Goal: Task Accomplishment & Management: Complete application form

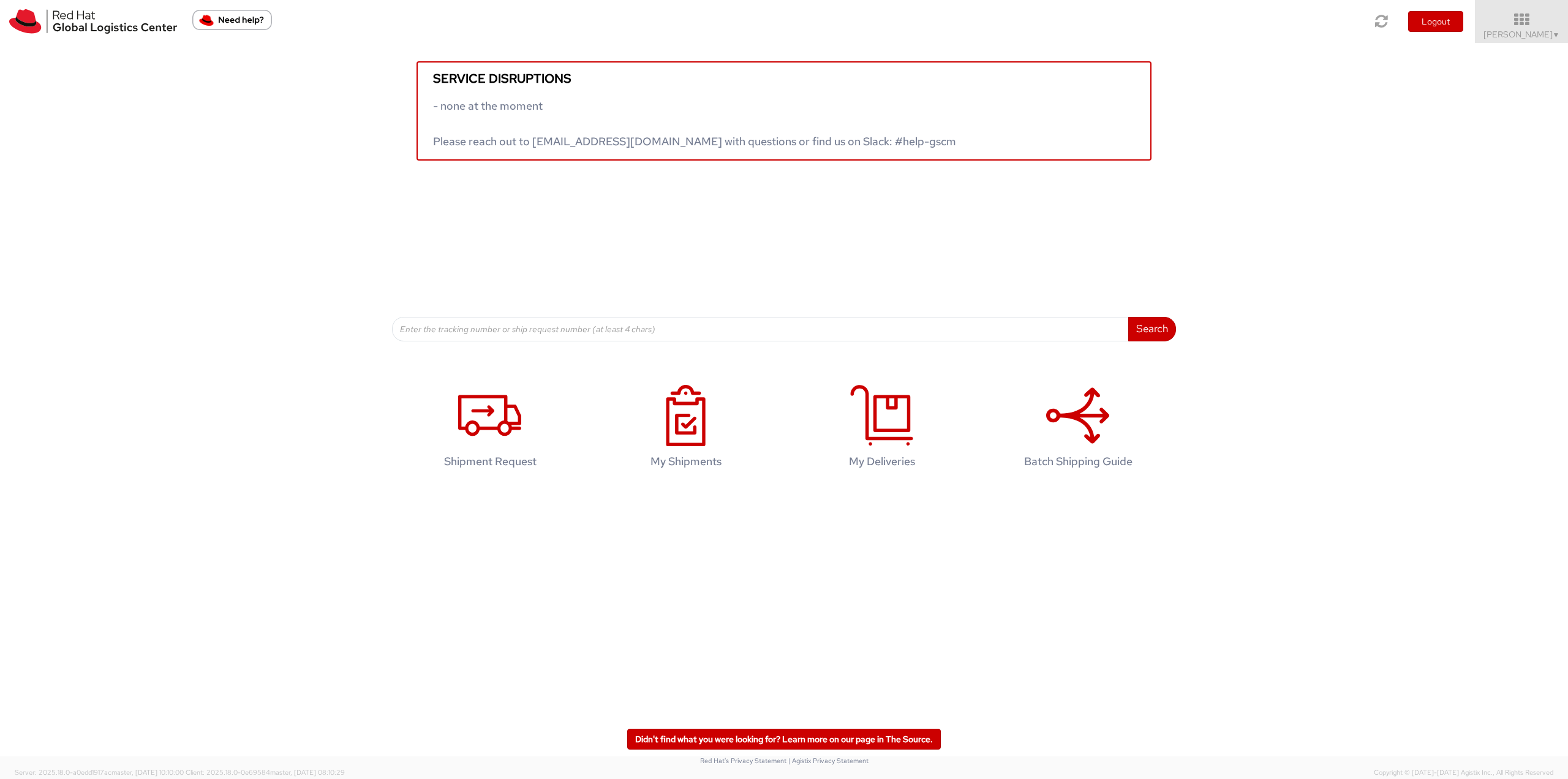
drag, startPoint x: 1511, startPoint y: 32, endPoint x: 1483, endPoint y: 145, distance: 116.4
click at [1511, 32] on span "[PERSON_NAME] ▼" at bounding box center [1521, 34] width 76 height 11
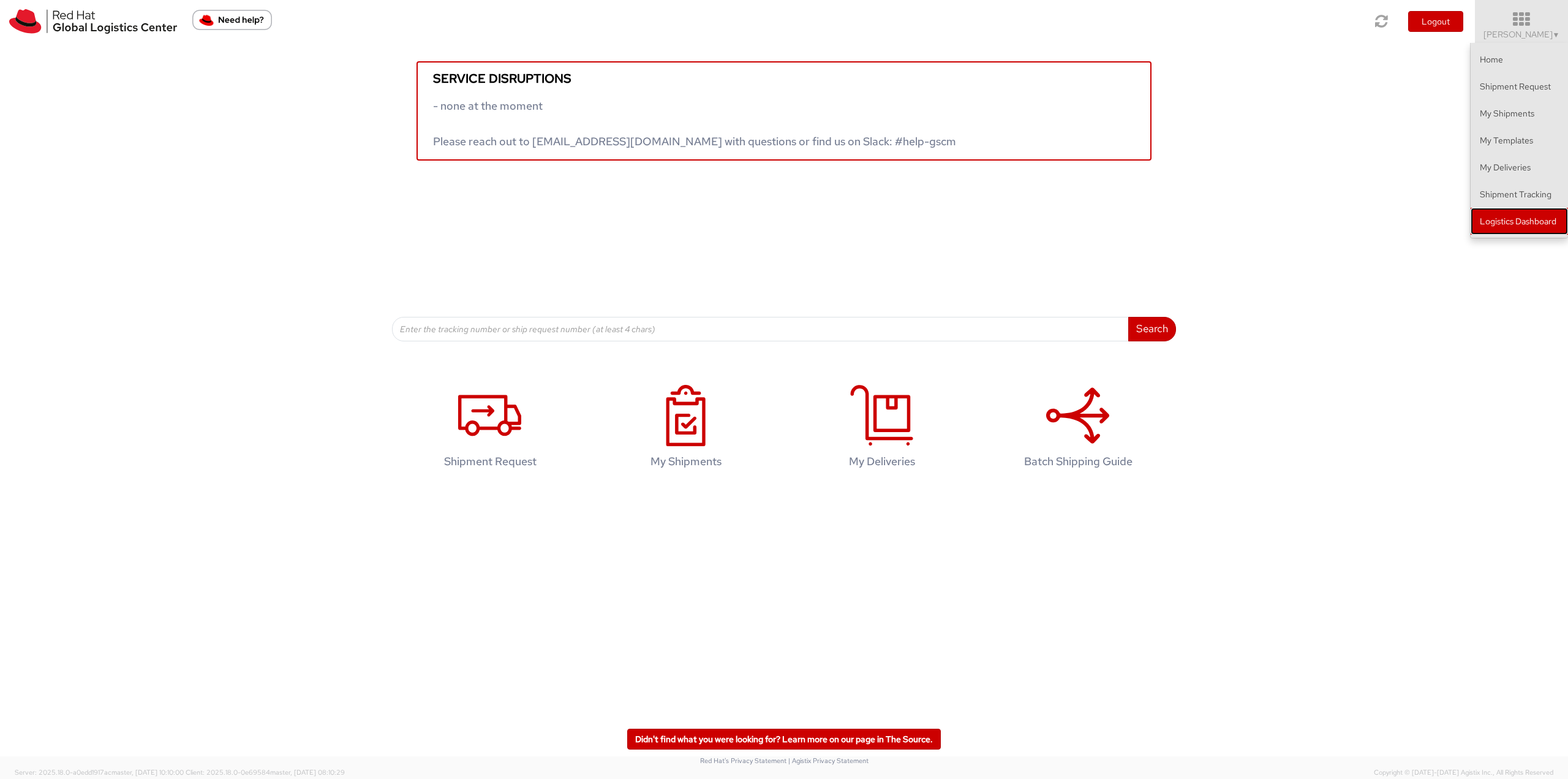
click at [1487, 220] on link "Logistics Dashboard" at bounding box center [1519, 221] width 97 height 27
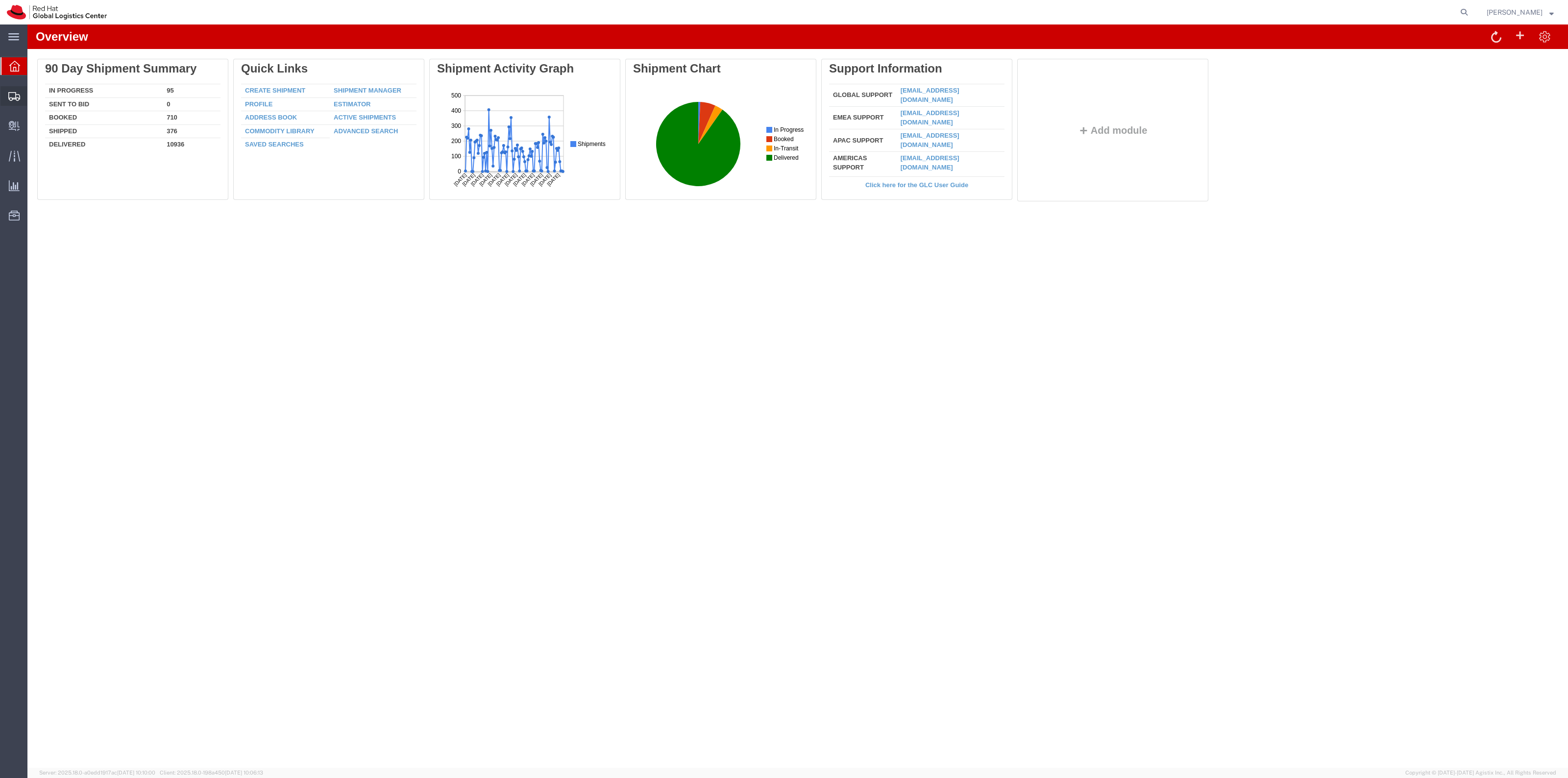
click at [0, 0] on span "Shipment Manager" at bounding box center [0, 0] width 0 height 0
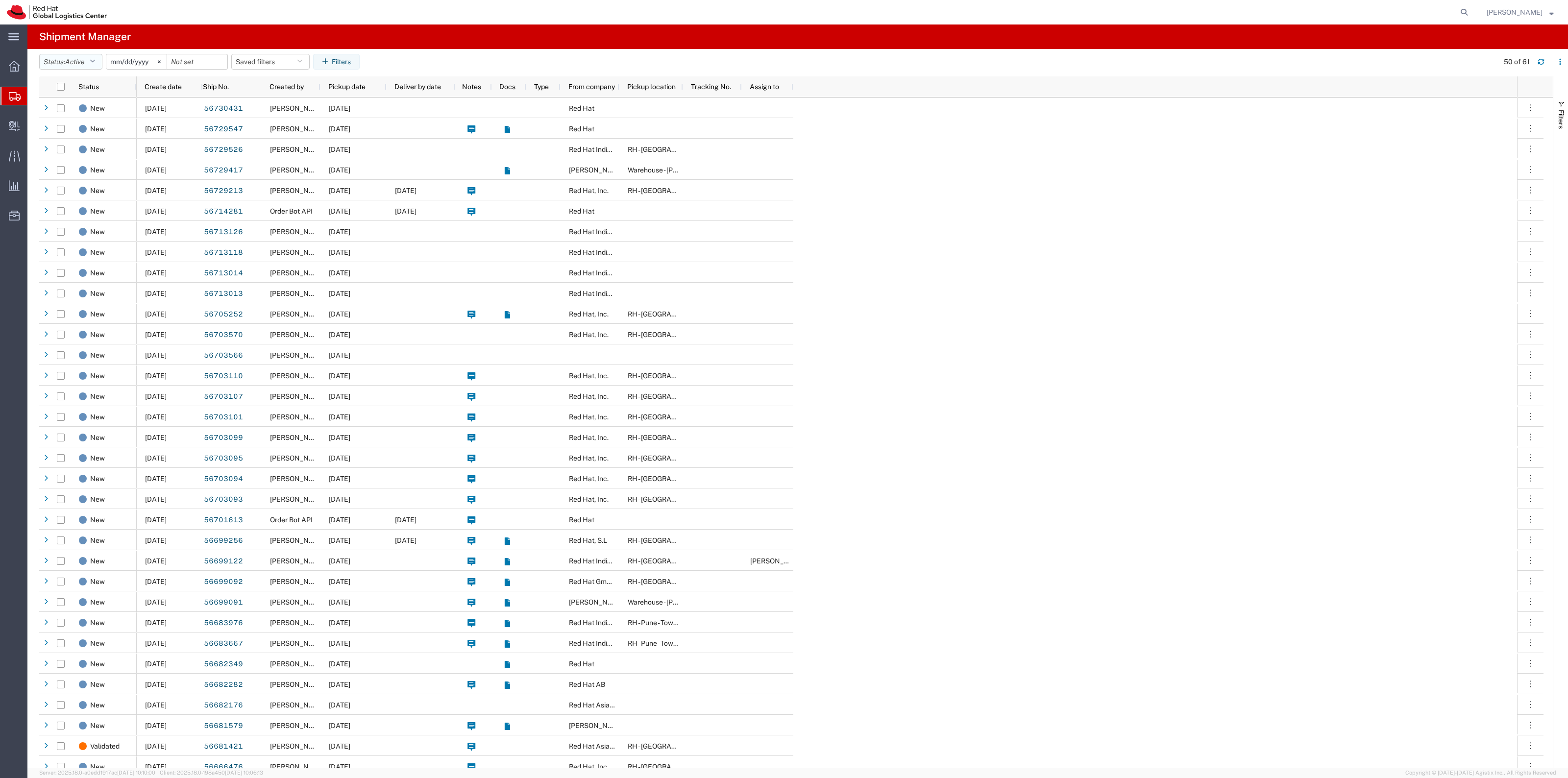
click at [79, 66] on span "Active" at bounding box center [75, 62] width 20 height 9
click at [62, 126] on span "Approved" at bounding box center [97, 128] width 114 height 15
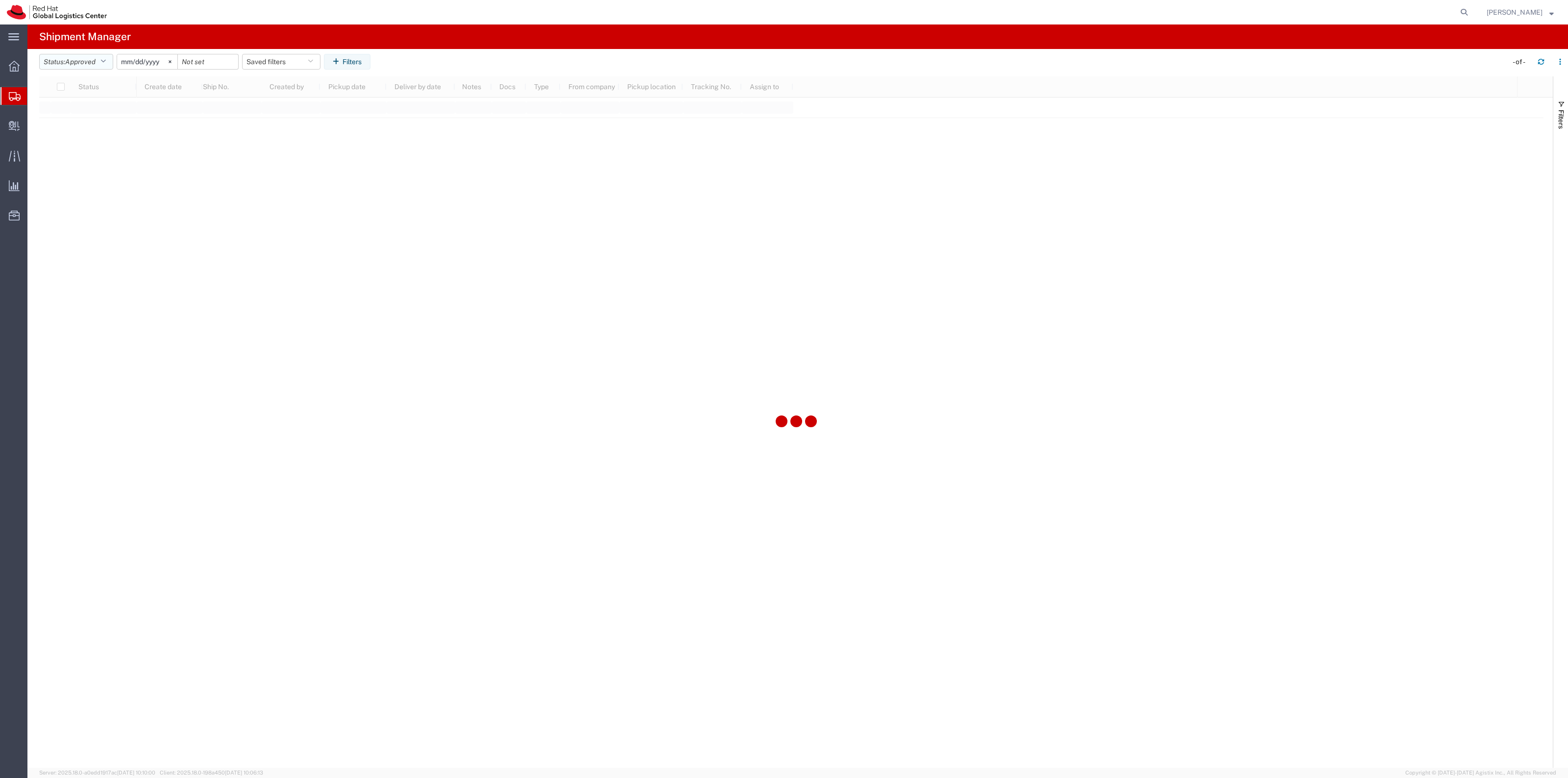
click at [94, 62] on span "Approved" at bounding box center [80, 62] width 31 height 8
click at [75, 108] on span "All" at bounding box center [97, 113] width 114 height 15
click at [147, 64] on svg-icon at bounding box center [148, 62] width 15 height 15
click at [128, 62] on input "date" at bounding box center [125, 62] width 60 height 15
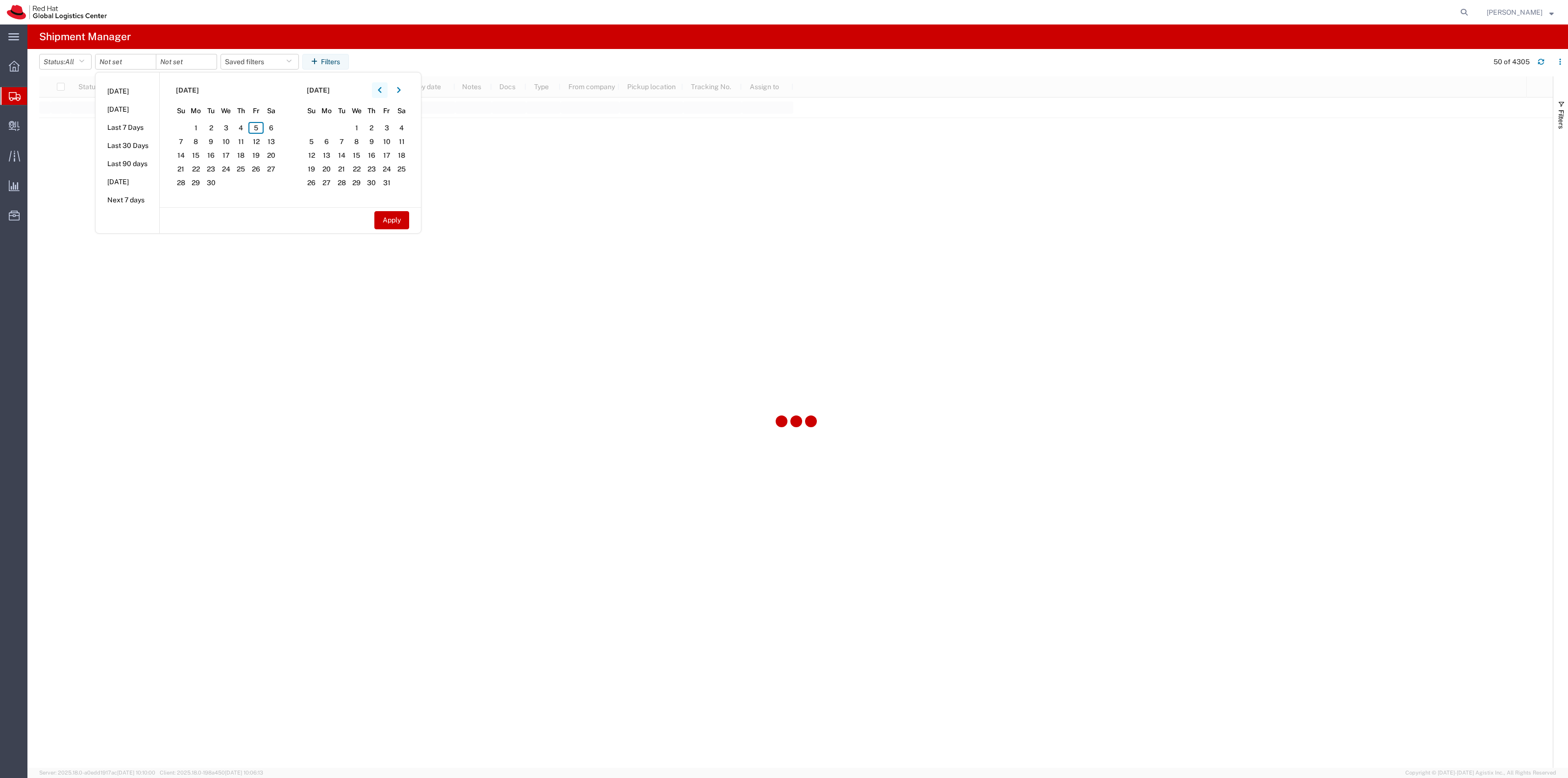
click at [377, 93] on button "button" at bounding box center [380, 89] width 16 height 16
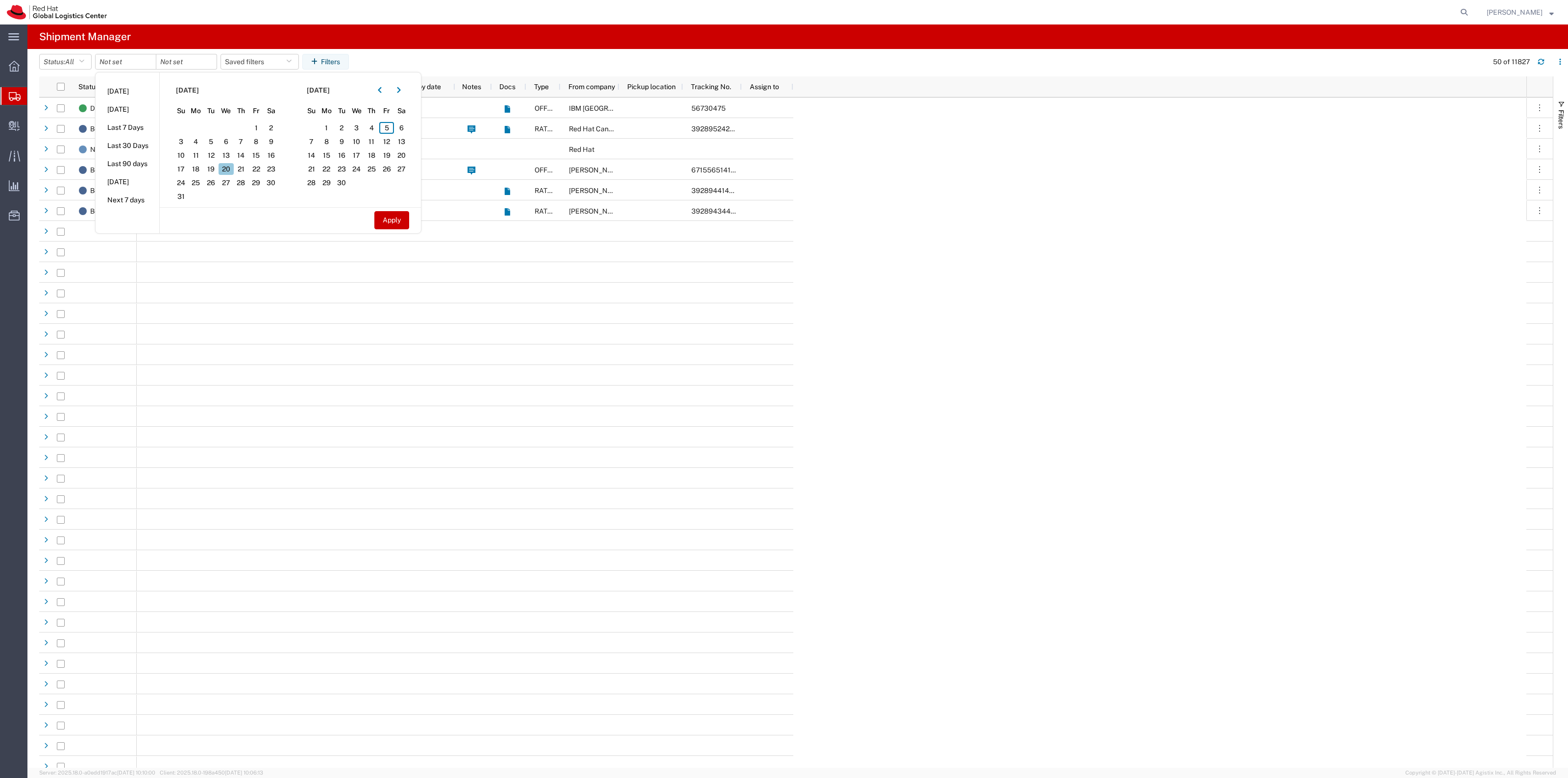
click at [228, 165] on span "20" at bounding box center [226, 169] width 15 height 12
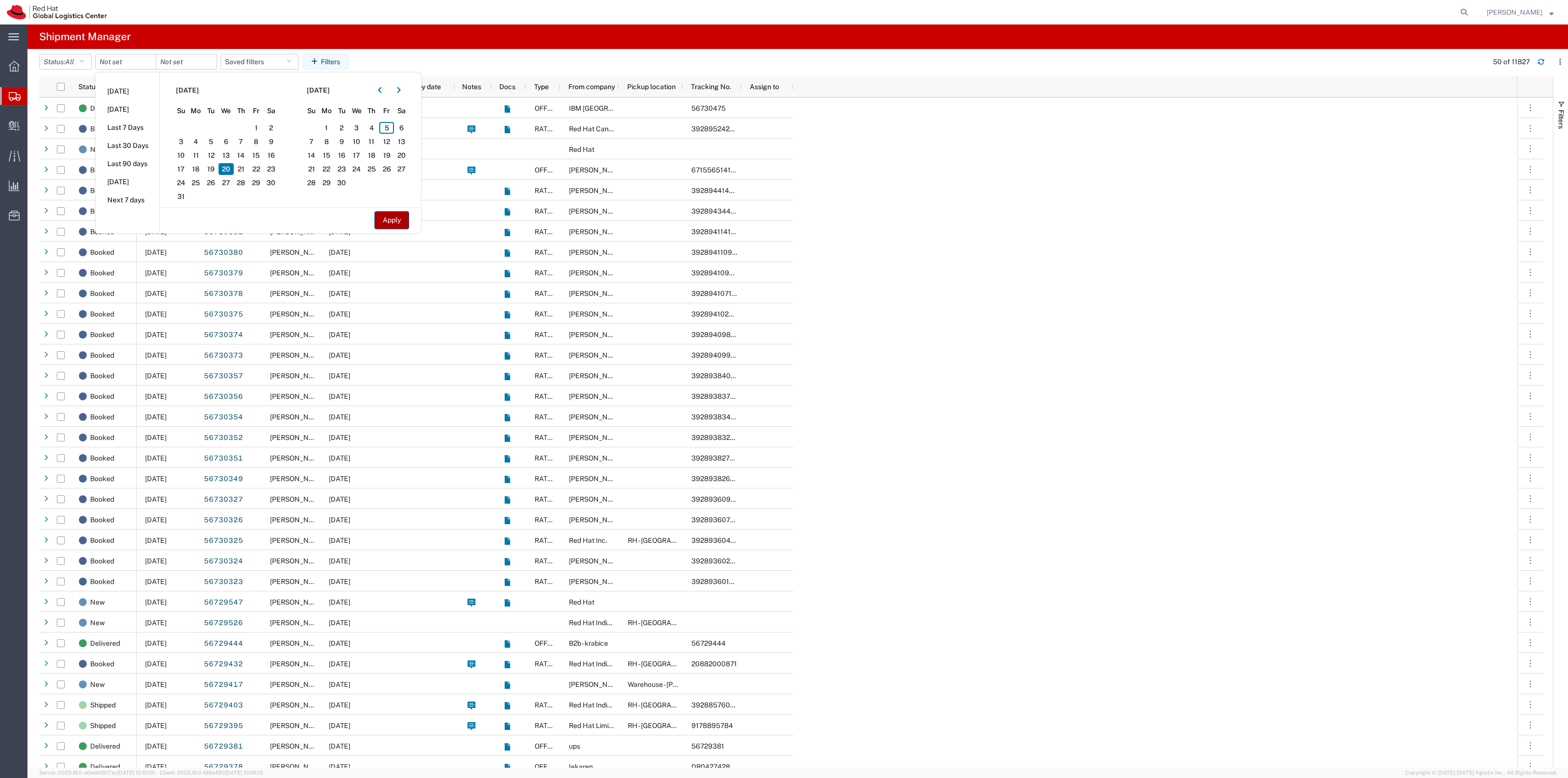
click at [405, 222] on button "Apply" at bounding box center [391, 220] width 35 height 18
type input "[DATE]"
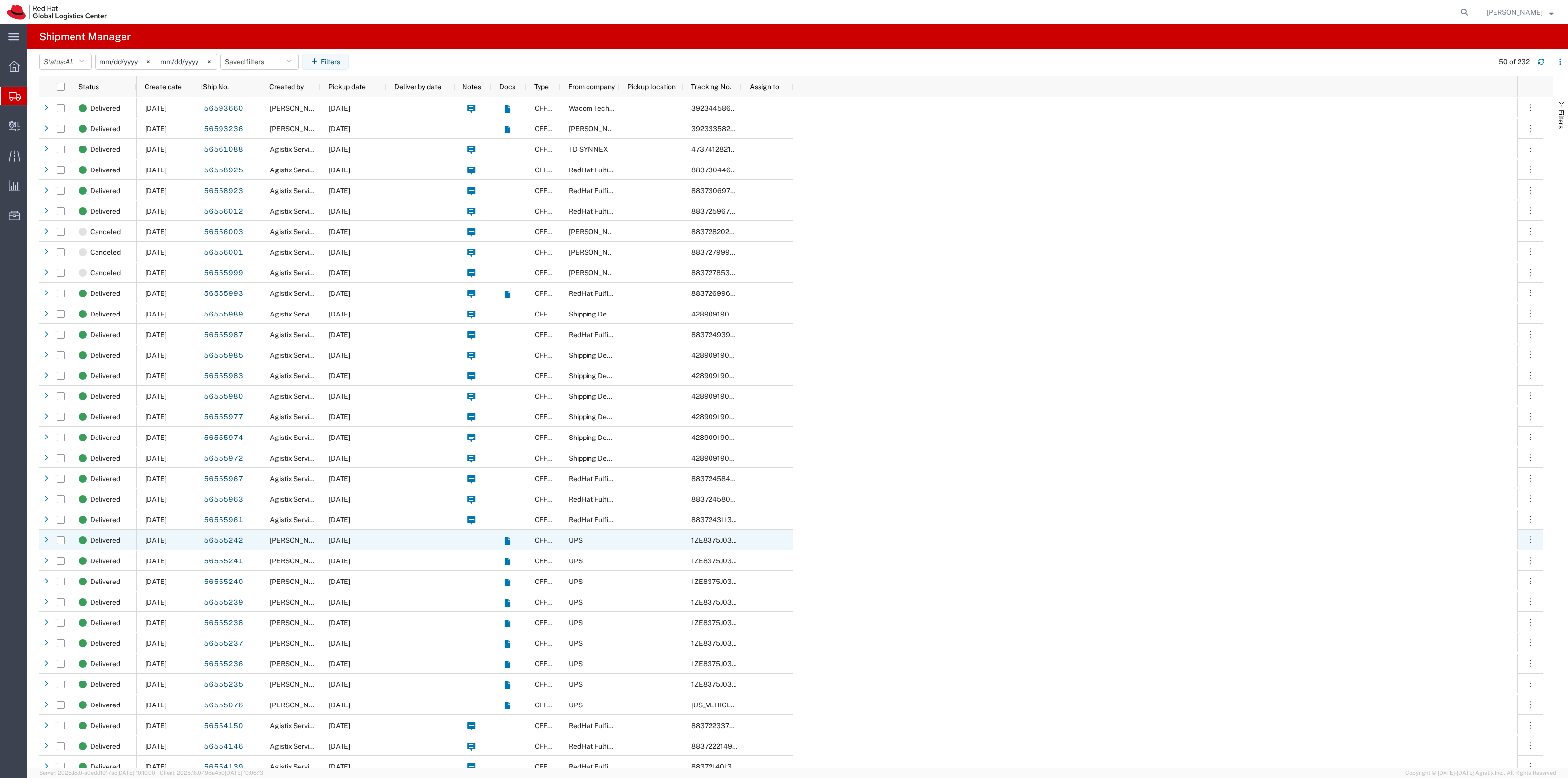
click at [432, 544] on div at bounding box center [420, 539] width 68 height 20
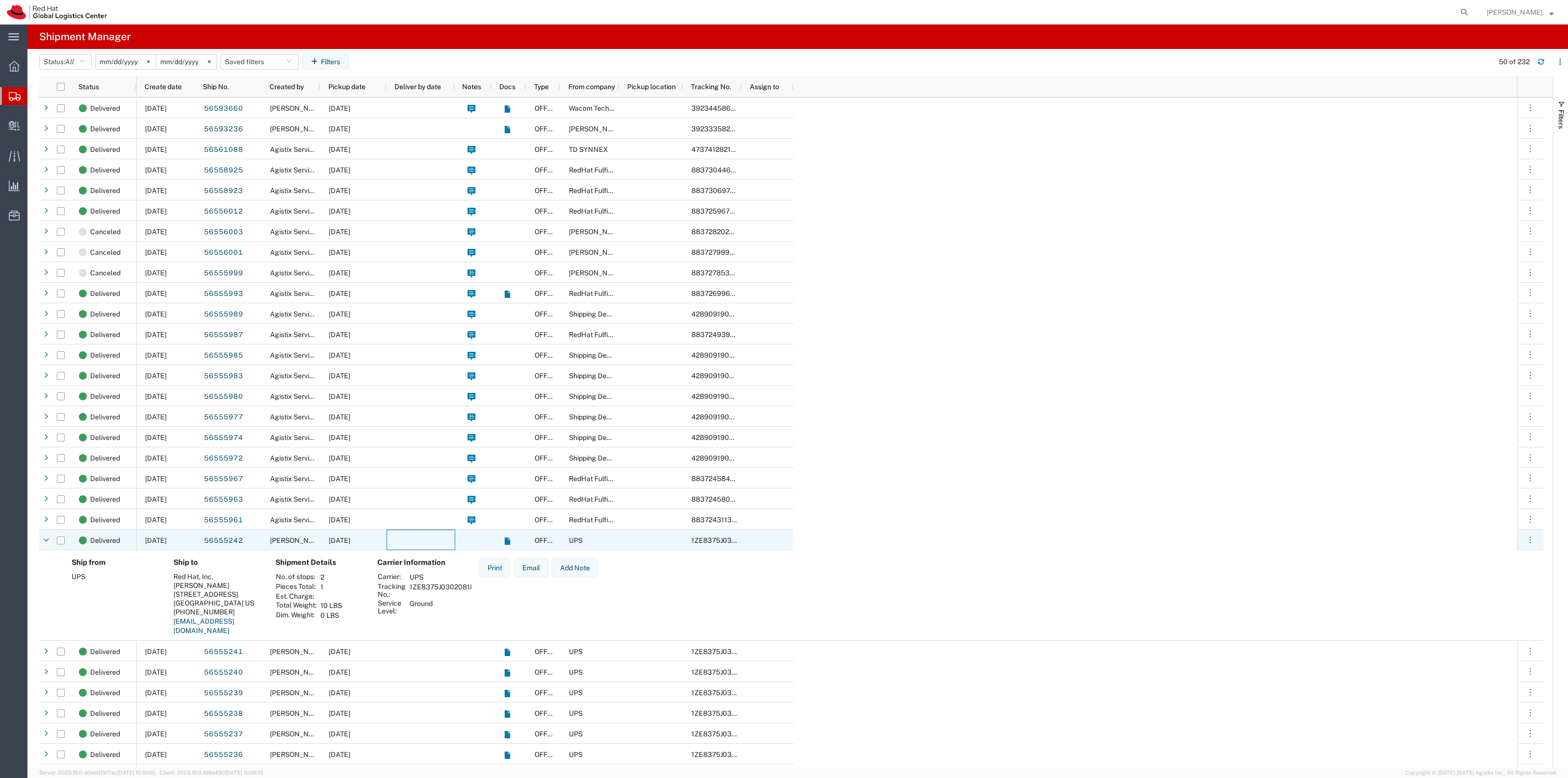
click at [432, 545] on div at bounding box center [420, 539] width 68 height 20
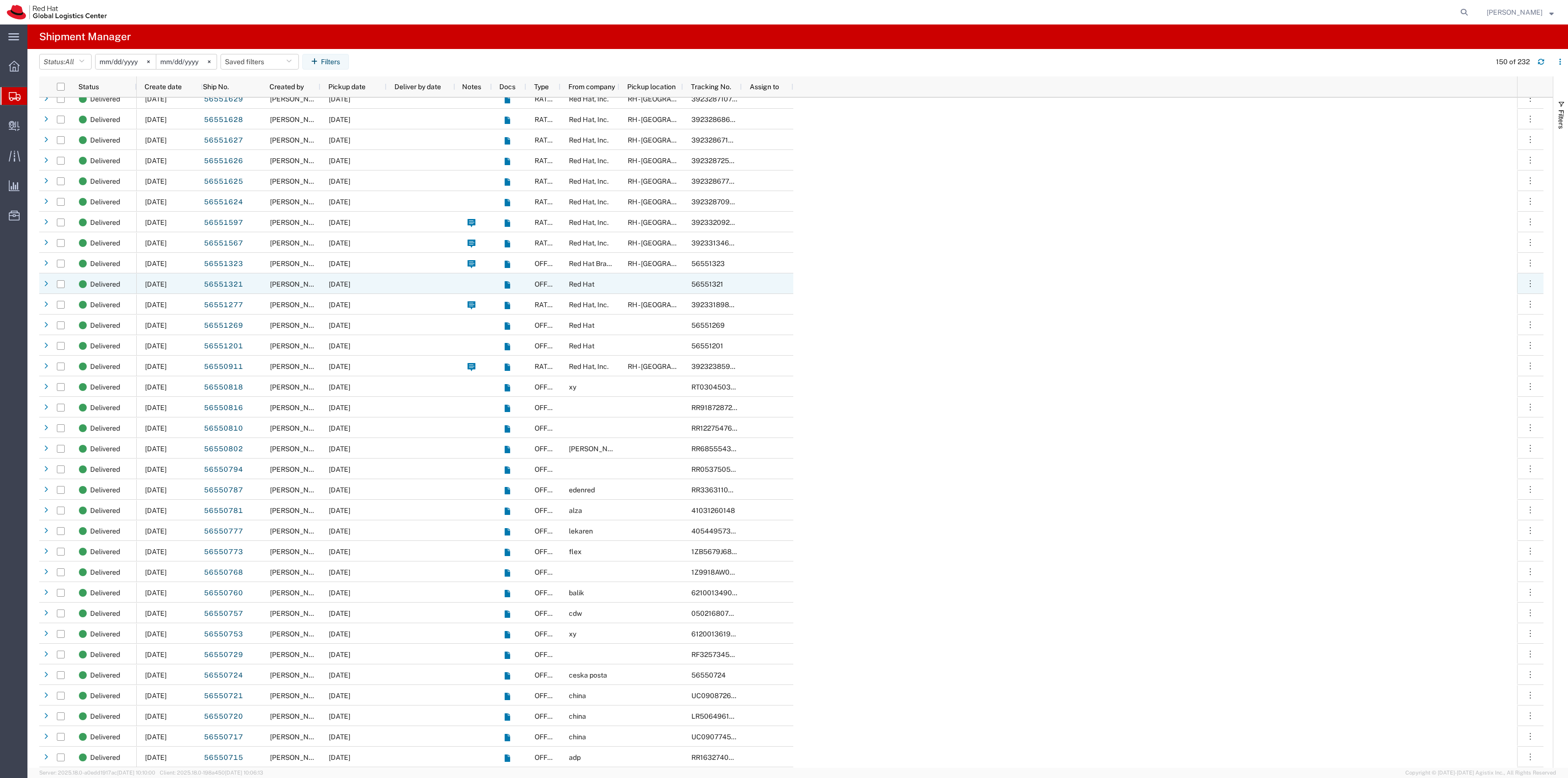
click at [430, 281] on div at bounding box center [420, 283] width 68 height 20
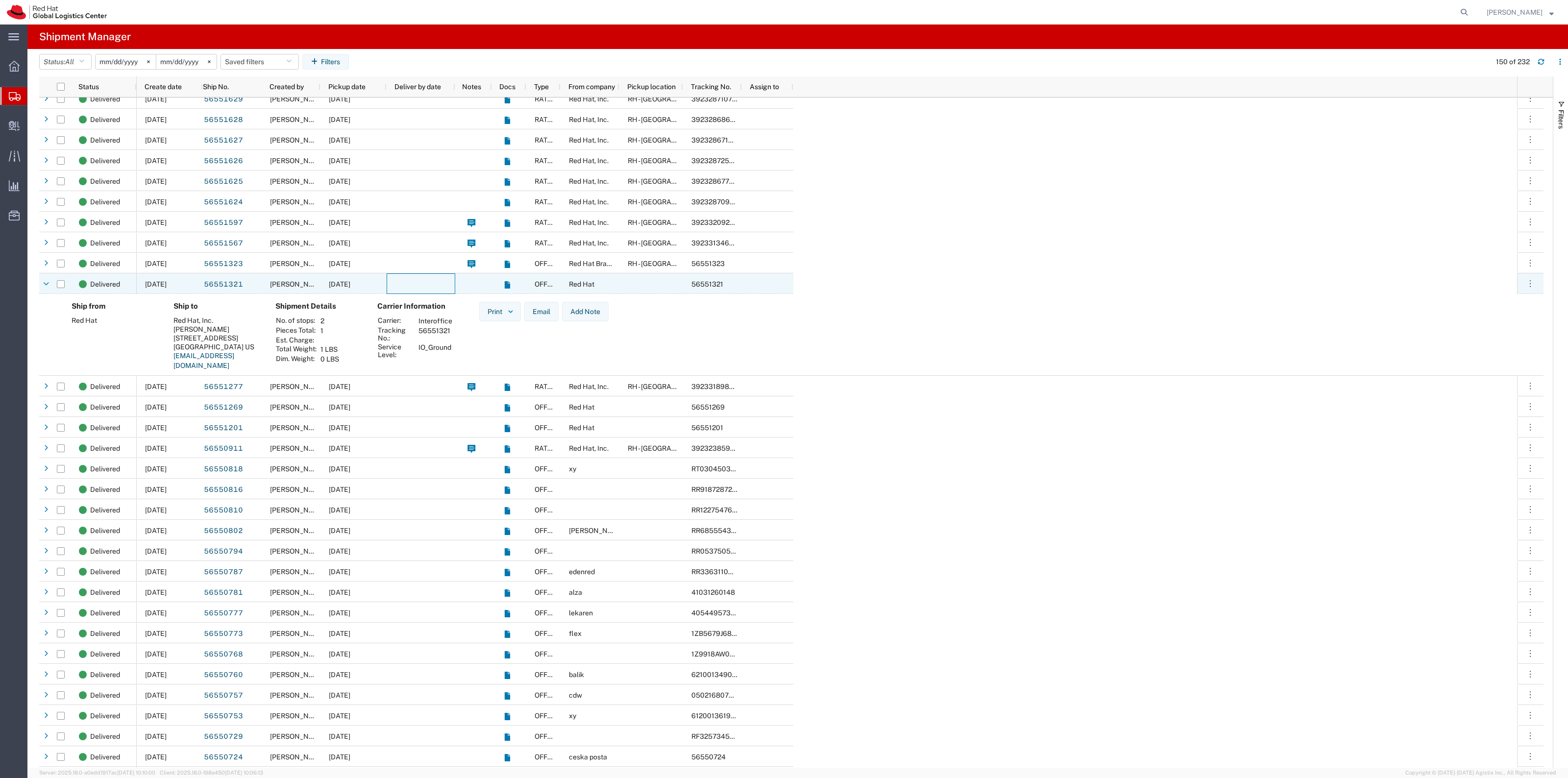
click at [430, 281] on div at bounding box center [420, 283] width 68 height 20
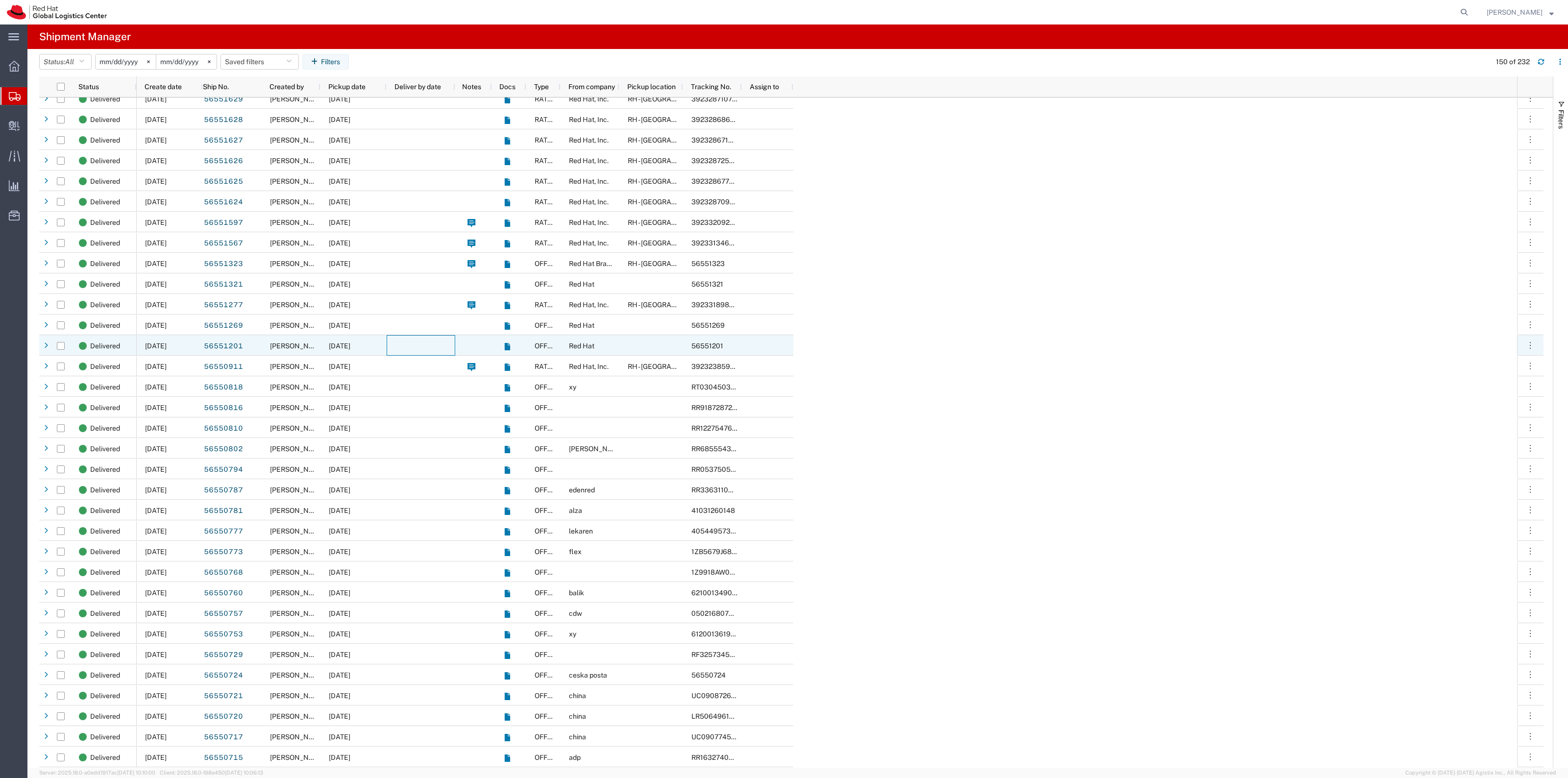
click at [401, 347] on div at bounding box center [420, 345] width 68 height 20
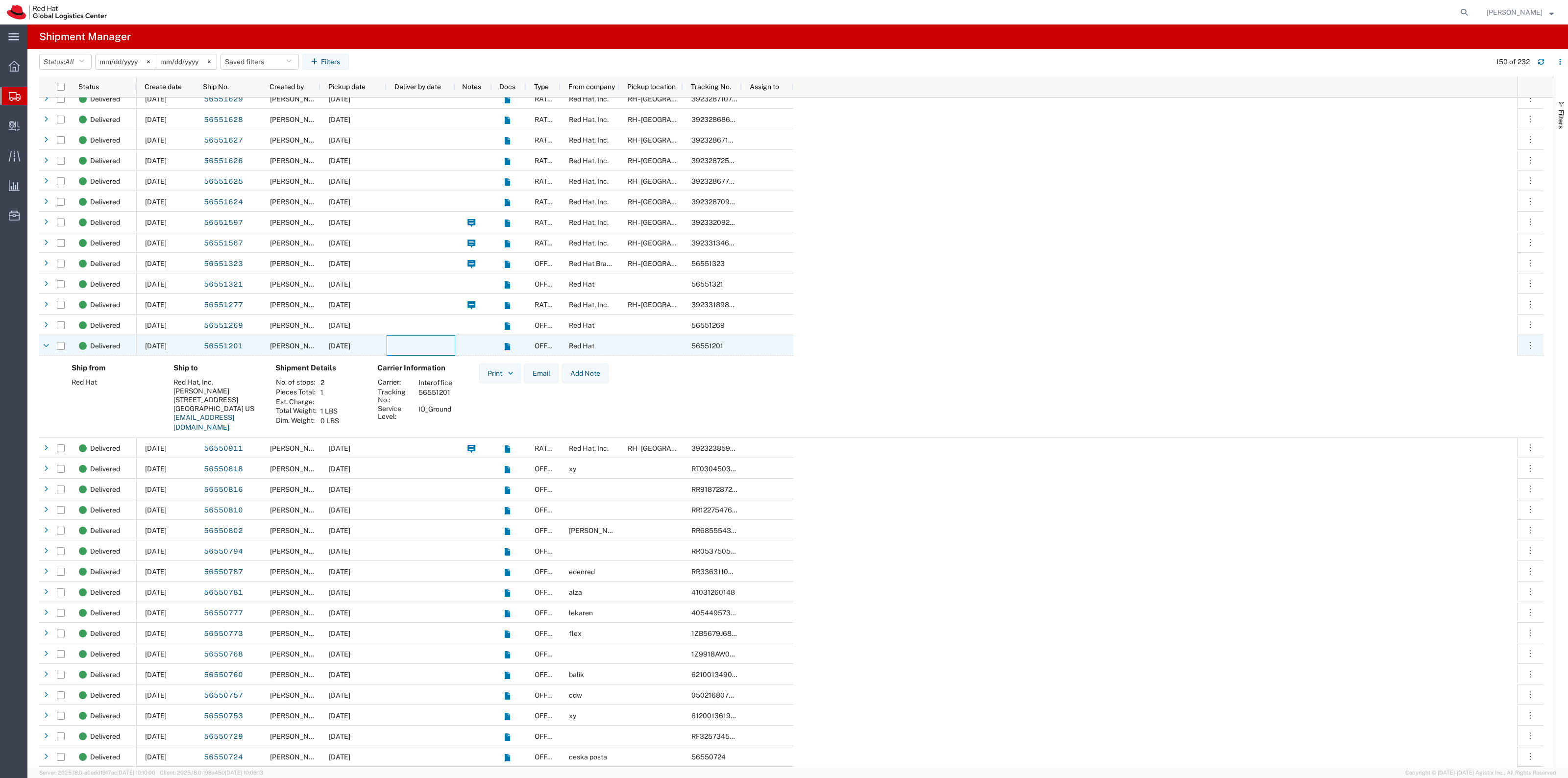
click at [401, 347] on div at bounding box center [420, 345] width 68 height 20
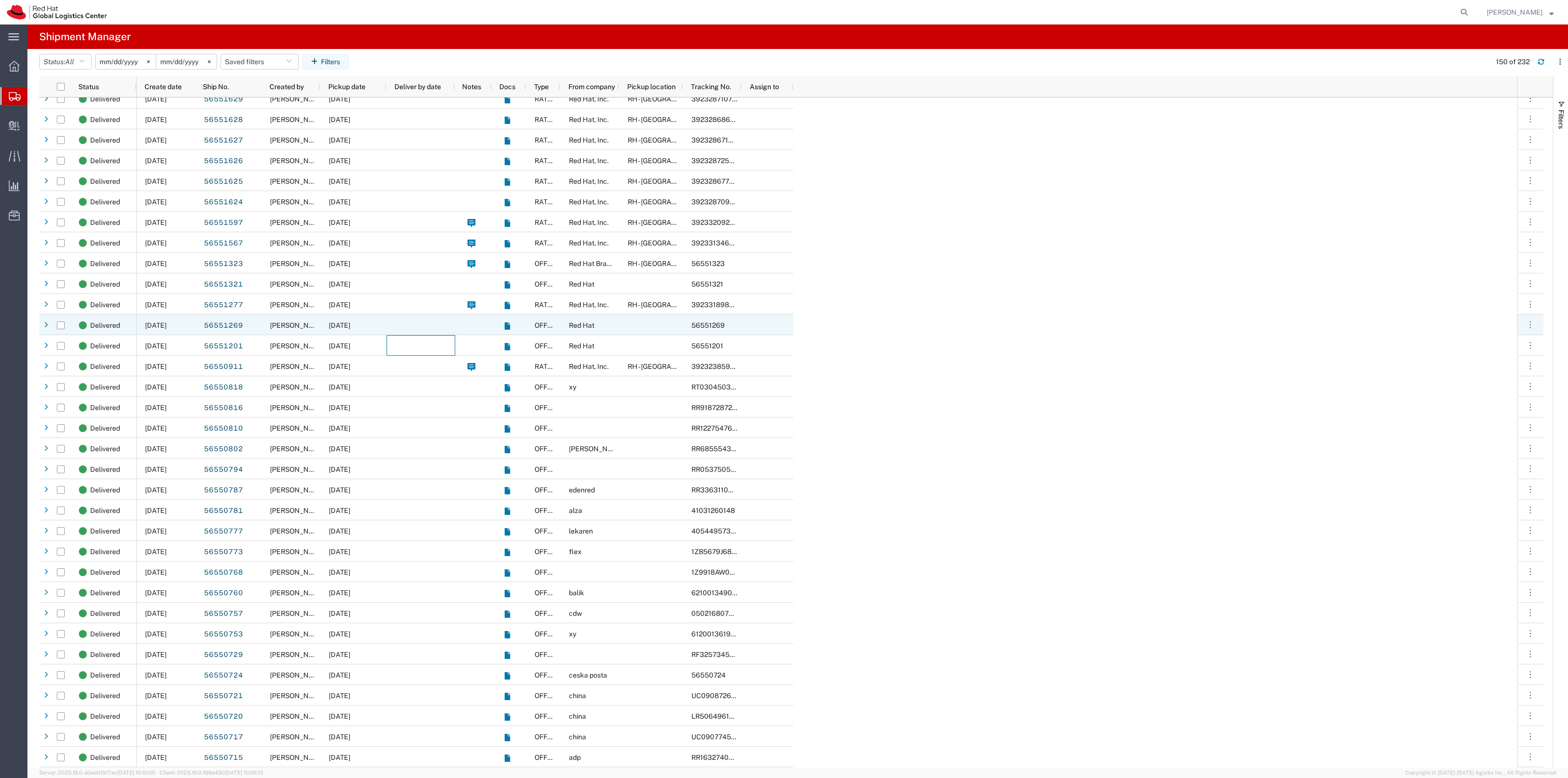
click at [409, 327] on div at bounding box center [420, 325] width 68 height 20
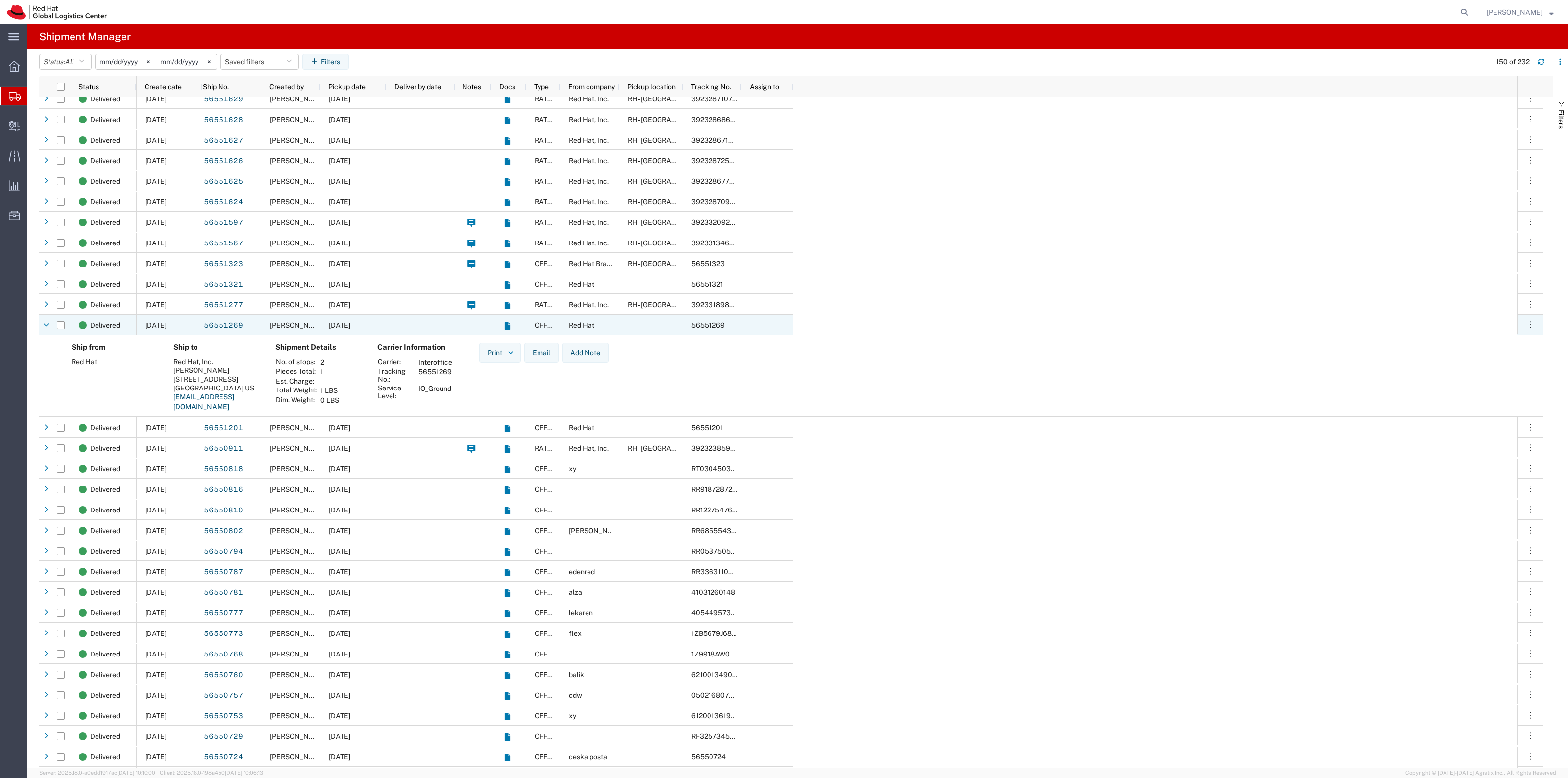
click at [409, 327] on div at bounding box center [420, 325] width 68 height 20
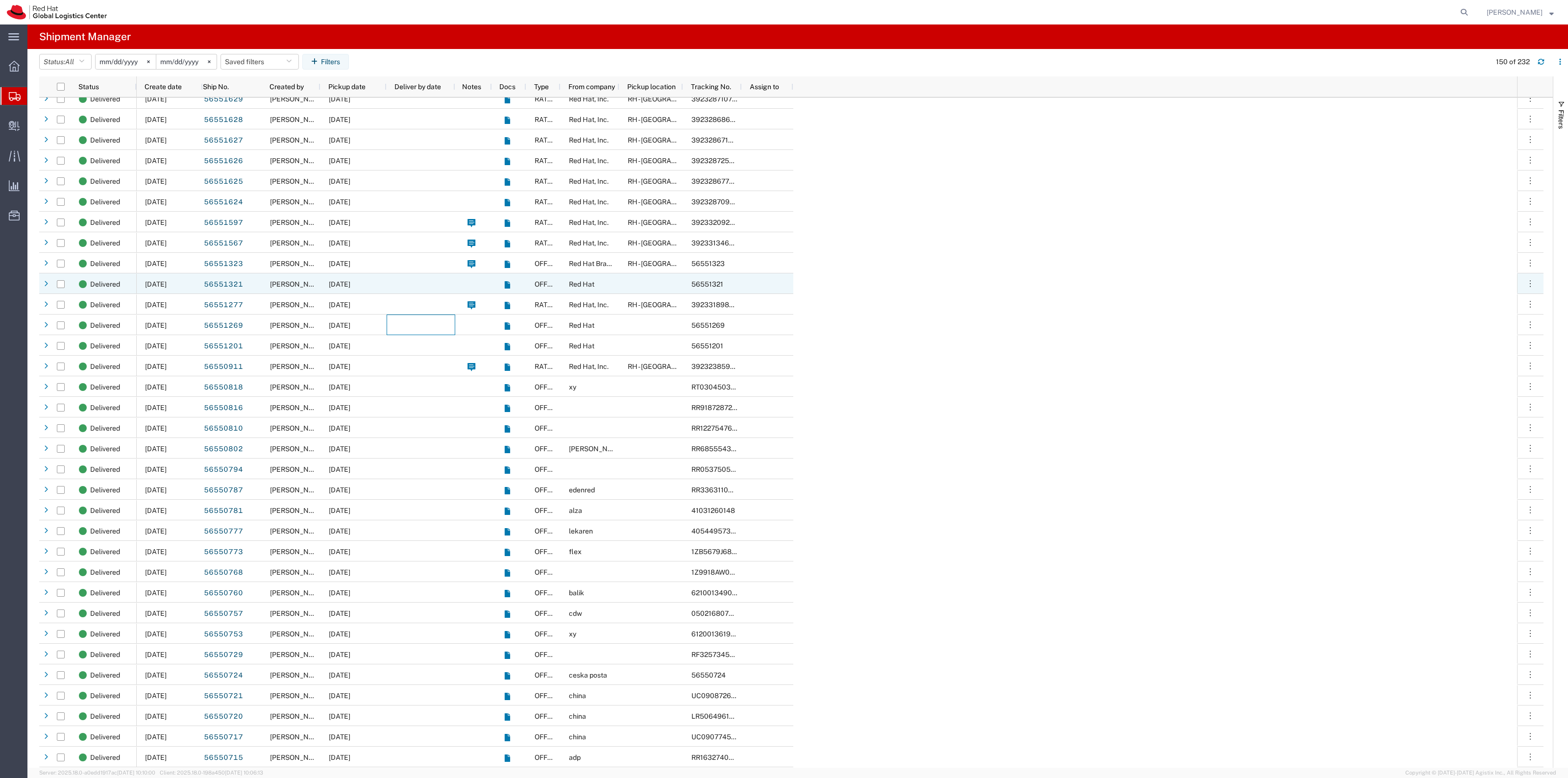
click at [418, 284] on div at bounding box center [420, 283] width 68 height 20
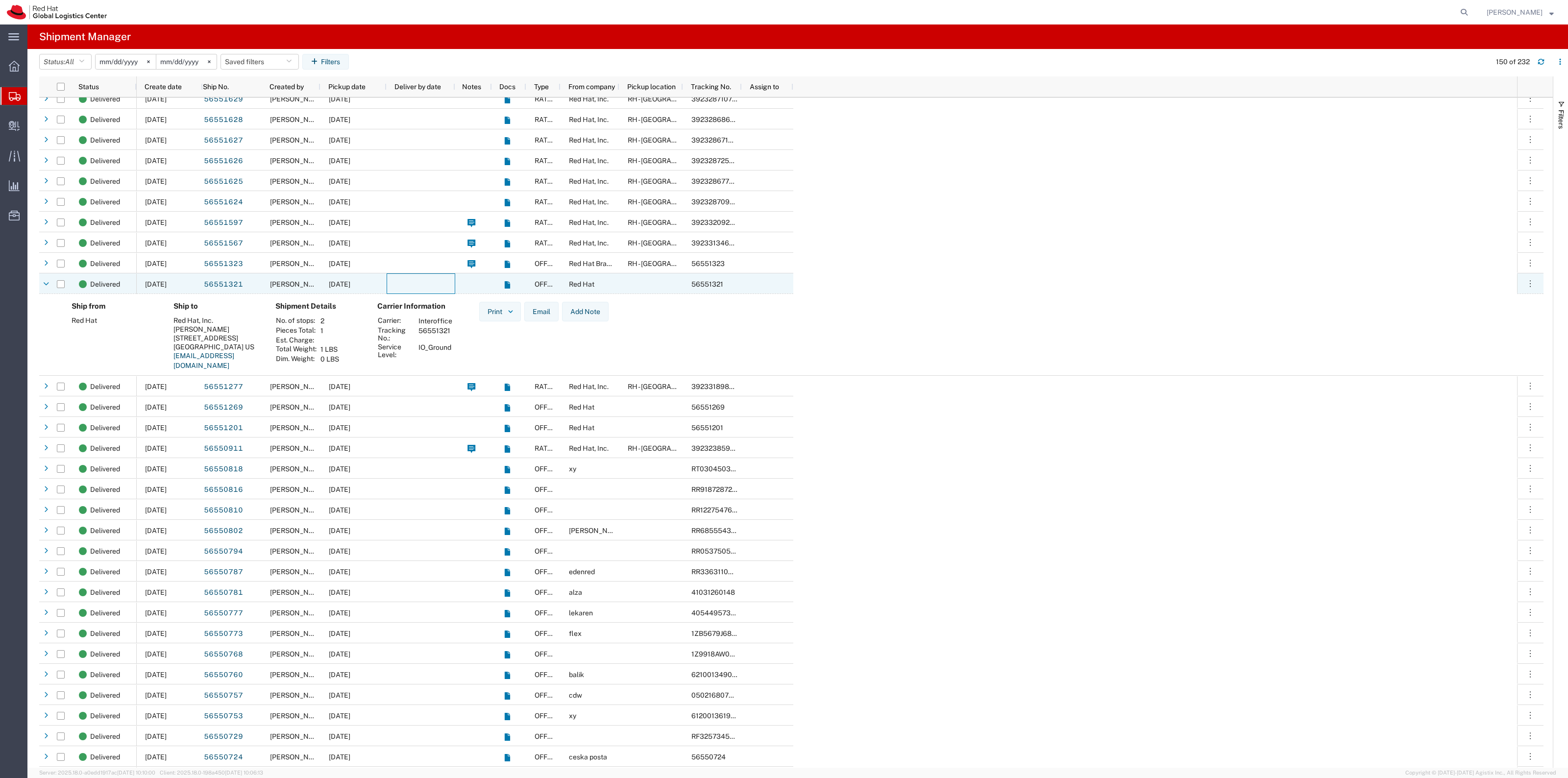
click at [418, 284] on div at bounding box center [420, 283] width 68 height 20
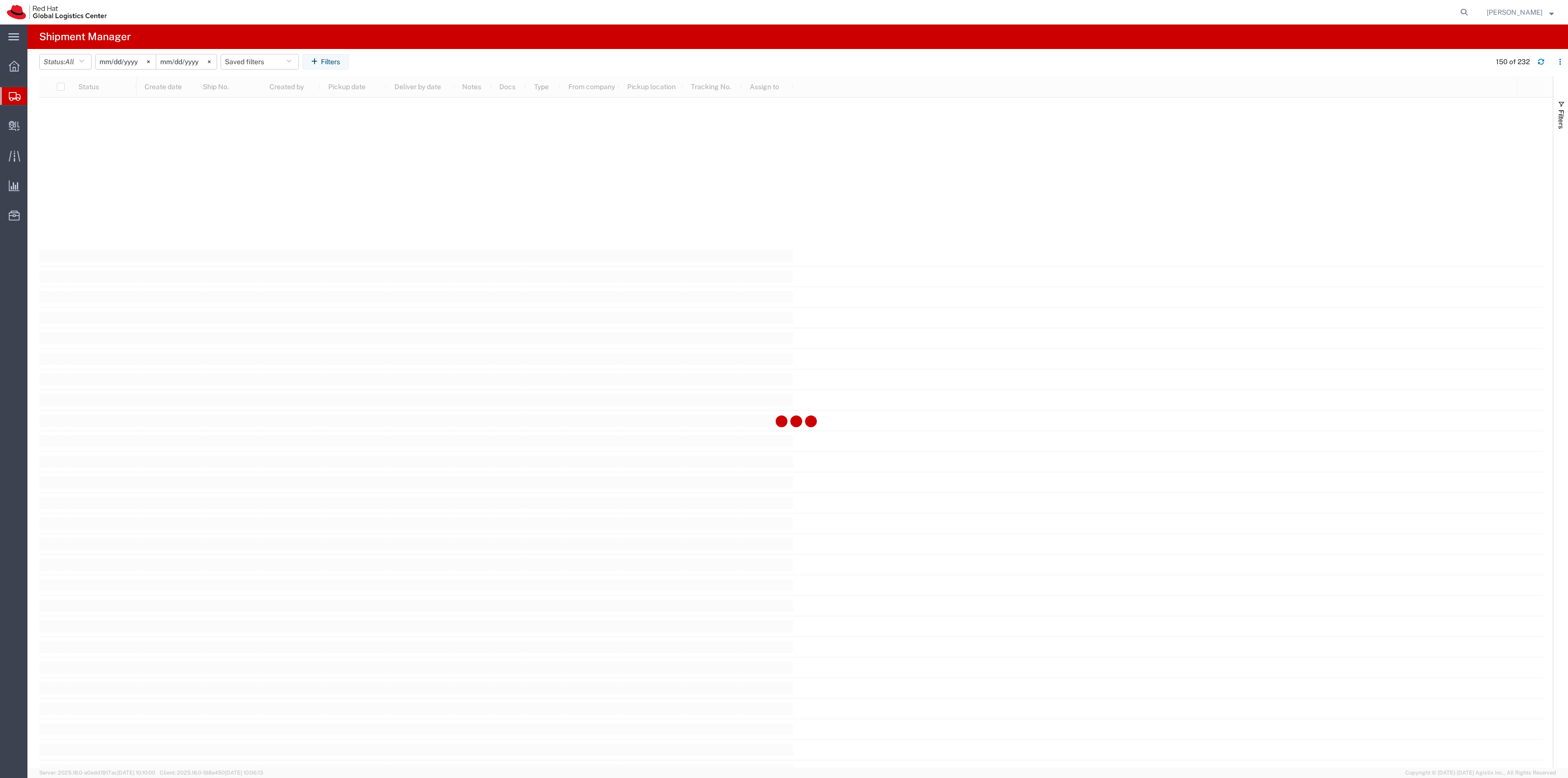
scroll to position [3489, 0]
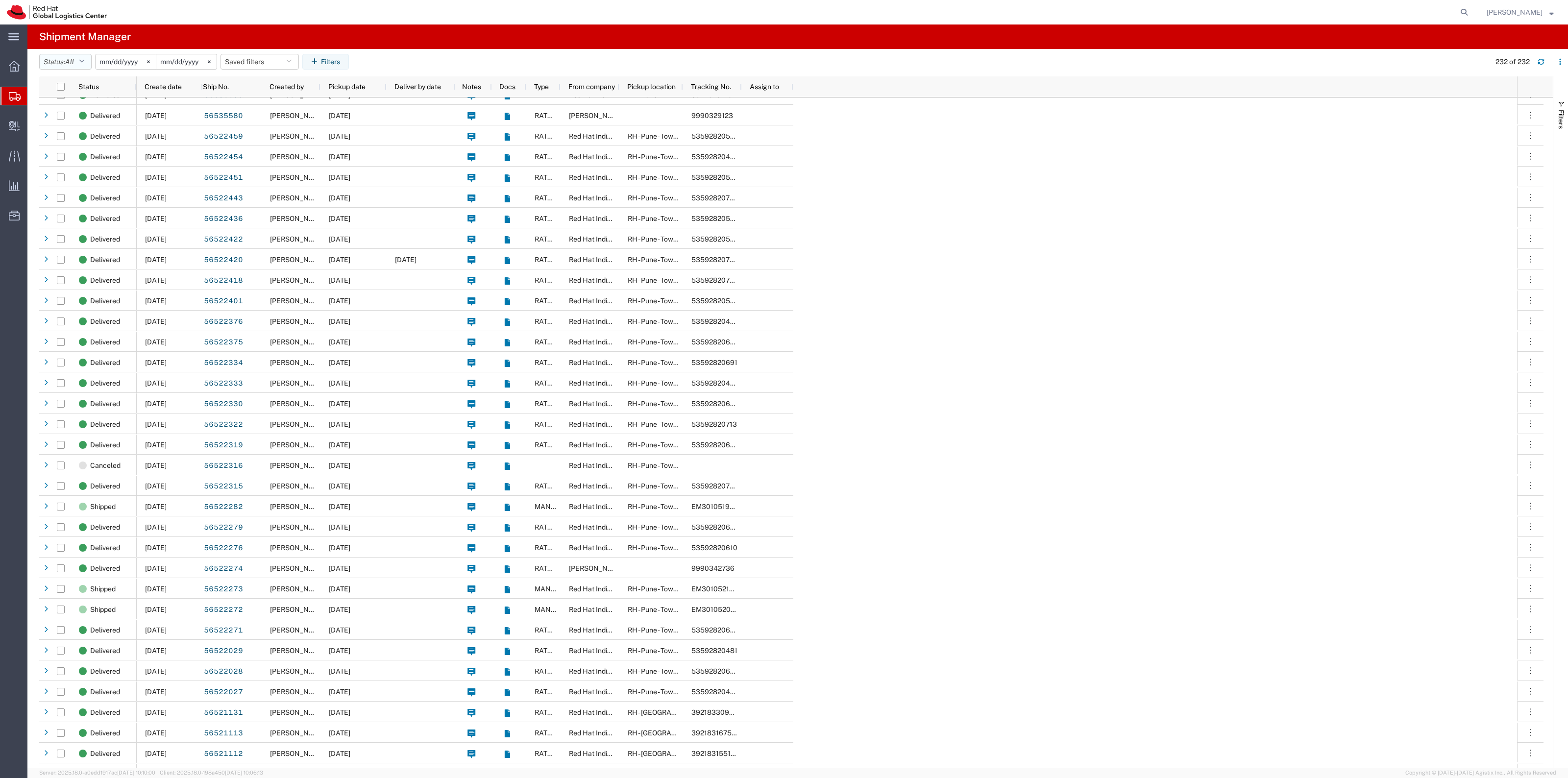
click at [74, 59] on span "All" at bounding box center [69, 62] width 9 height 8
click at [99, 124] on span "Delivered" at bounding box center [97, 117] width 114 height 15
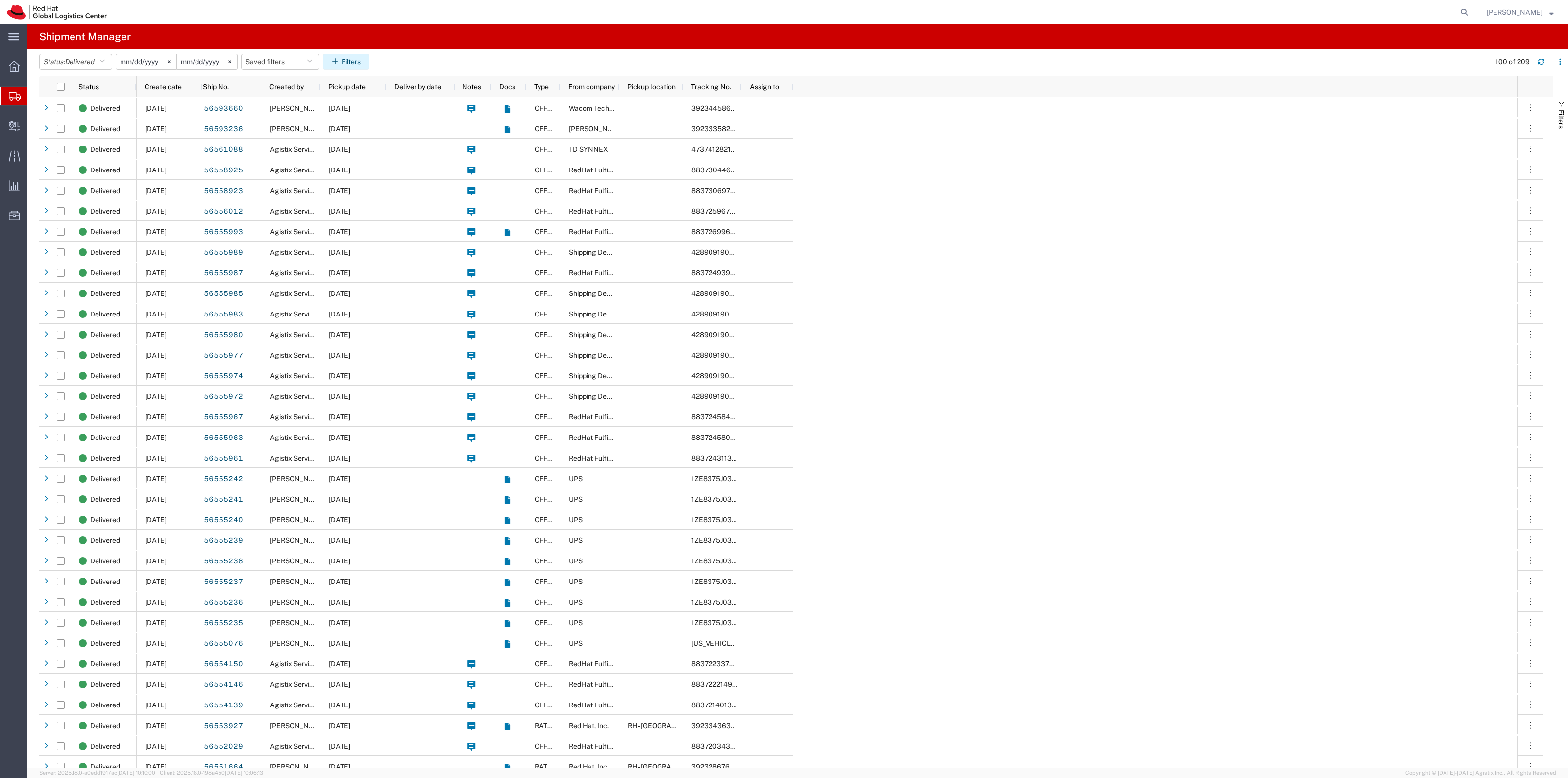
click at [342, 59] on icon "button" at bounding box center [336, 62] width 9 height 7
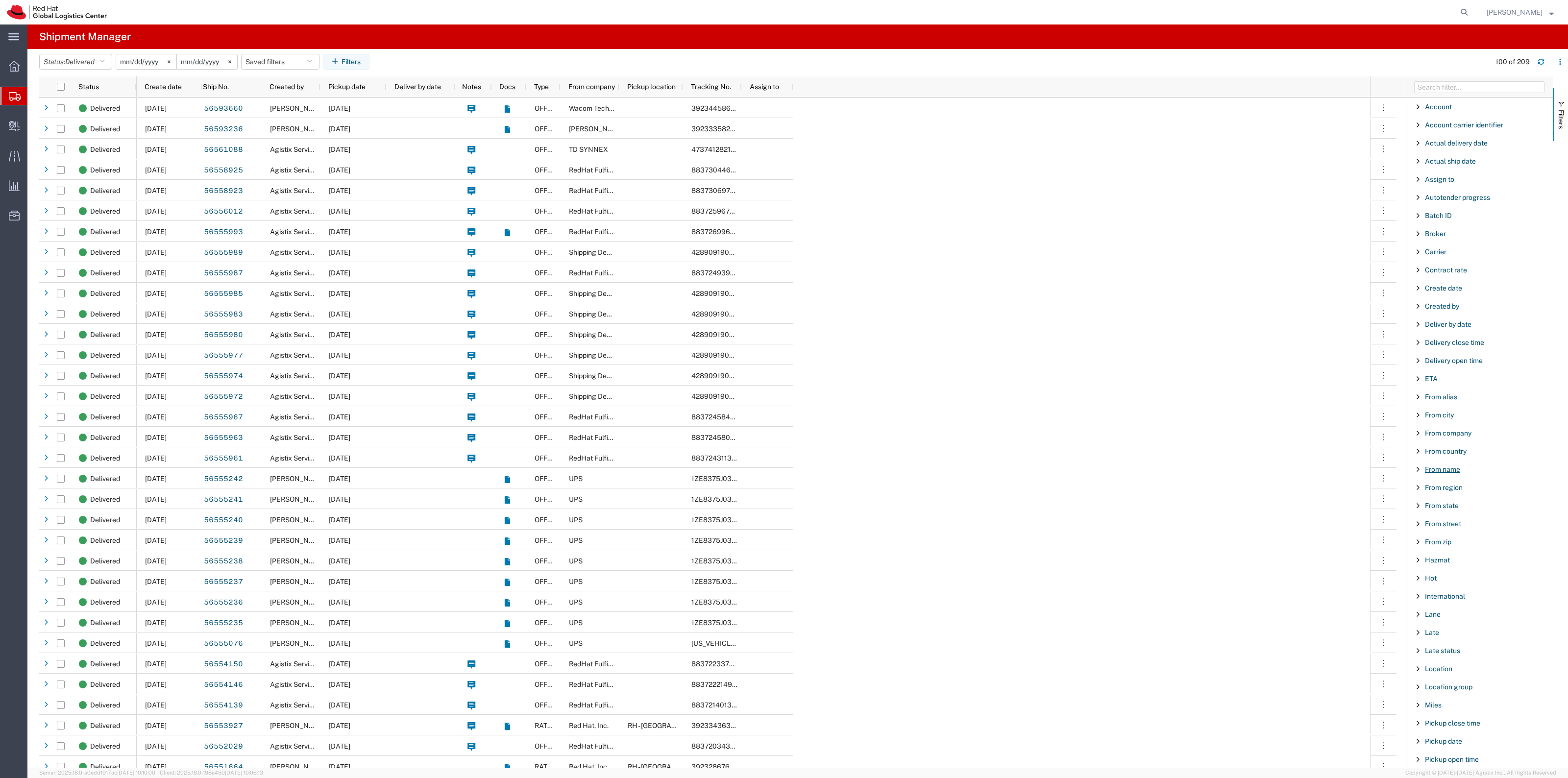
click at [1449, 473] on span "From name" at bounding box center [1443, 470] width 35 height 8
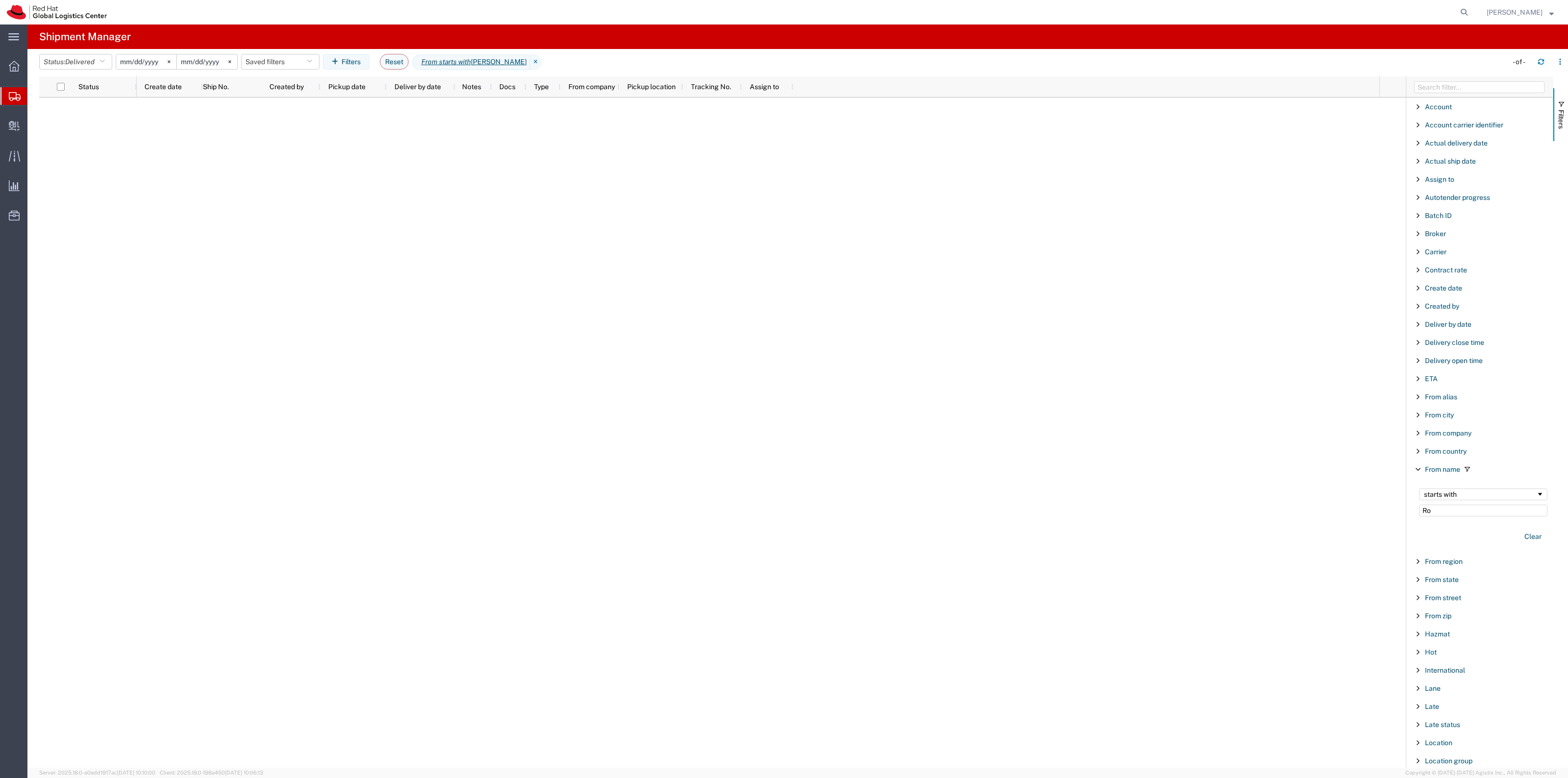
type input "R"
type input "Pilot"
click at [84, 62] on span "Delivered" at bounding box center [79, 62] width 29 height 8
click at [77, 113] on span "All" at bounding box center [97, 113] width 114 height 15
click at [1523, 539] on button "Clear" at bounding box center [1533, 537] width 29 height 16
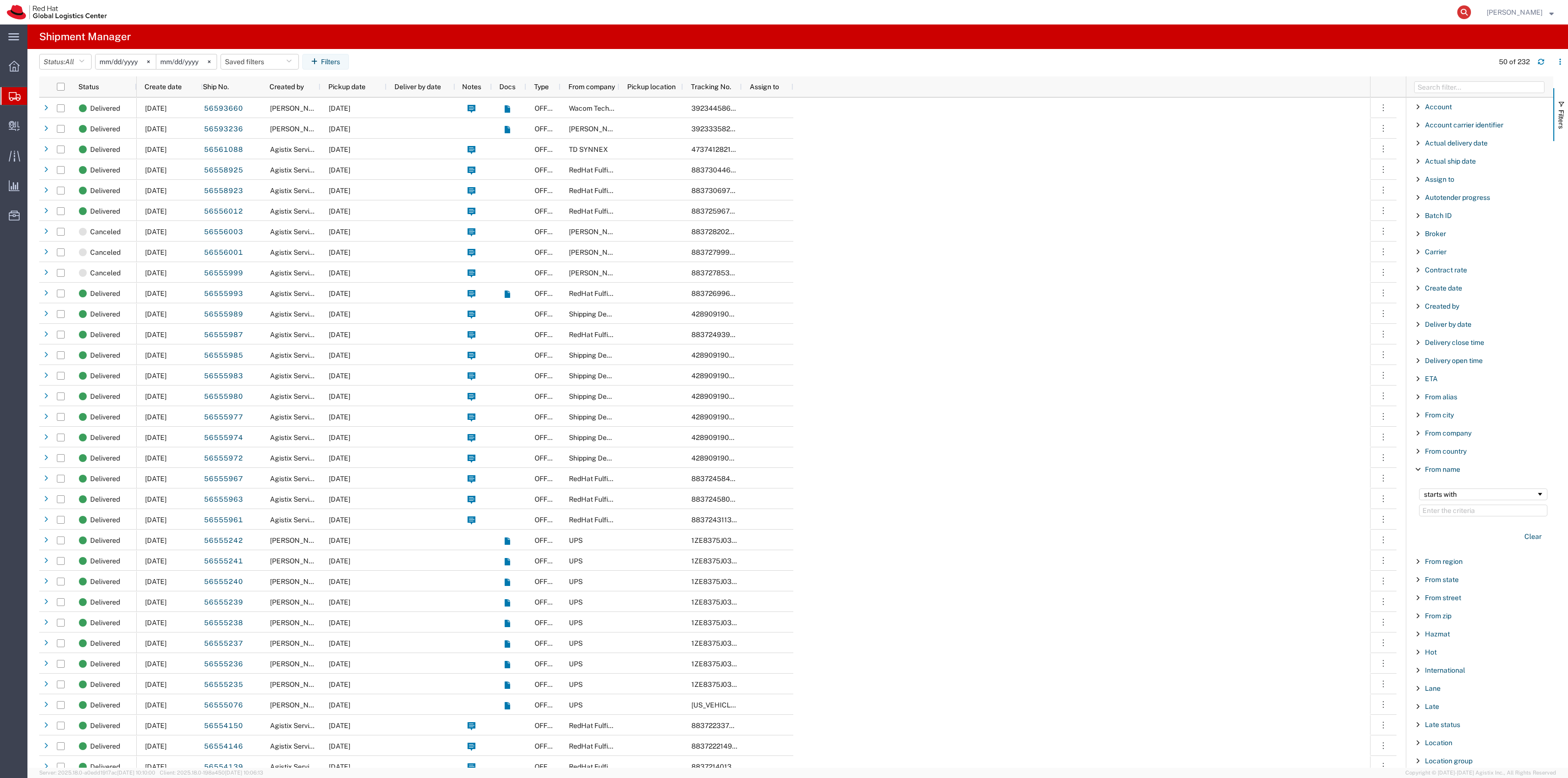
click at [1470, 10] on icon at bounding box center [1464, 12] width 14 height 14
paste input "801387786"
type input "801387786"
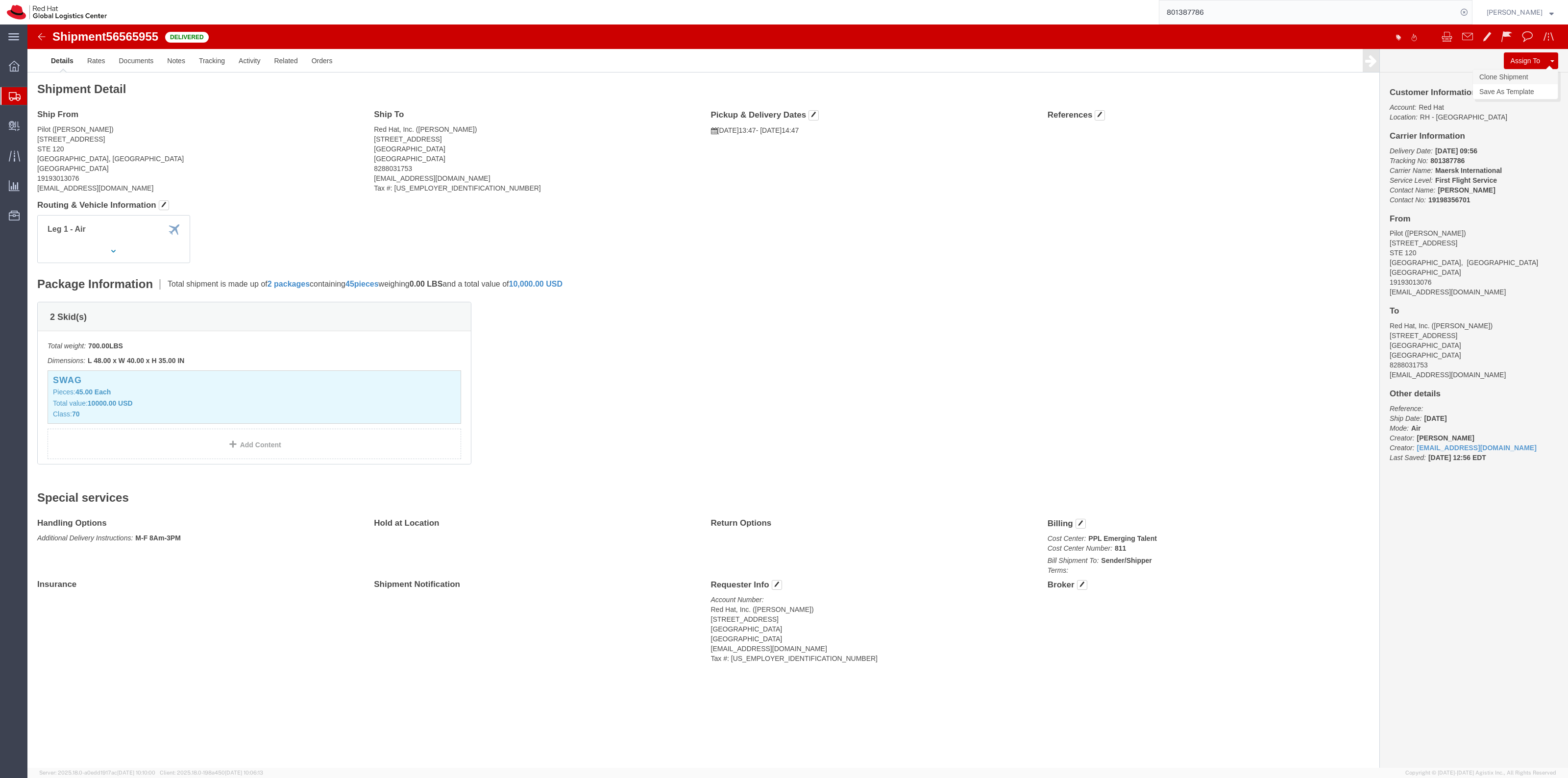
click link "Clone Shipment"
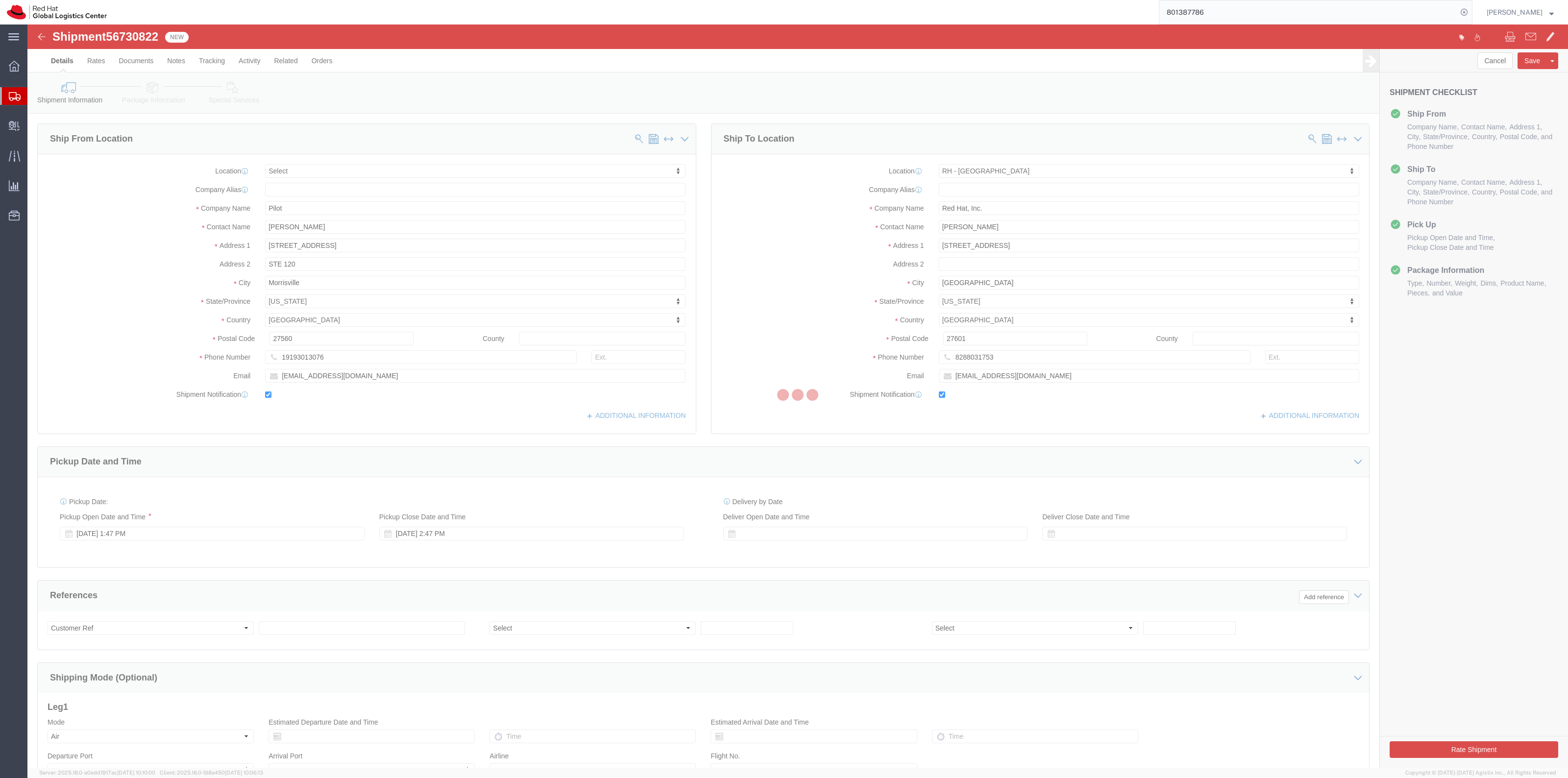
select select
select select "38014"
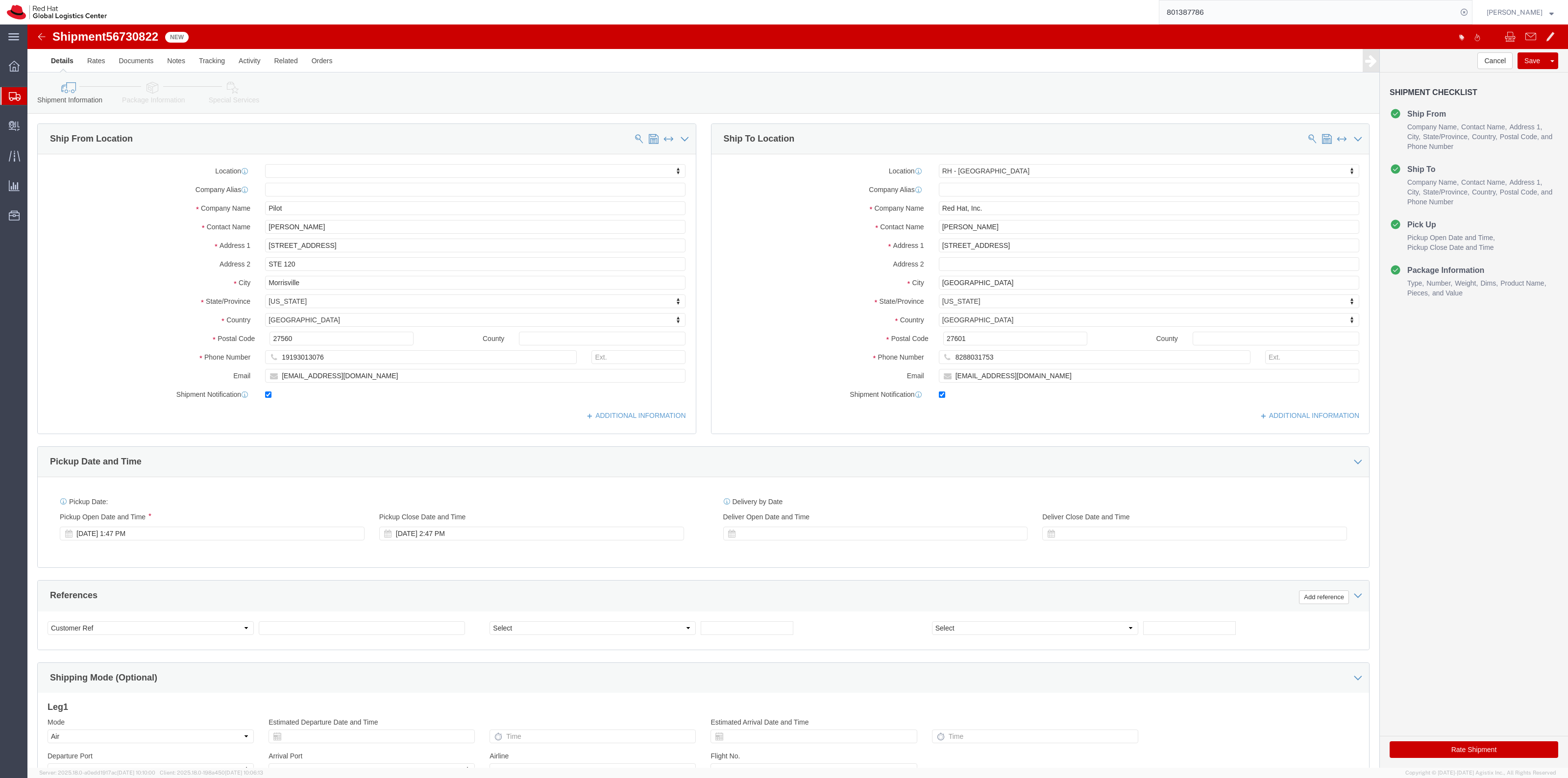
click icon
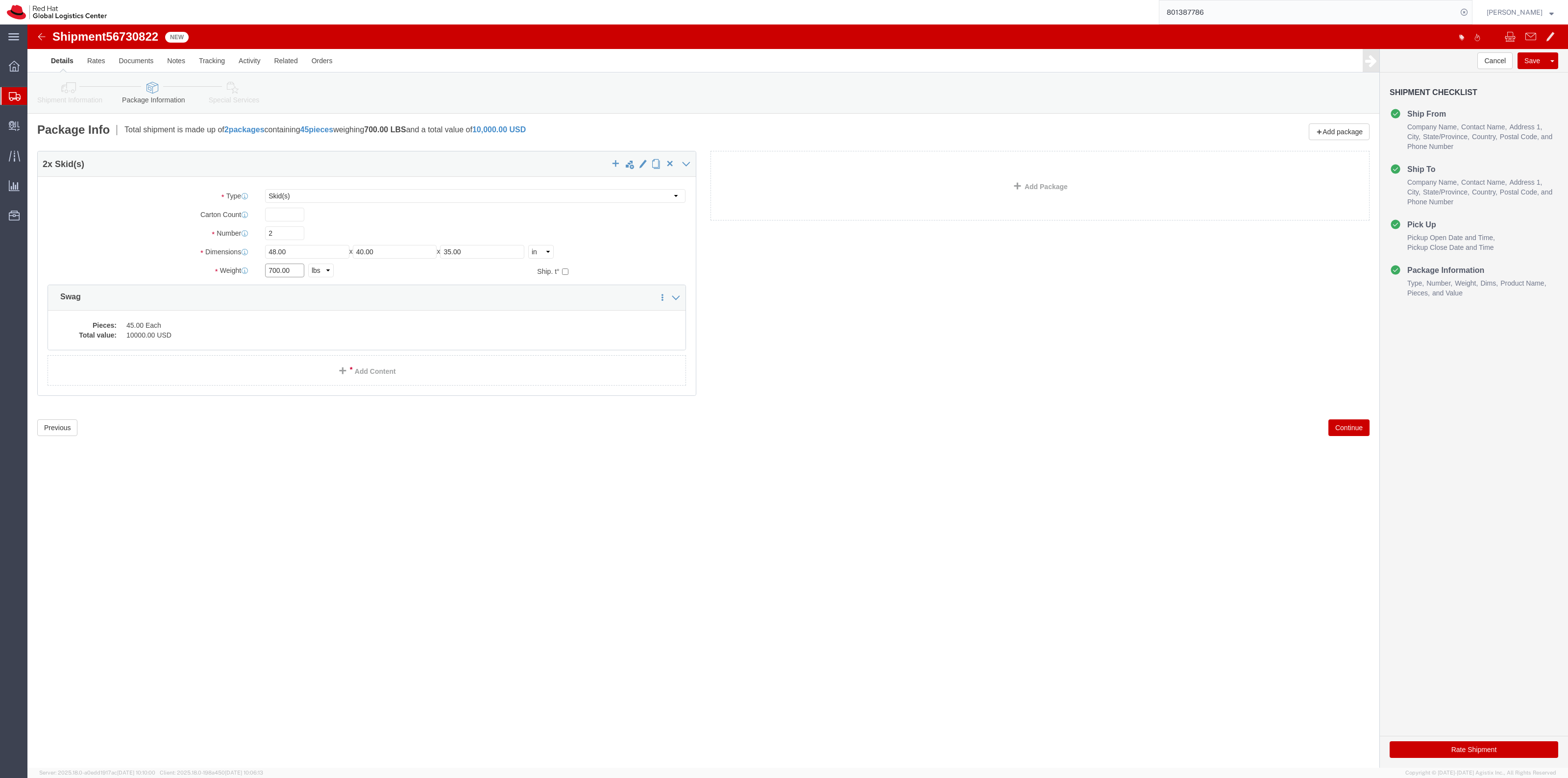
drag, startPoint x: 267, startPoint y: 248, endPoint x: 233, endPoint y: 245, distance: 34.1
click div "700.00 Select kgs lbs"
drag, startPoint x: 451, startPoint y: 225, endPoint x: 378, endPoint y: 224, distance: 73.0
click div "Length 48.00 x Width 40.00 x Height 35.00 Select cm ft in"
type input "80"
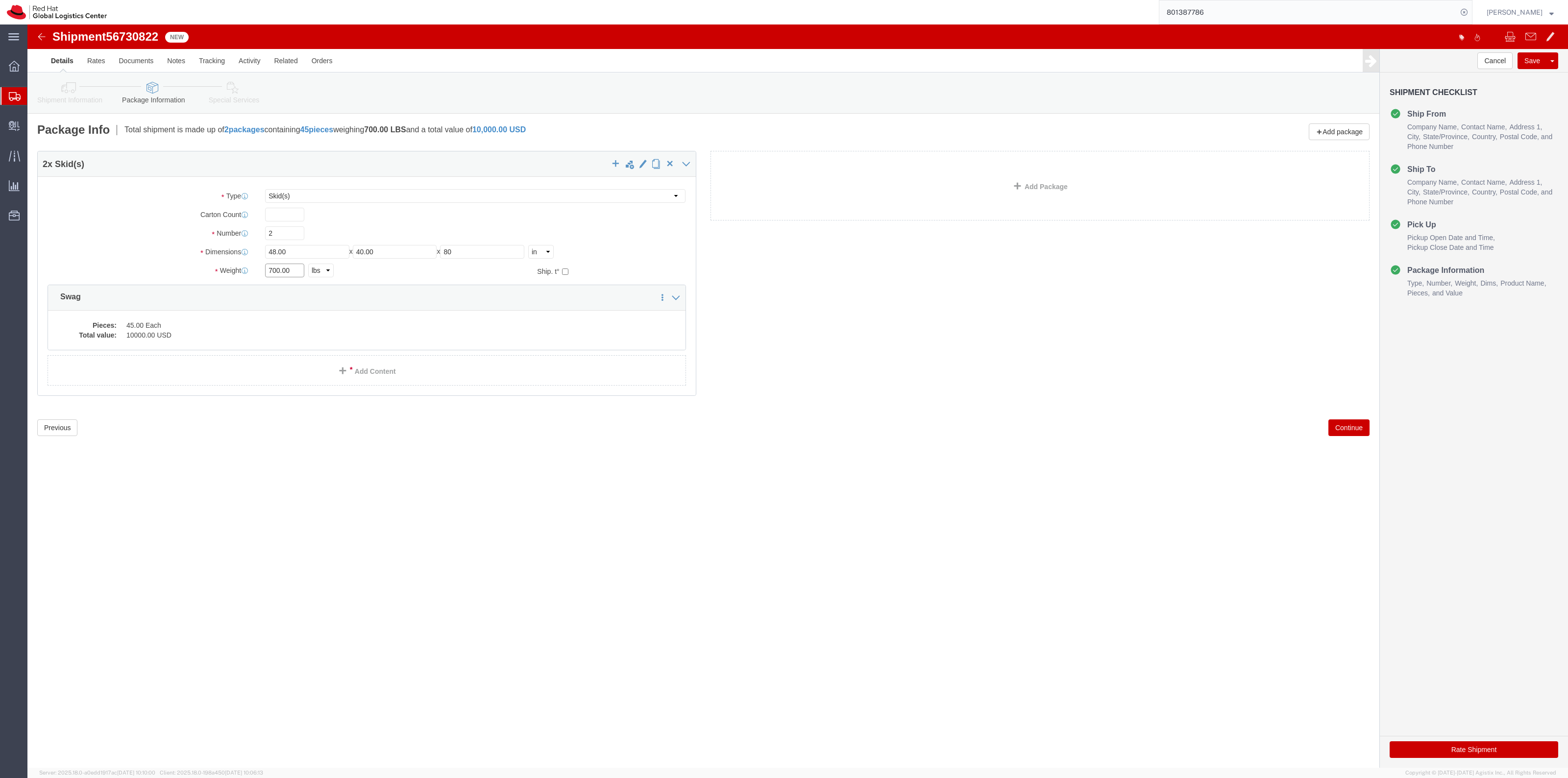
drag, startPoint x: 270, startPoint y: 245, endPoint x: 211, endPoint y: 243, distance: 59.0
click div "Weight 700.00 Select kgs lbs Ship. t°"
type input "1370"
click div "Pieces: 45.00 Each Total value: 10000.00 USD"
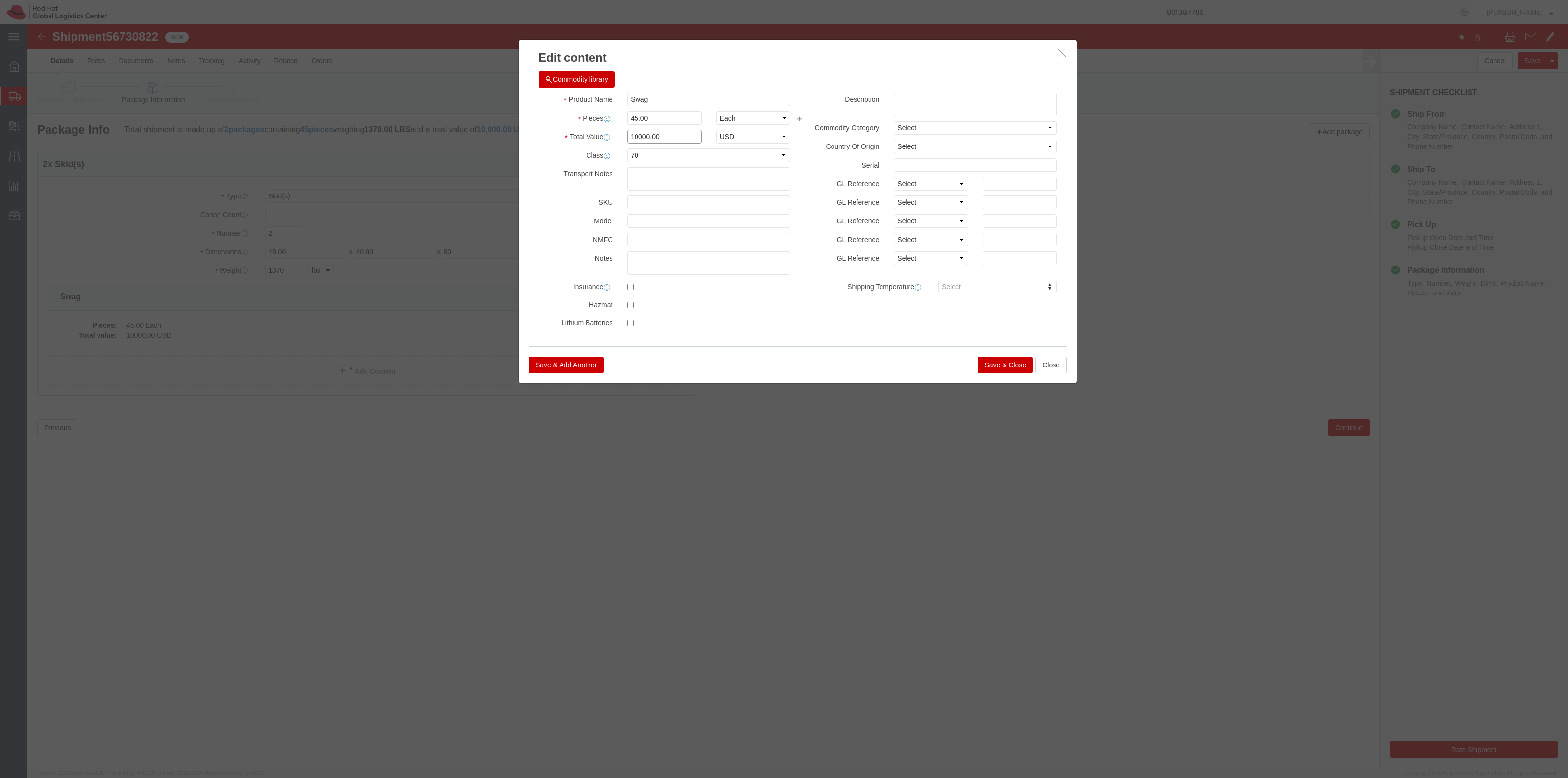
click input "10000.00"
click button "Save & Close"
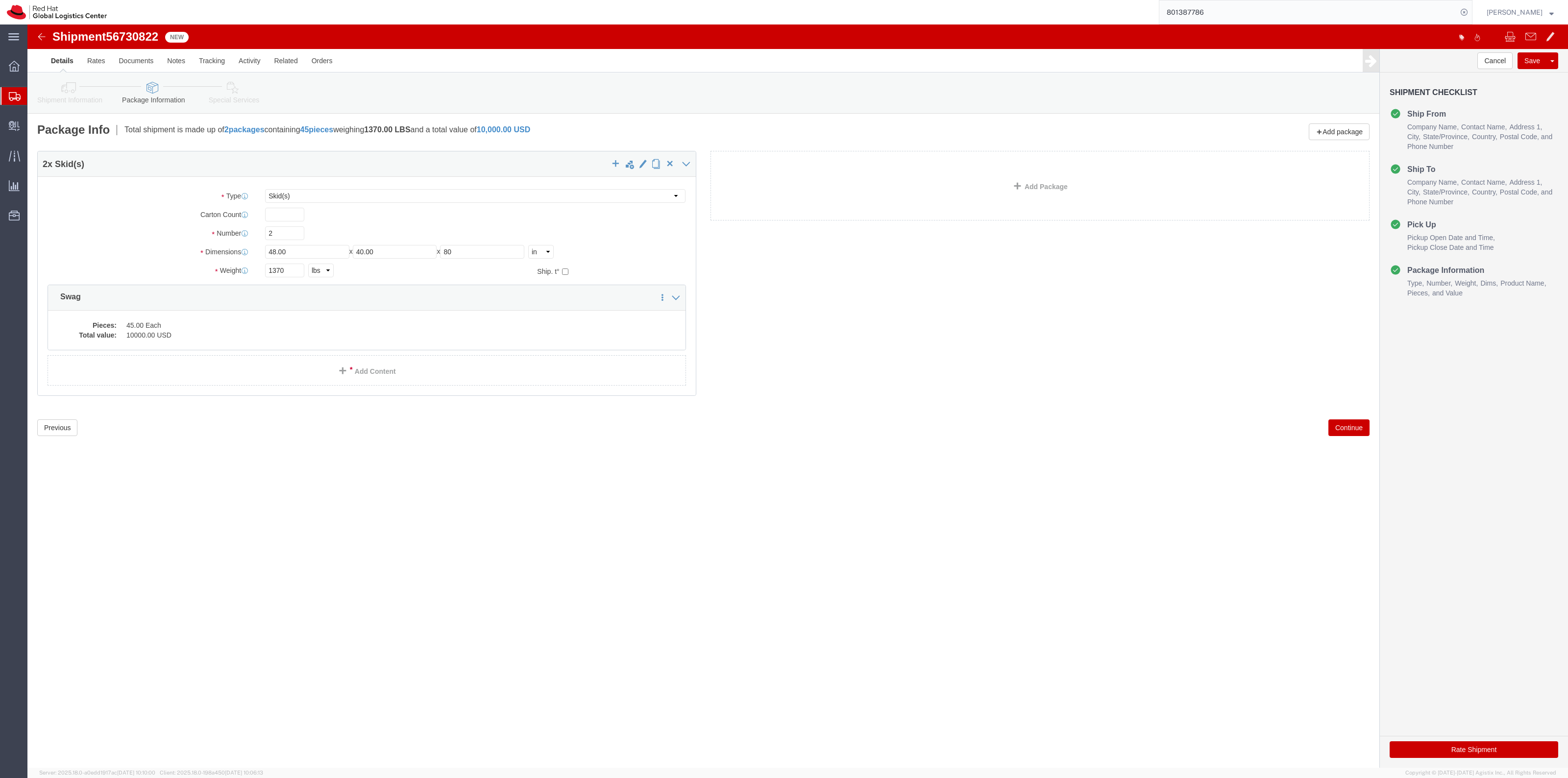
click link "Special Services"
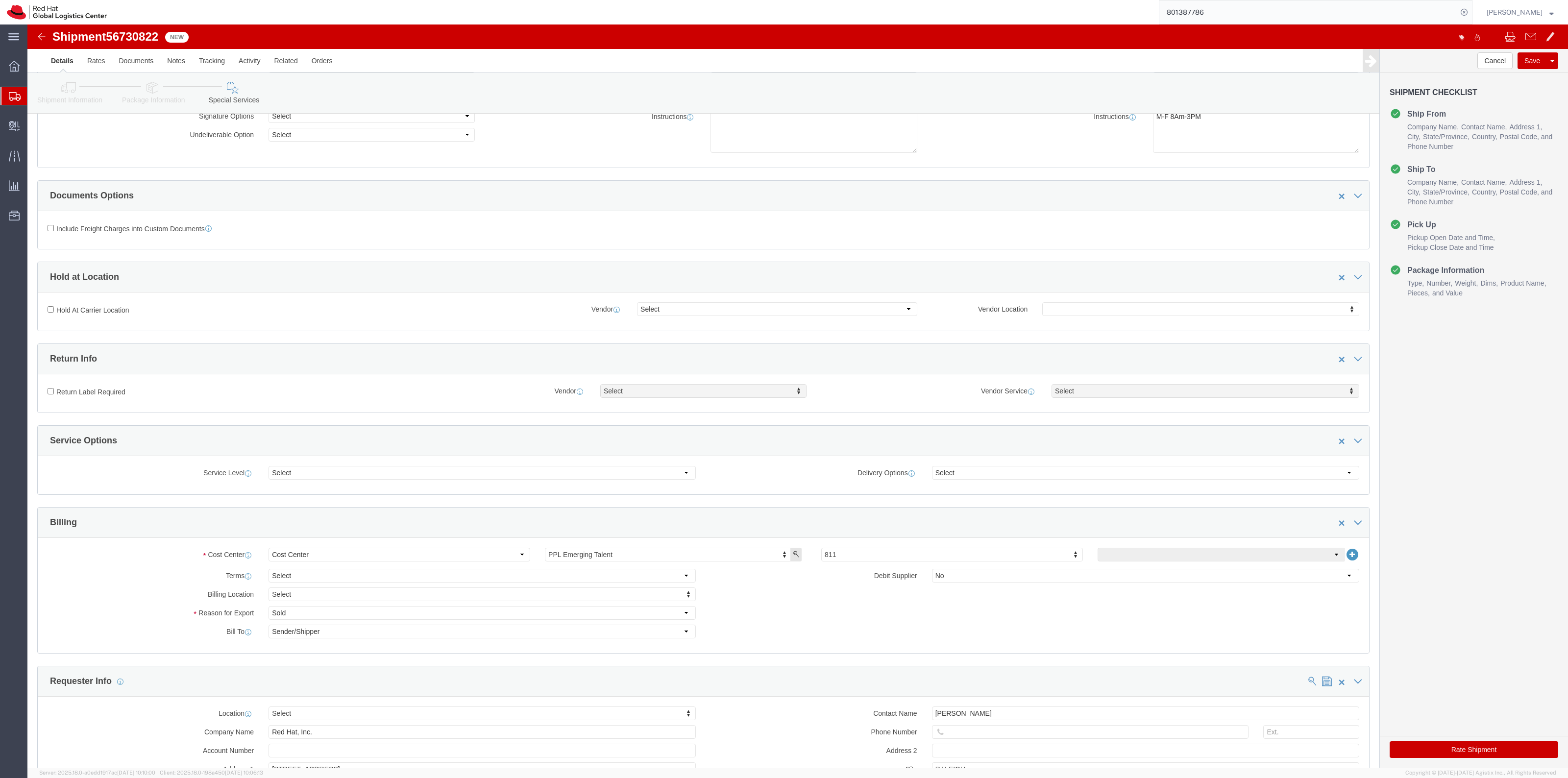
scroll to position [123, 0]
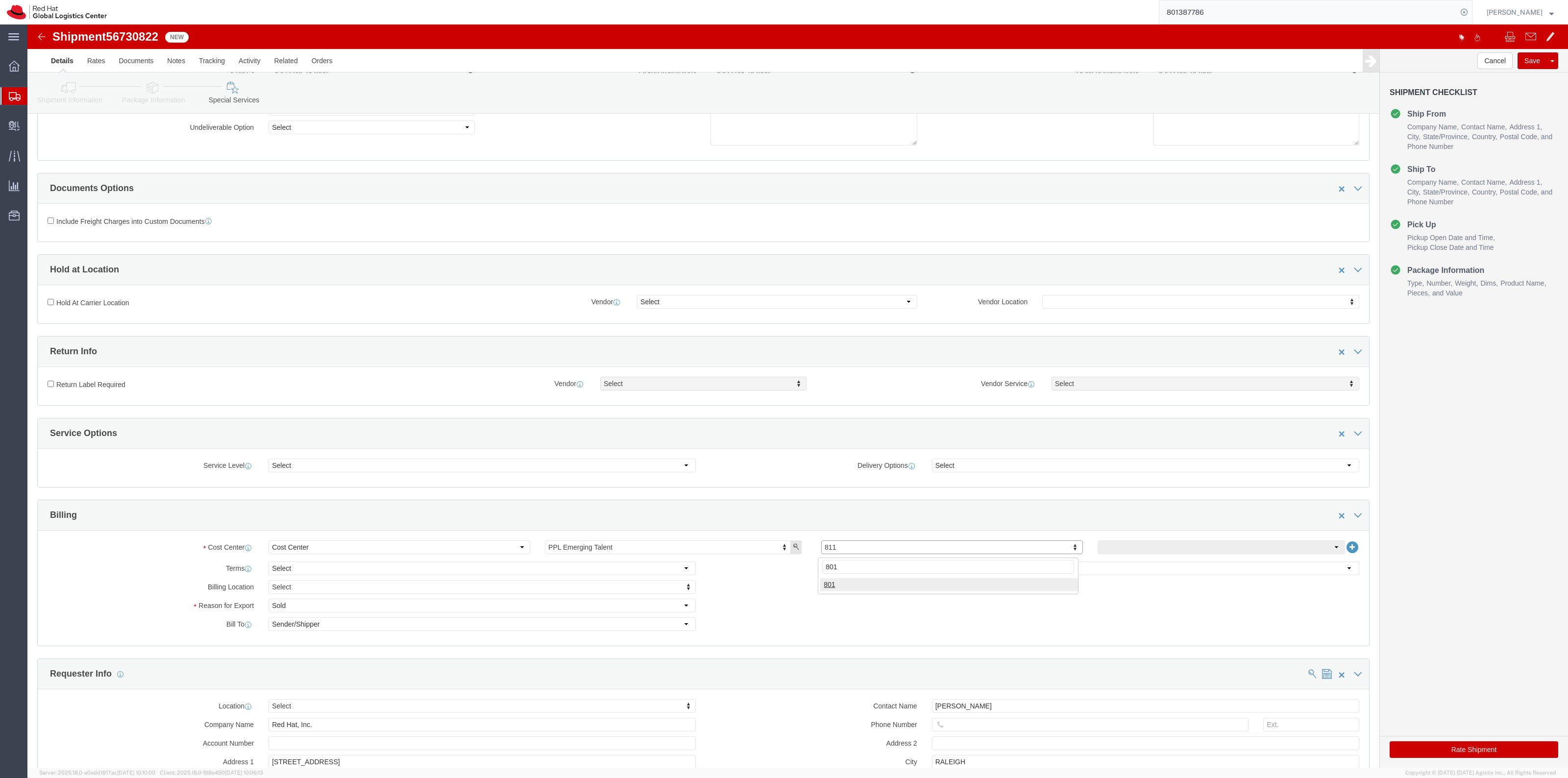
type input "801"
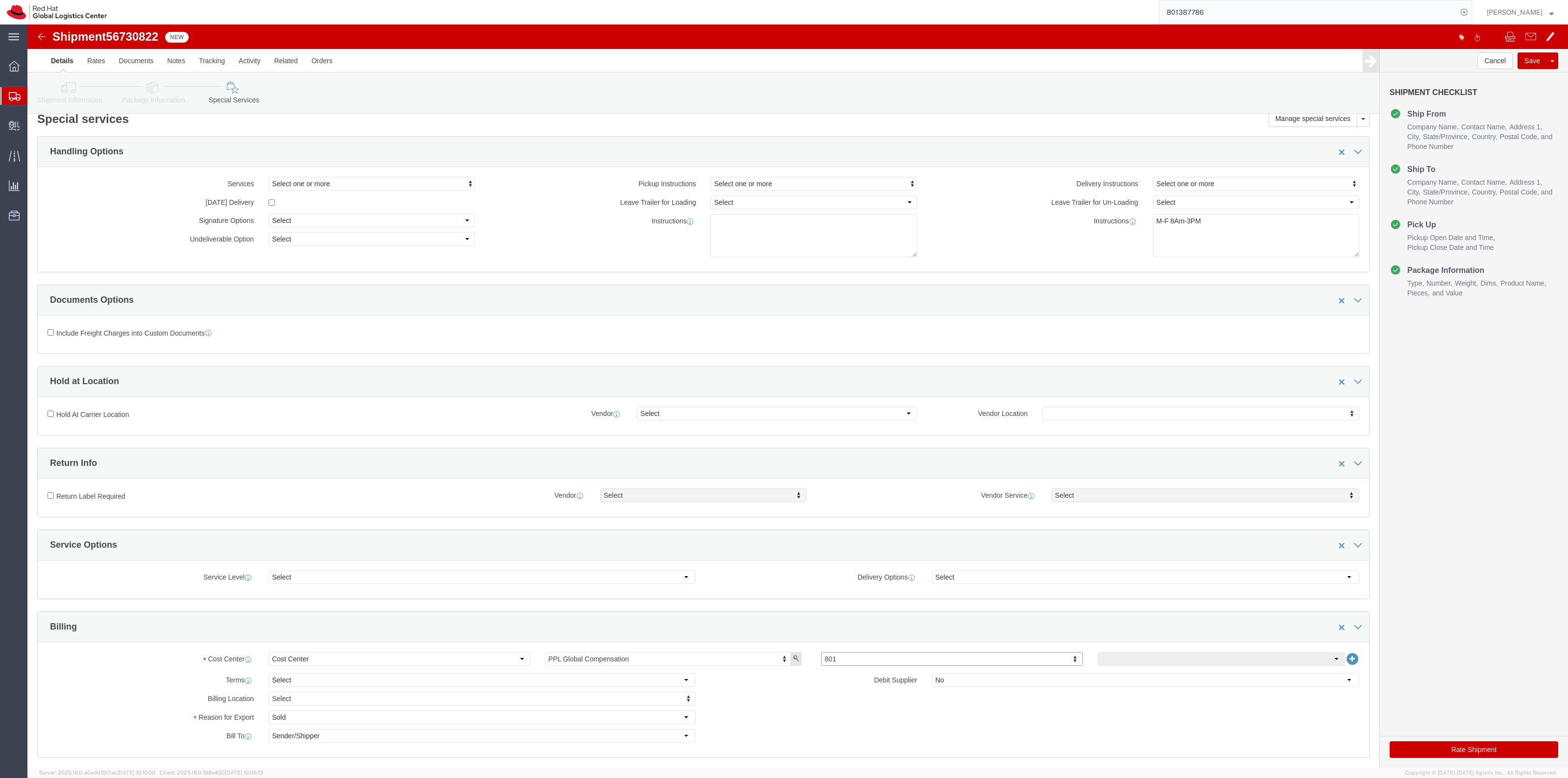
scroll to position [0, 0]
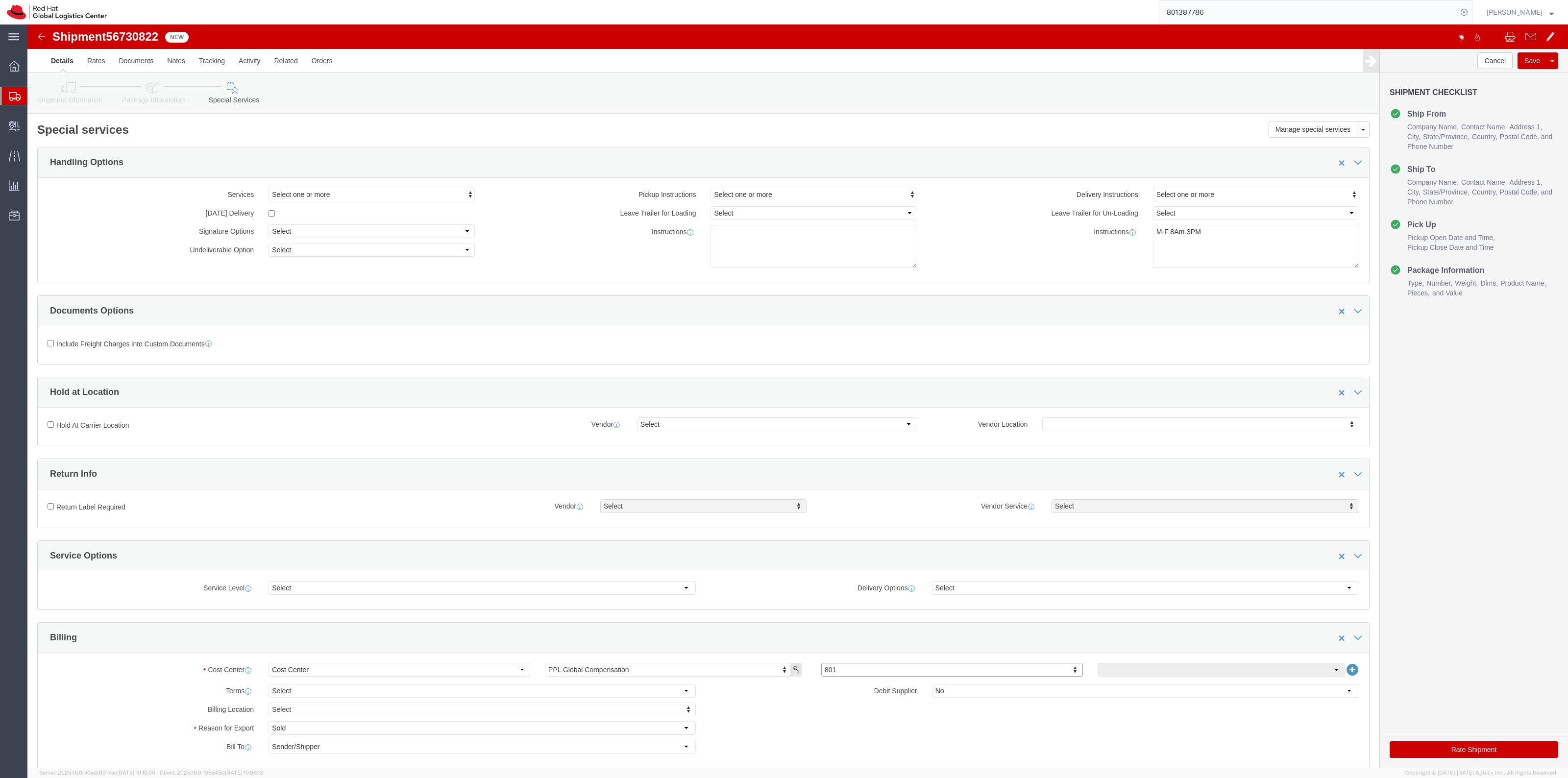
click link "Package Information"
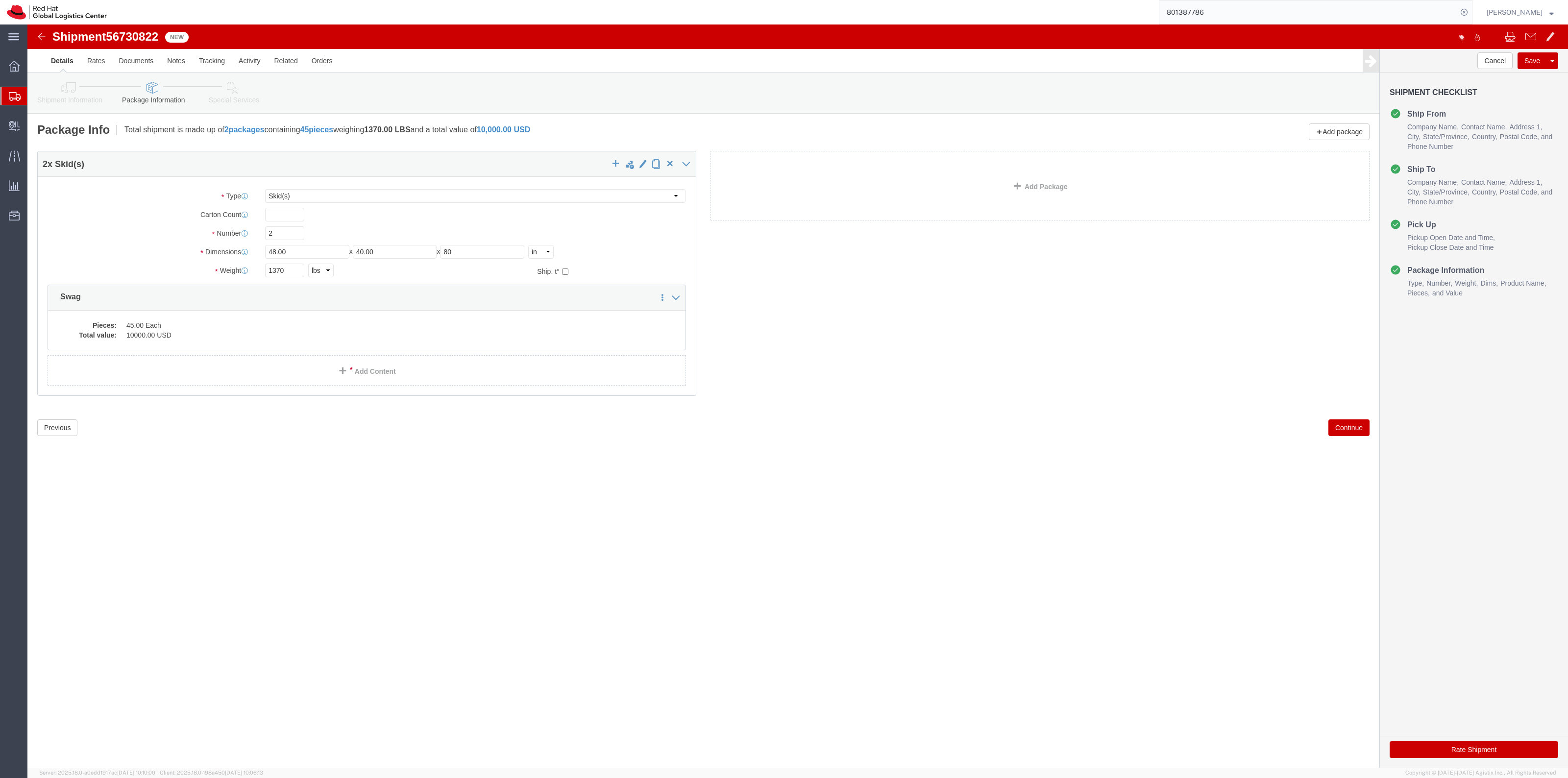
click icon
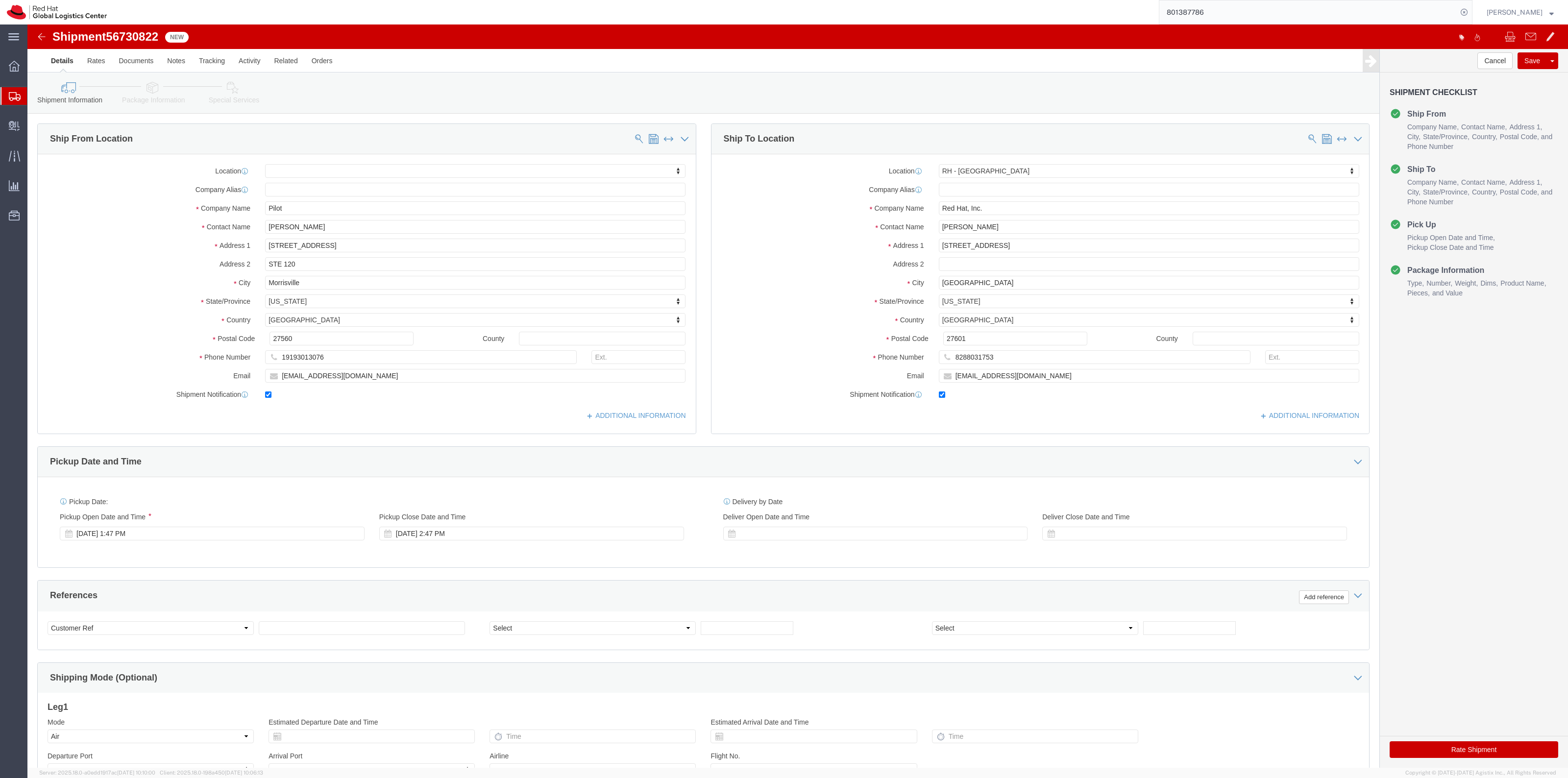
click link "Package Information"
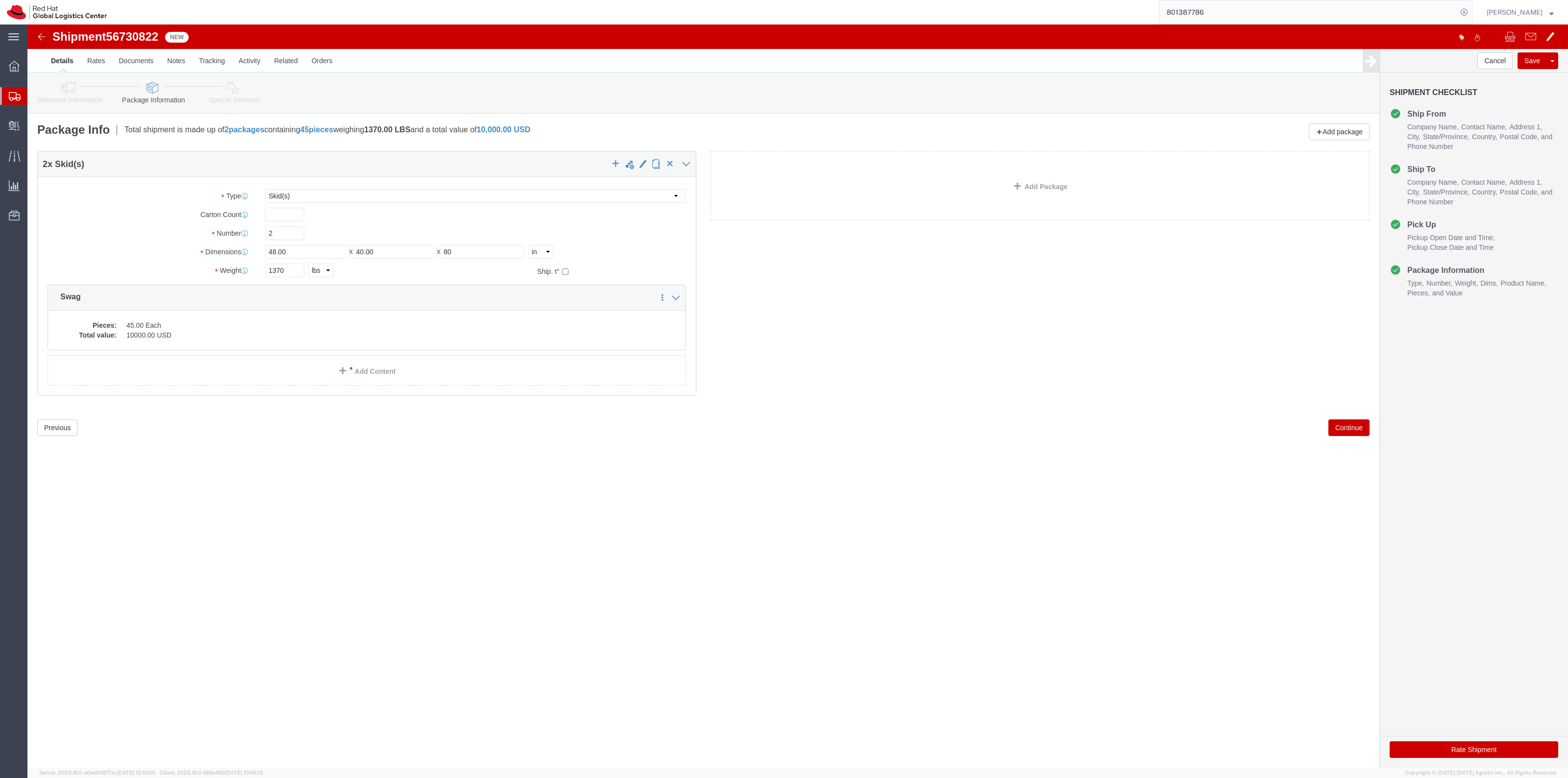
drag, startPoint x: 54, startPoint y: 67, endPoint x: 82, endPoint y: 66, distance: 28.0
click icon
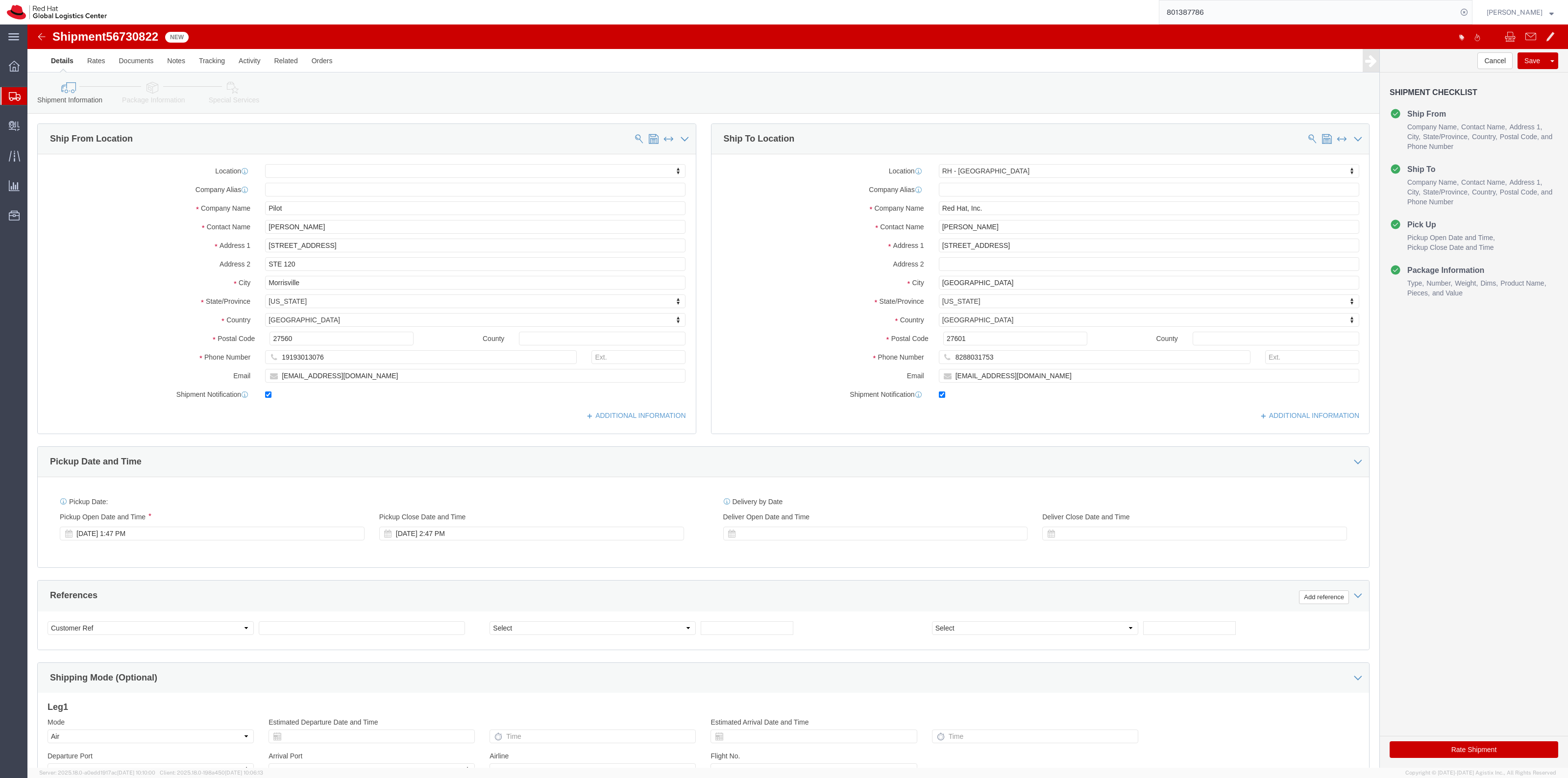
click link "Package Information"
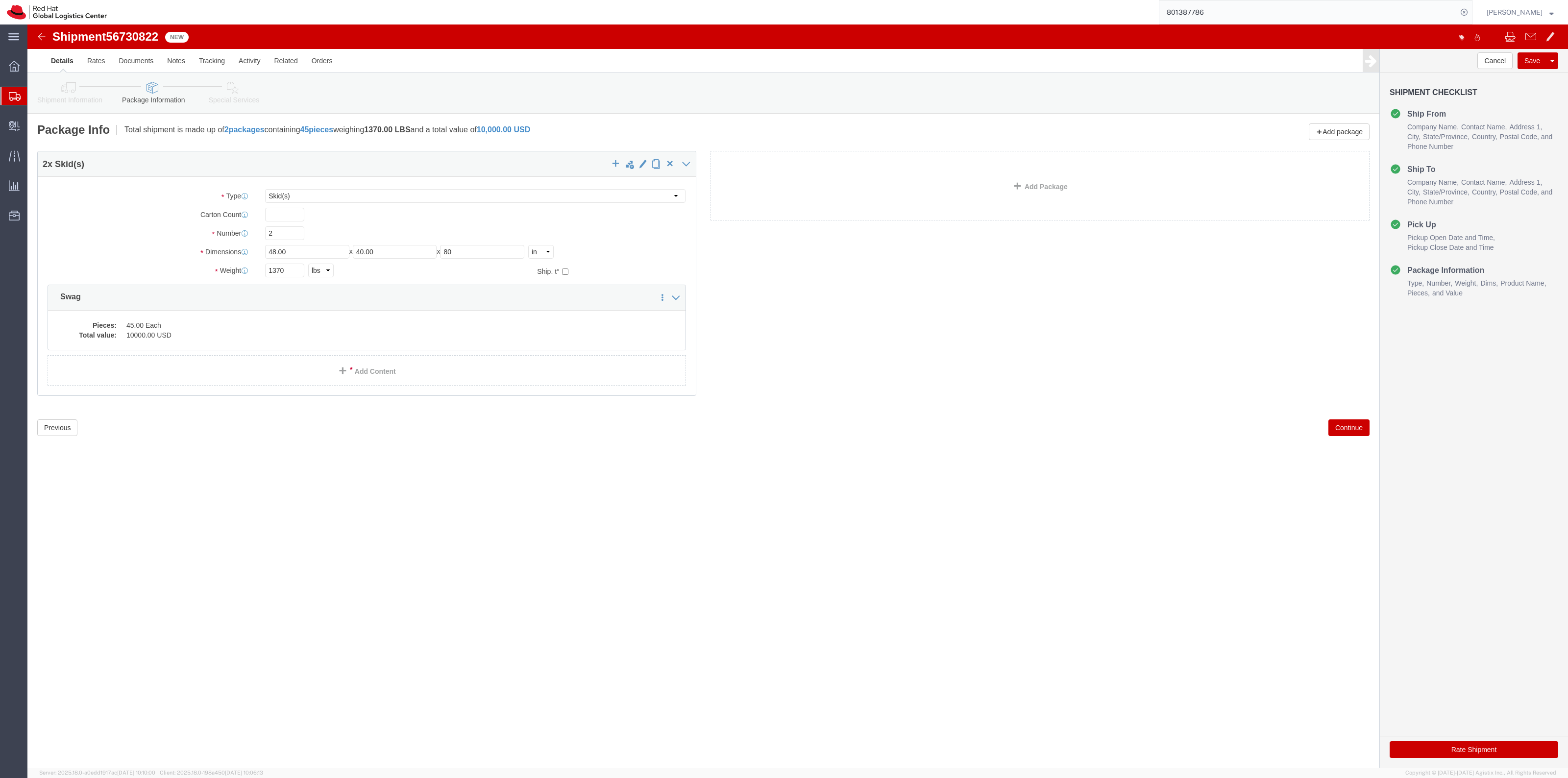
click link "Special Services"
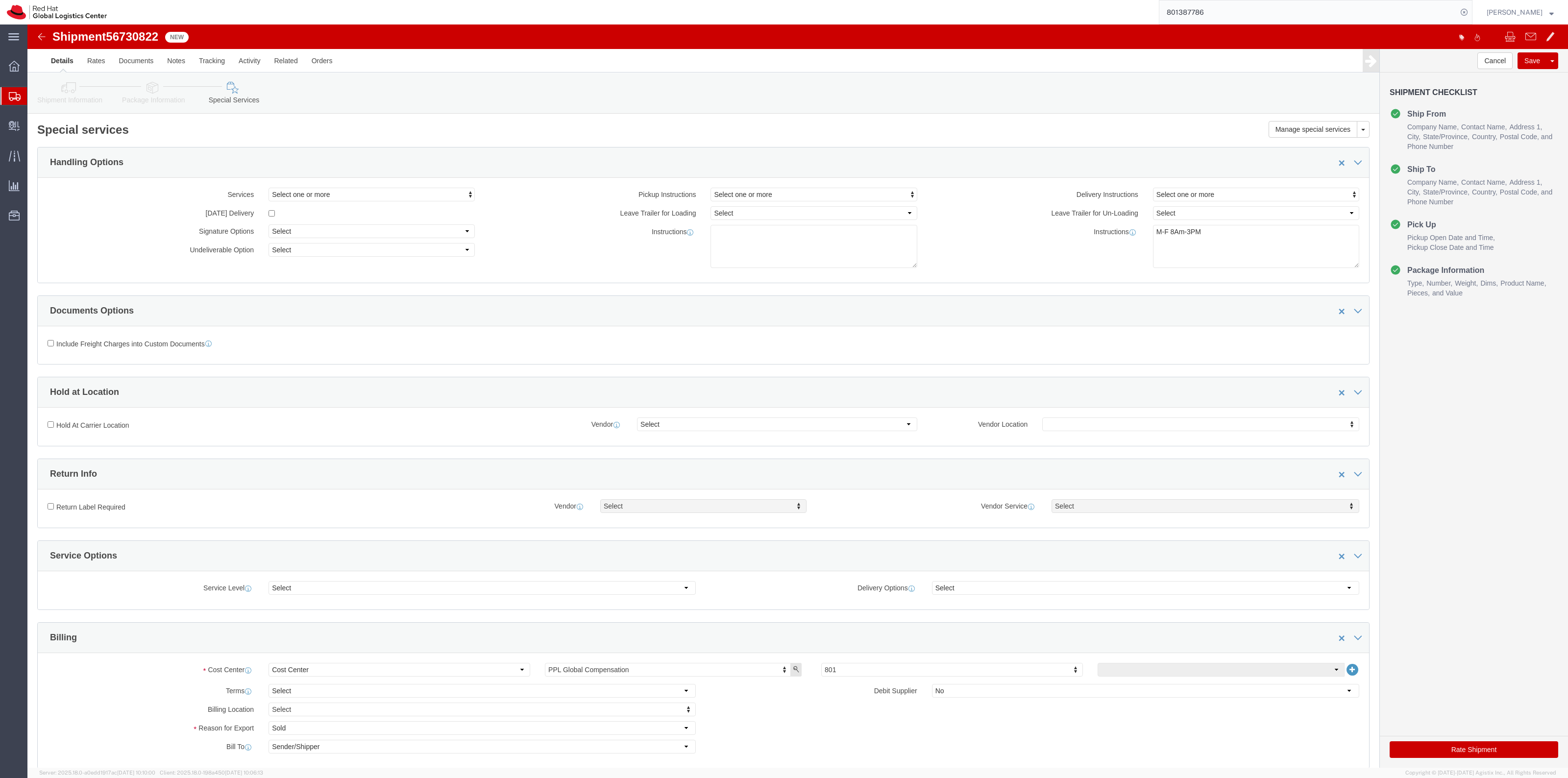
click link "Package Information"
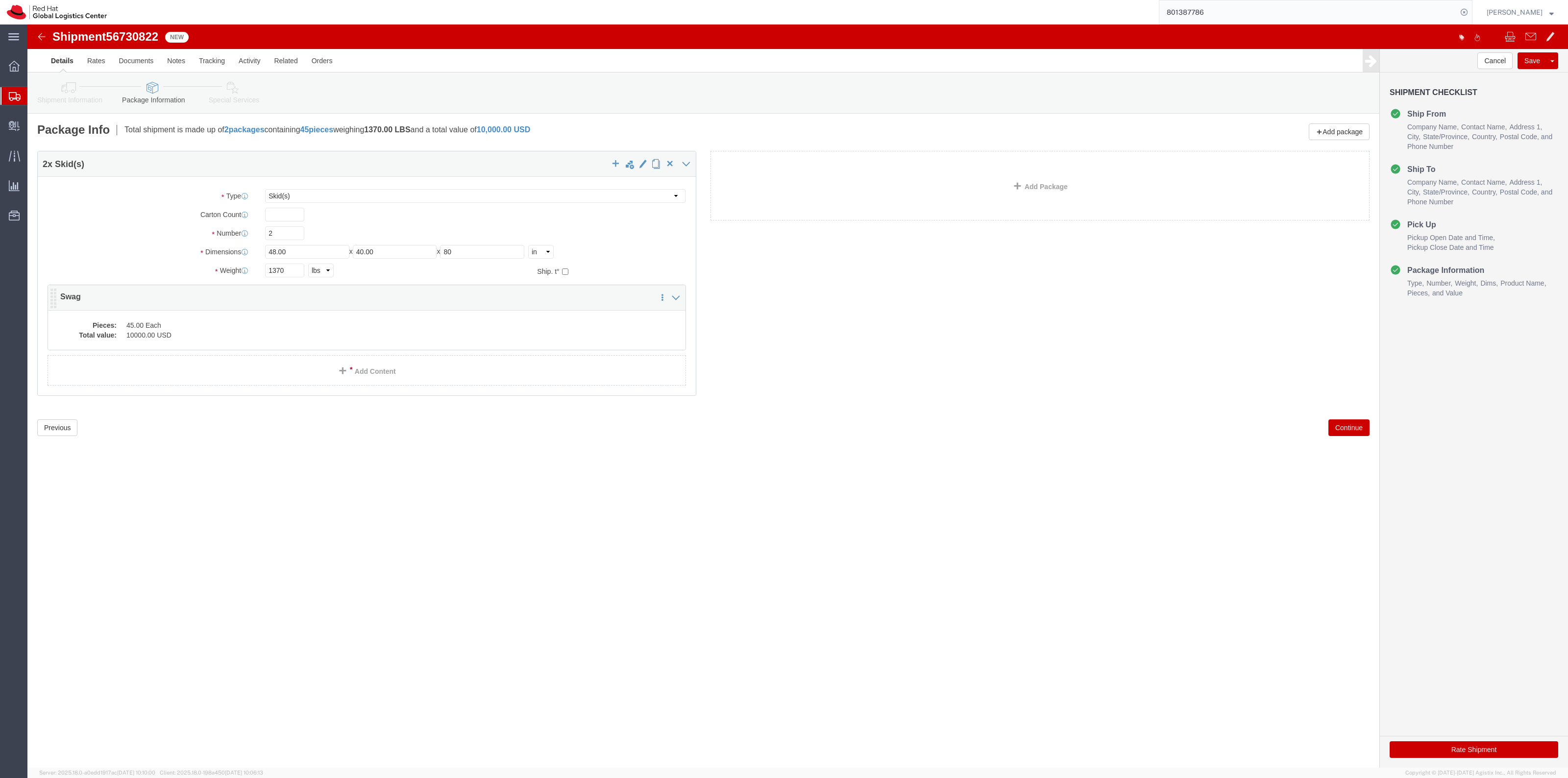
click div "Pieces: 45.00 Each Total value: 10000.00 USD"
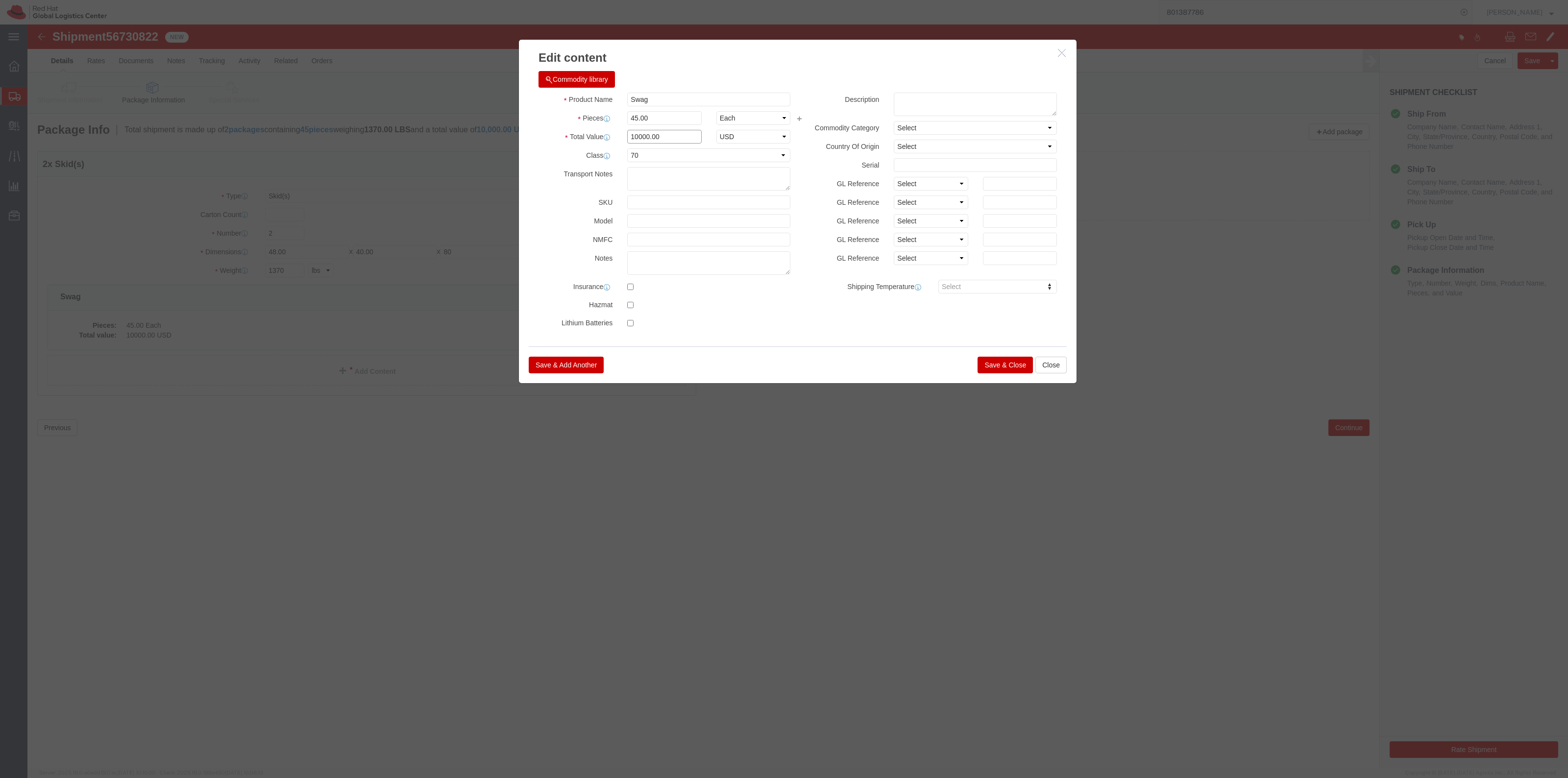
drag, startPoint x: 638, startPoint y: 110, endPoint x: 590, endPoint y: 107, distance: 48.1
click div "Total Value 10000.00 Select ADP AED AFN ALL AMD AOA ARS ATS AUD AWG AZN BAM BBD…"
type input "5000"
click div "Commodity library Product Name Swag Pieces 45.00 Select Bag Barrels 100Board Fe…"
click button "Save & Close"
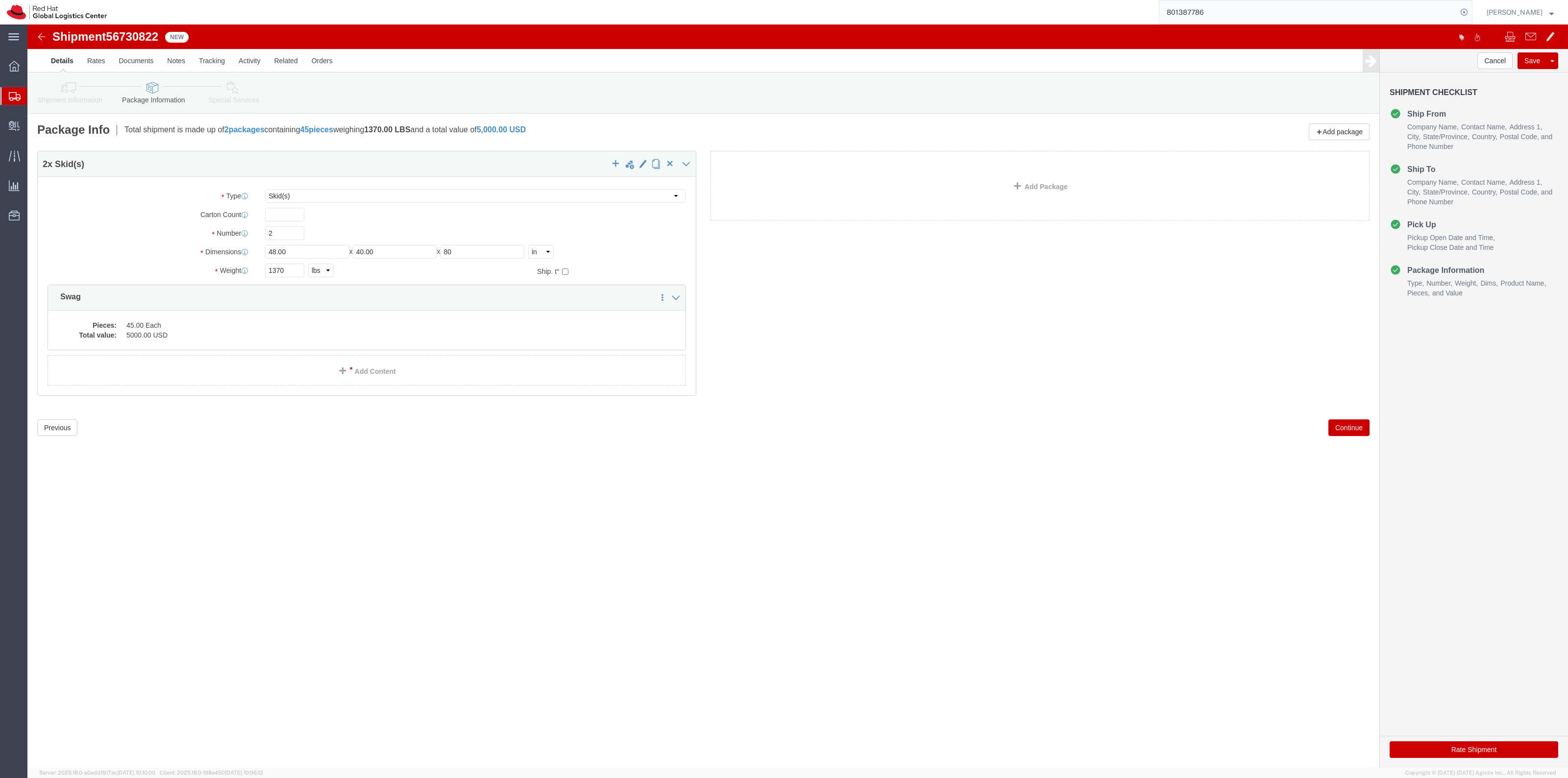
drag, startPoint x: 195, startPoint y: 63, endPoint x: 272, endPoint y: 119, distance: 95.2
click icon
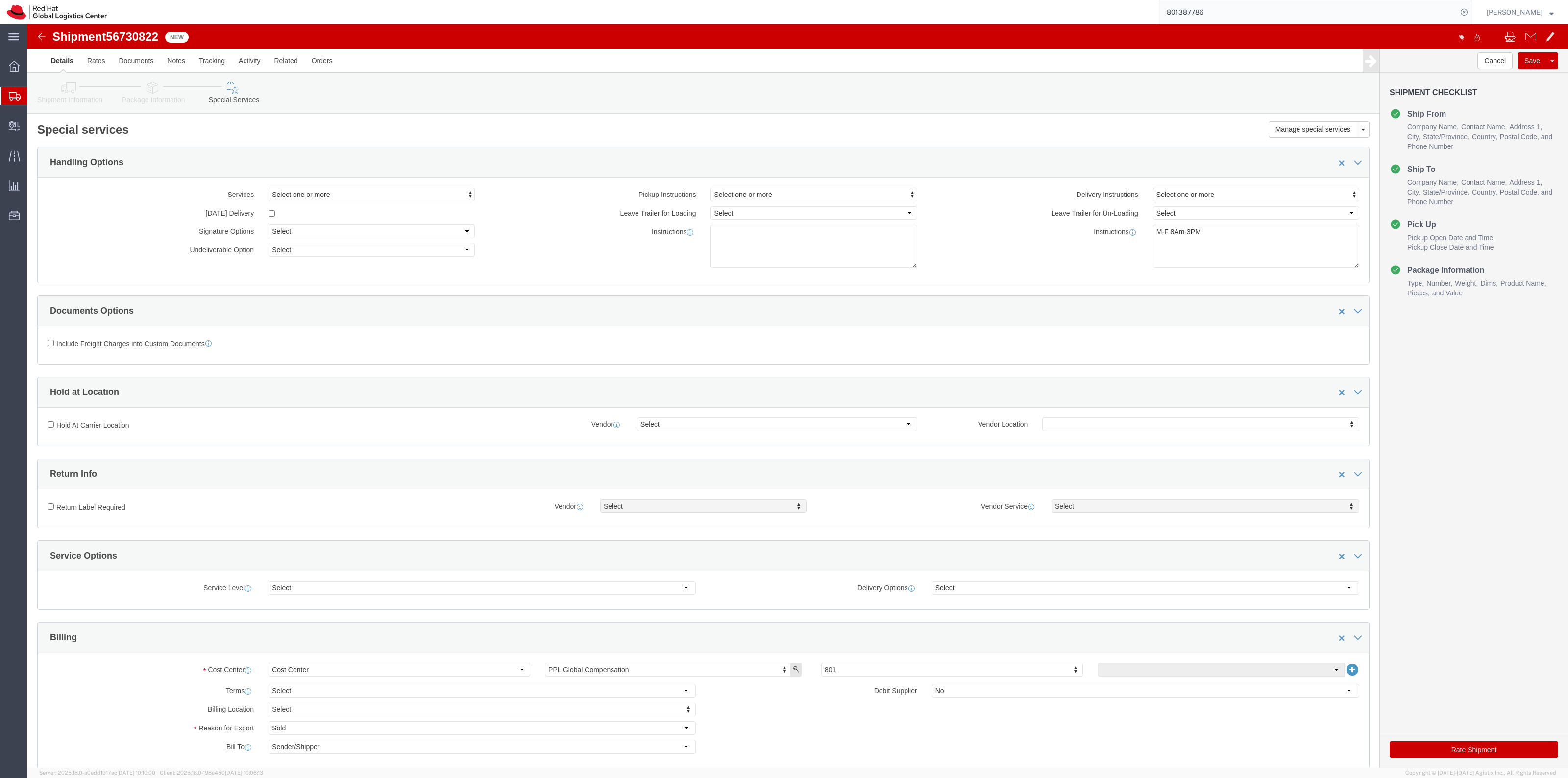
click link "Package Information"
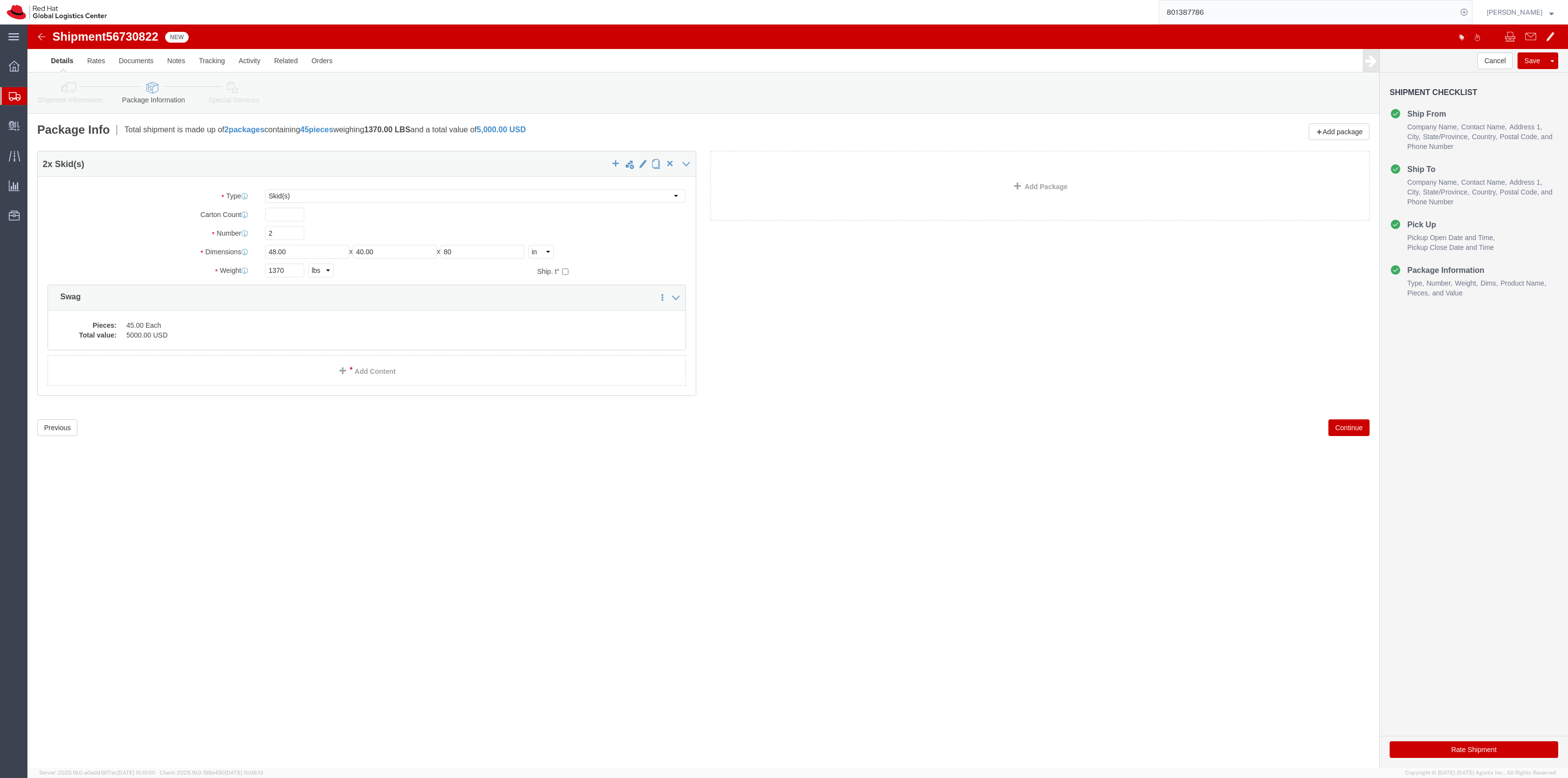
click button "Rate Shipment"
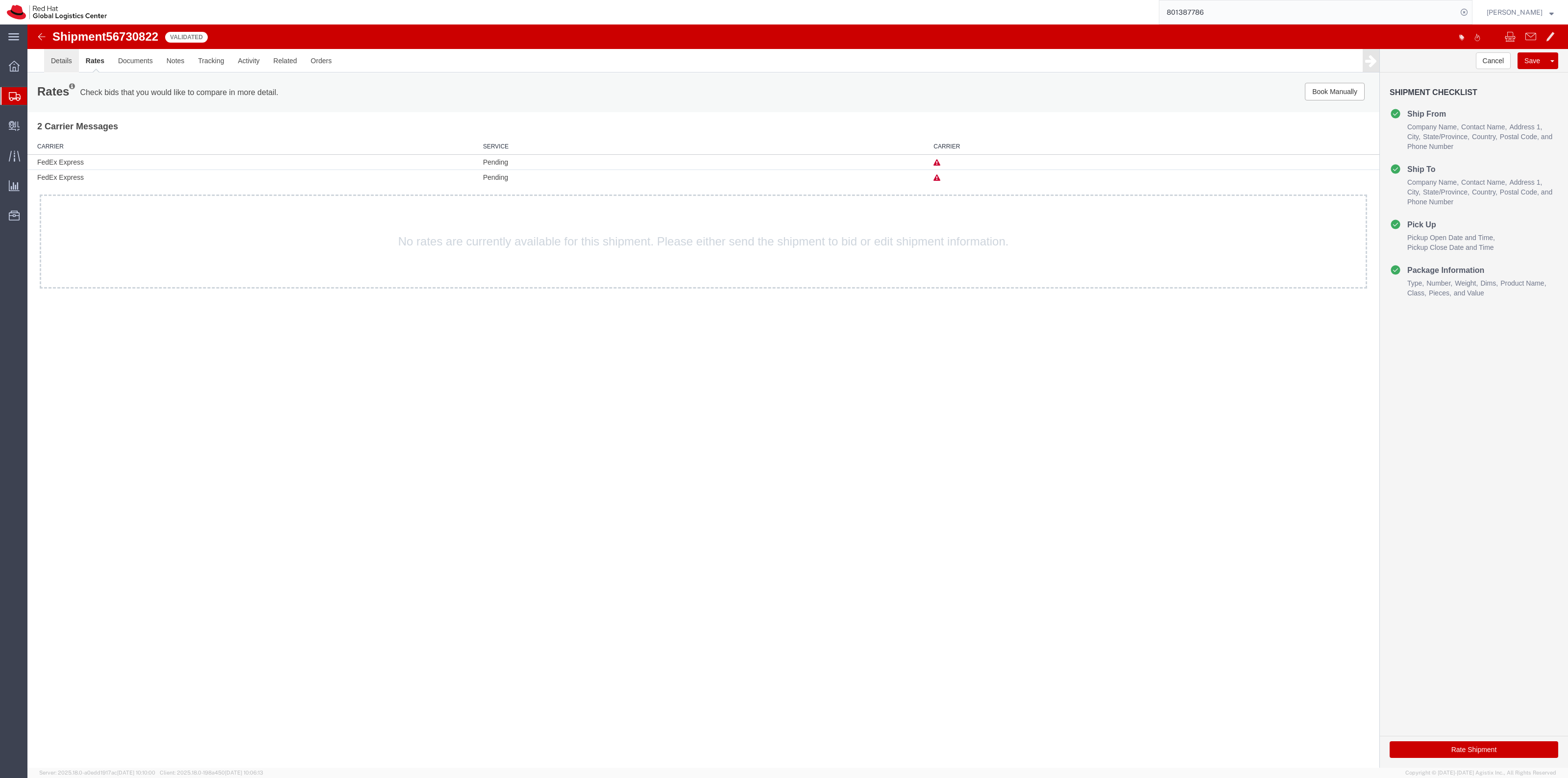
drag, startPoint x: 54, startPoint y: 64, endPoint x: 60, endPoint y: 64, distance: 6.0
click at [54, 64] on link "Details" at bounding box center [61, 60] width 35 height 24
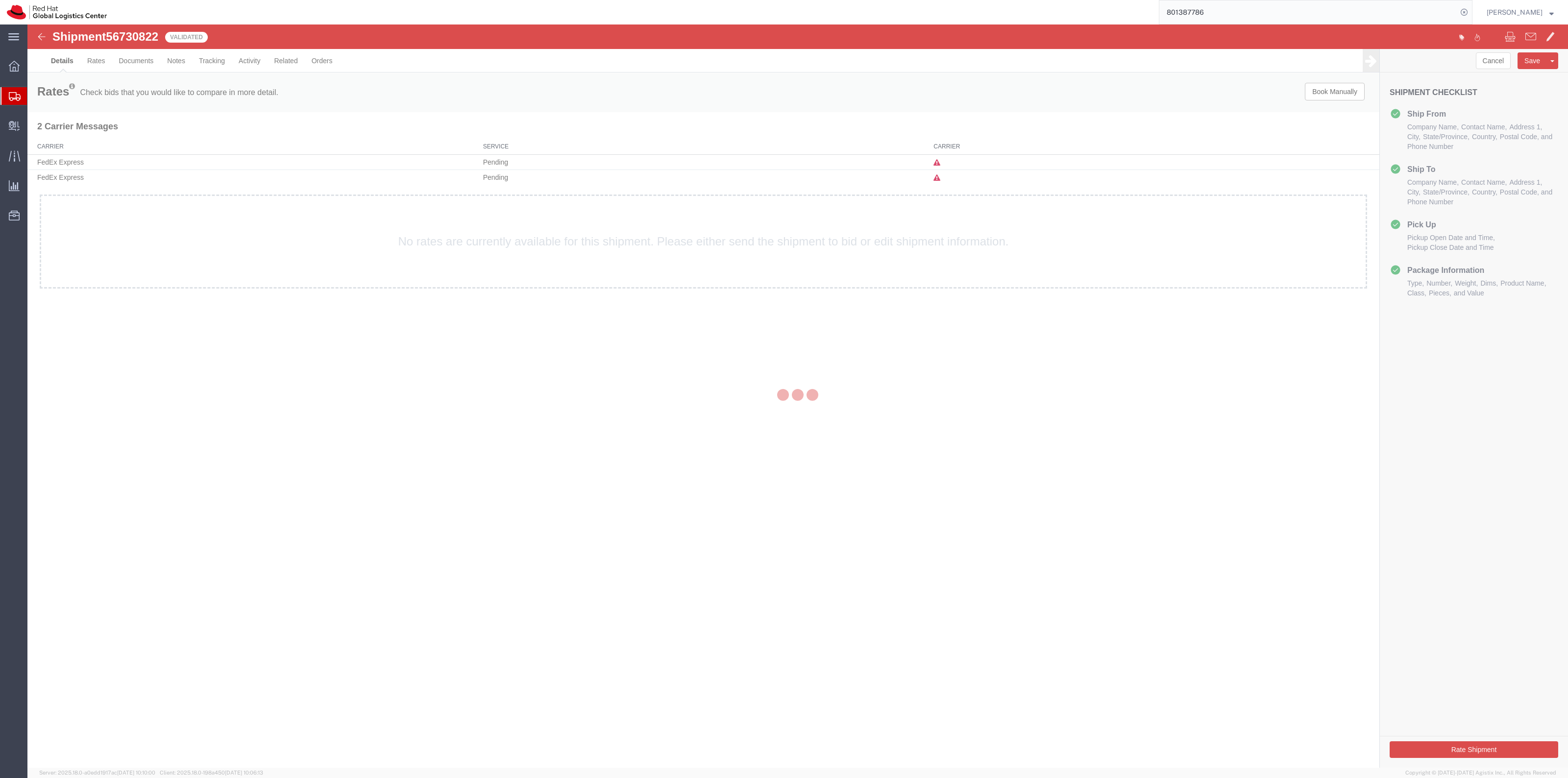
select select "38014"
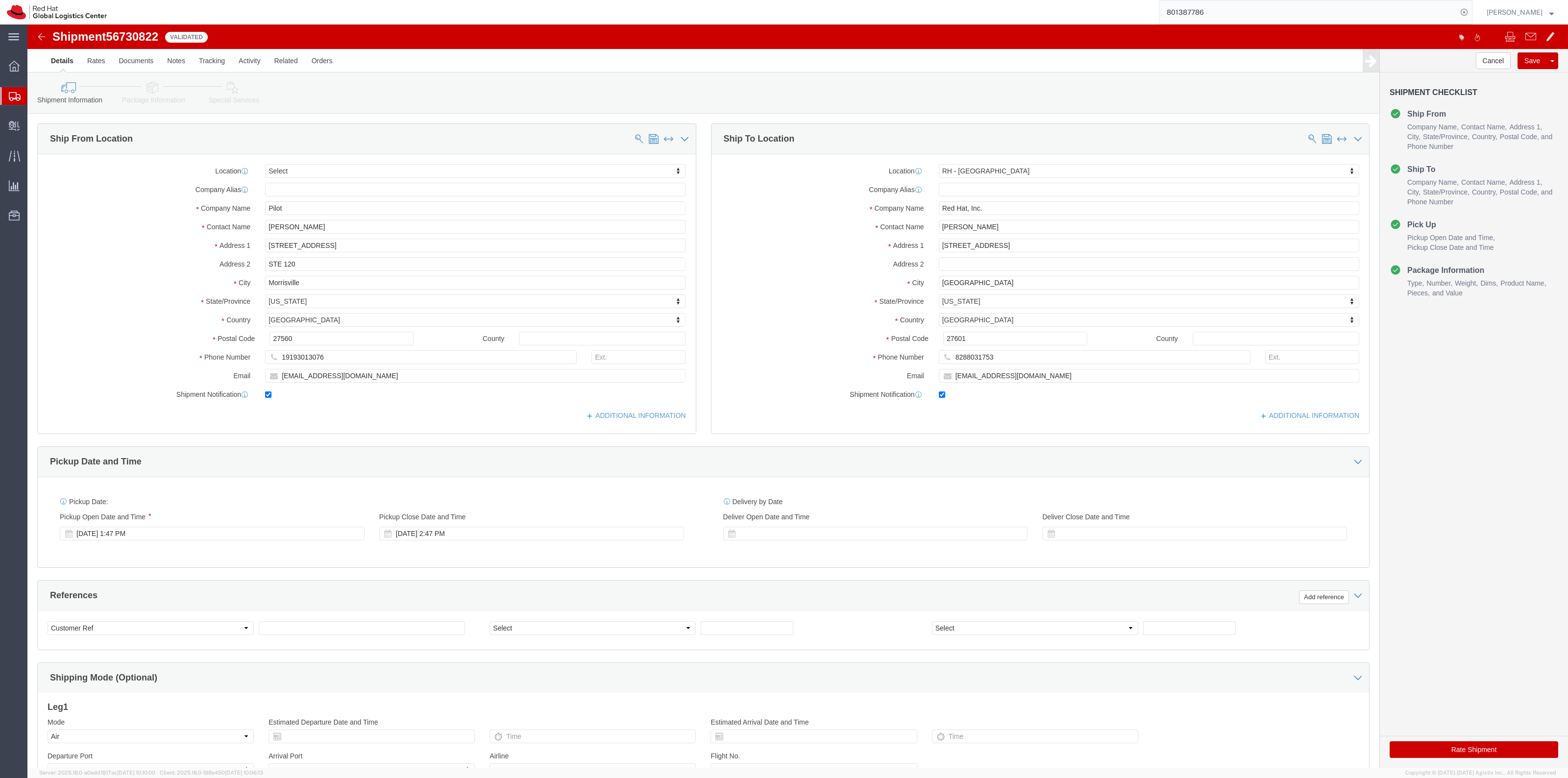
click link "Package Information"
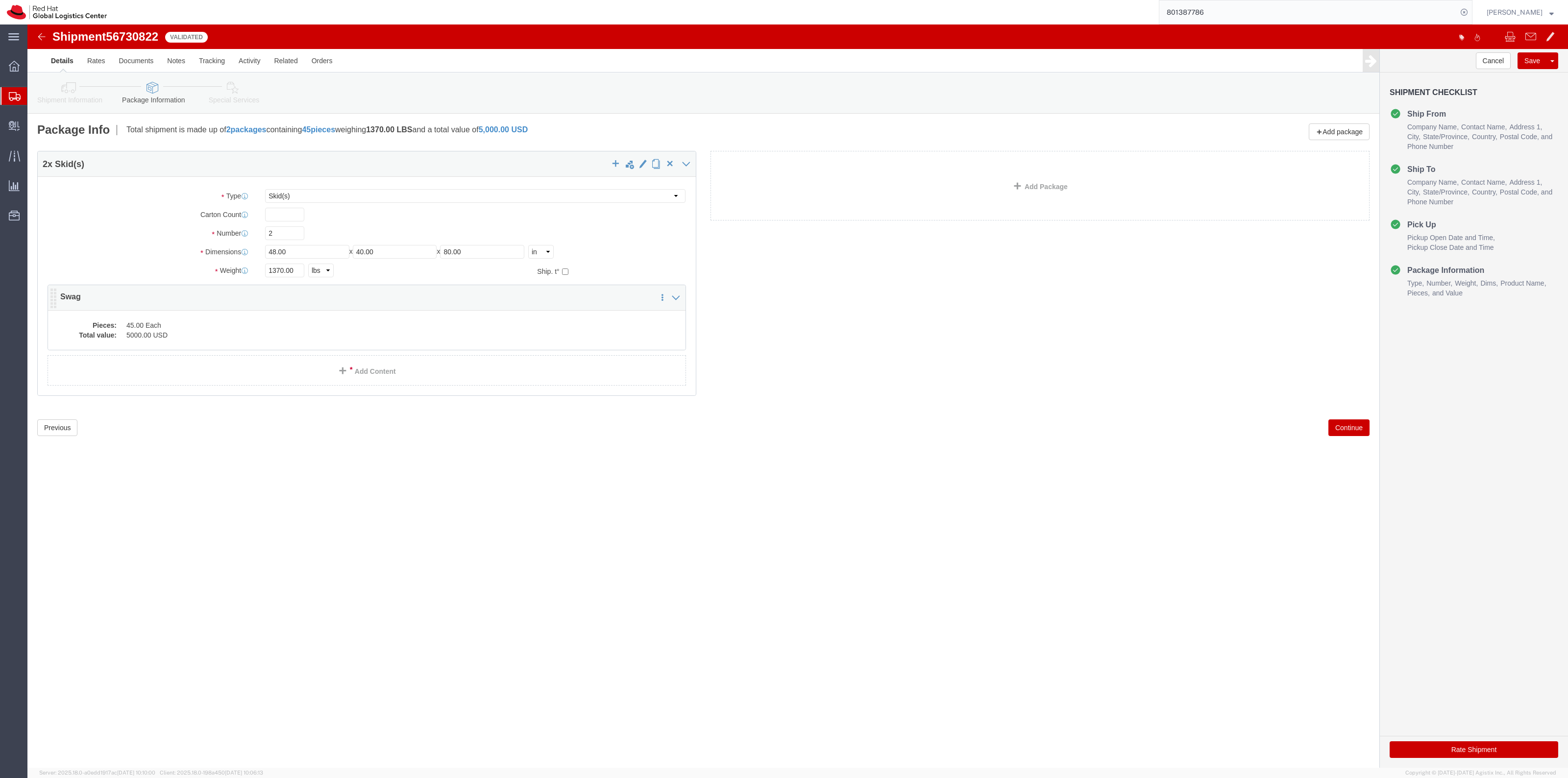
click div "Pieces: 45.00 Each Total value: 5000.00 USD"
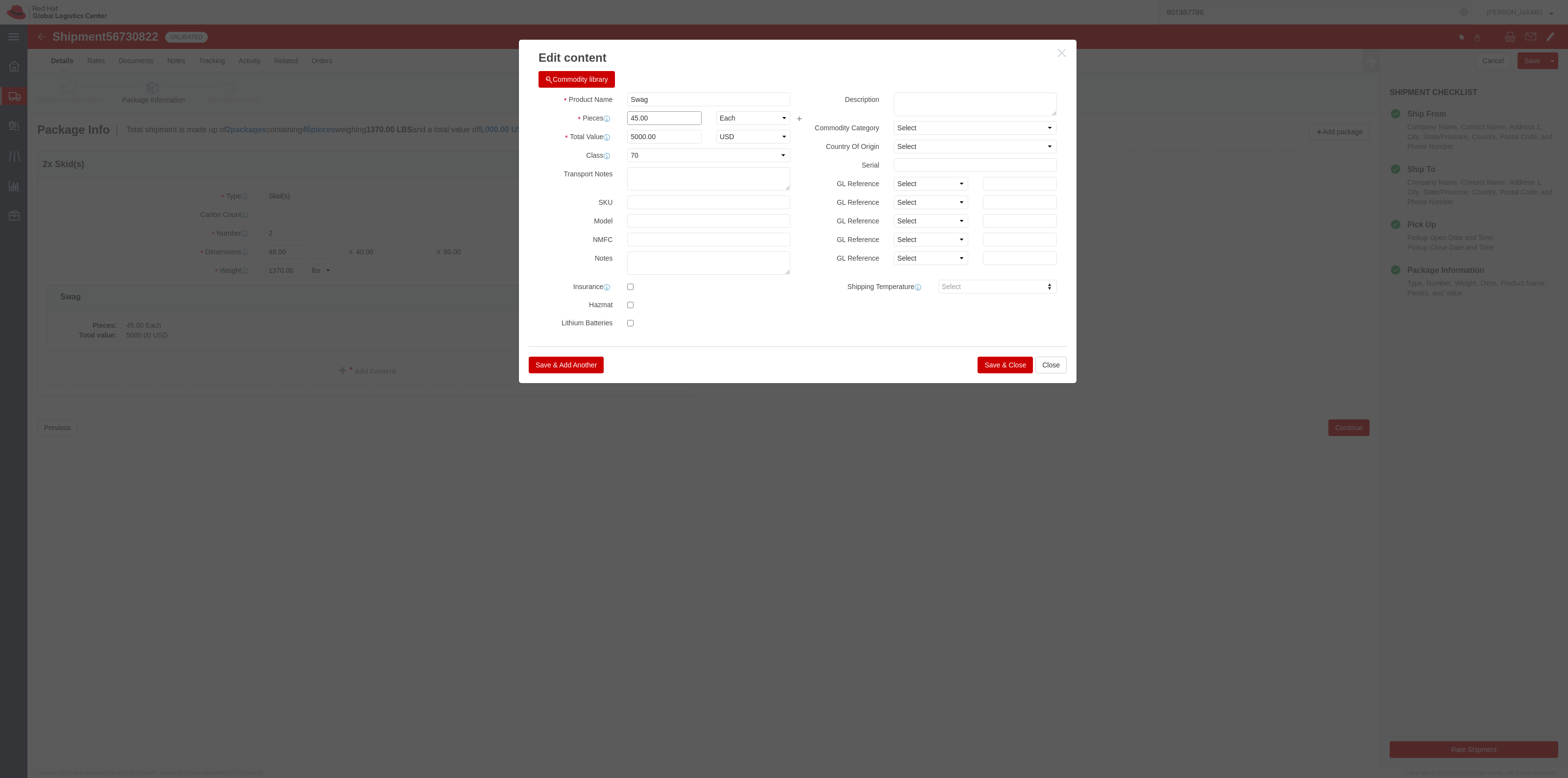
drag, startPoint x: 606, startPoint y: 94, endPoint x: 592, endPoint y: 91, distance: 14.3
click div "45.00"
type input "600"
type input "66666.67"
click button "Save & Close"
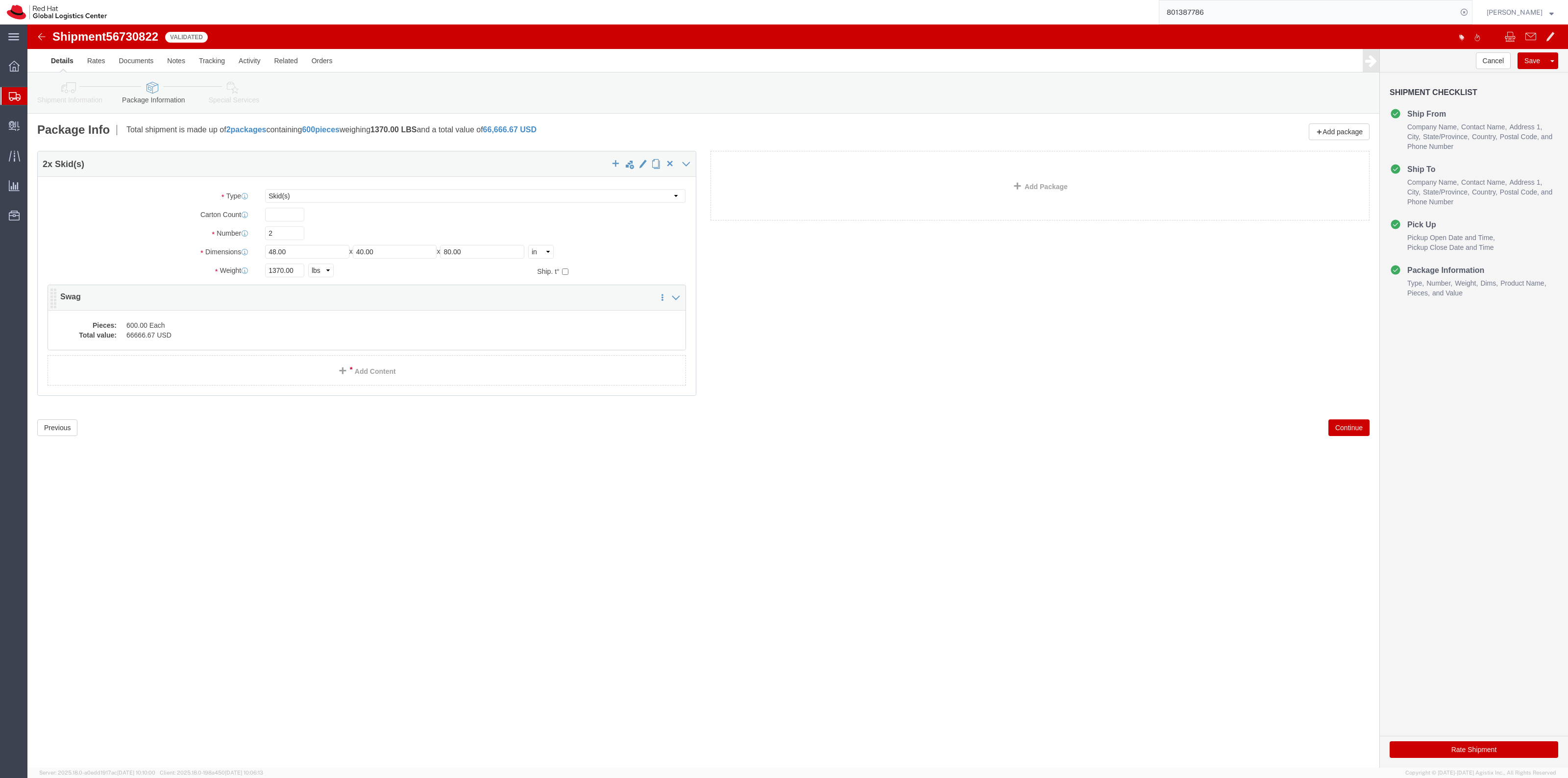
click dd "66666.67 USD"
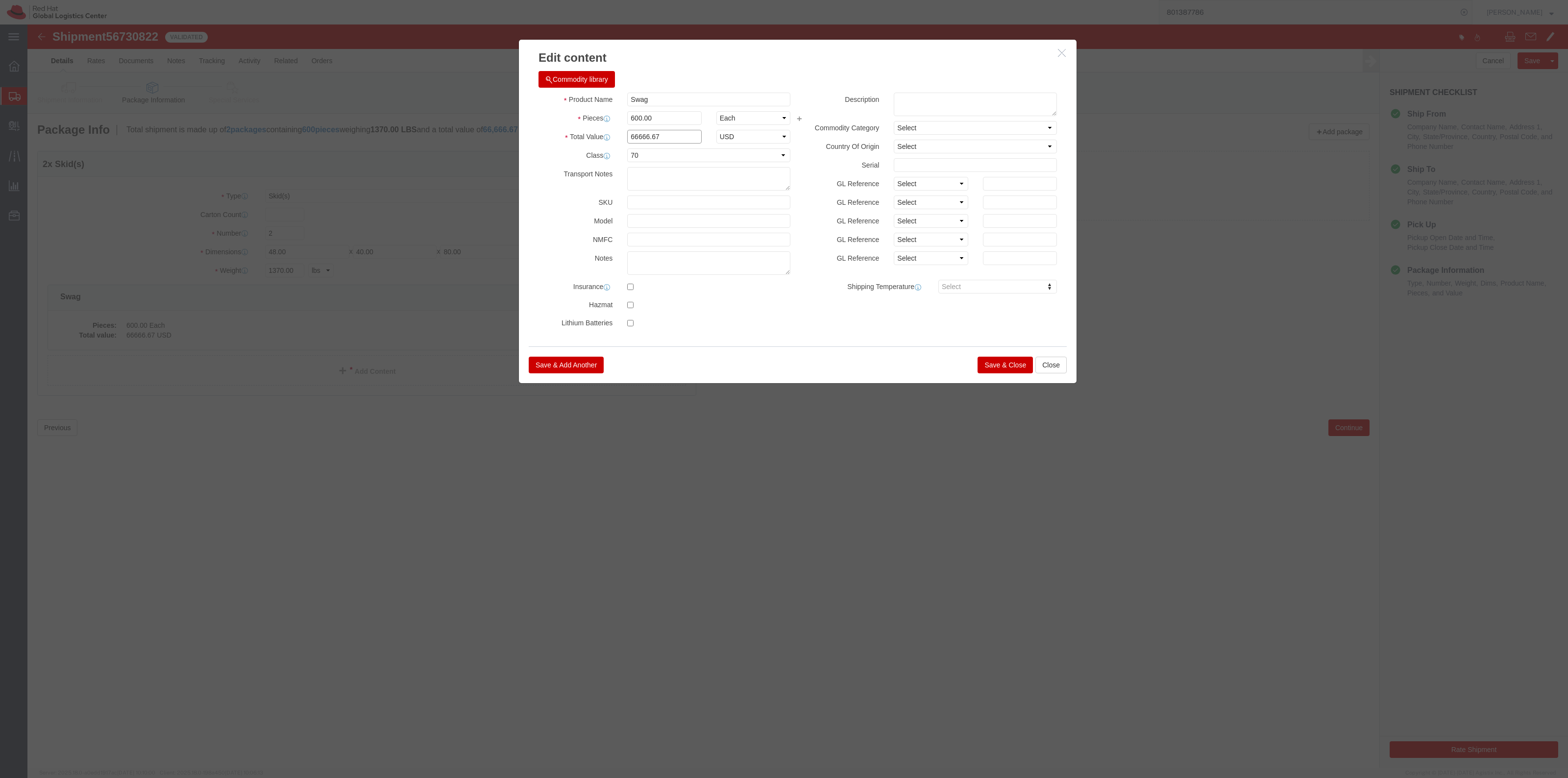
drag, startPoint x: 629, startPoint y: 110, endPoint x: 568, endPoint y: 111, distance: 61.0
click div "Total Value 66666.67 Select ADP AED AFN ALL AMD AOA ARS ATS AUD AWG AZN BAM BBD…"
type input "5000.00"
click button "Save & Close"
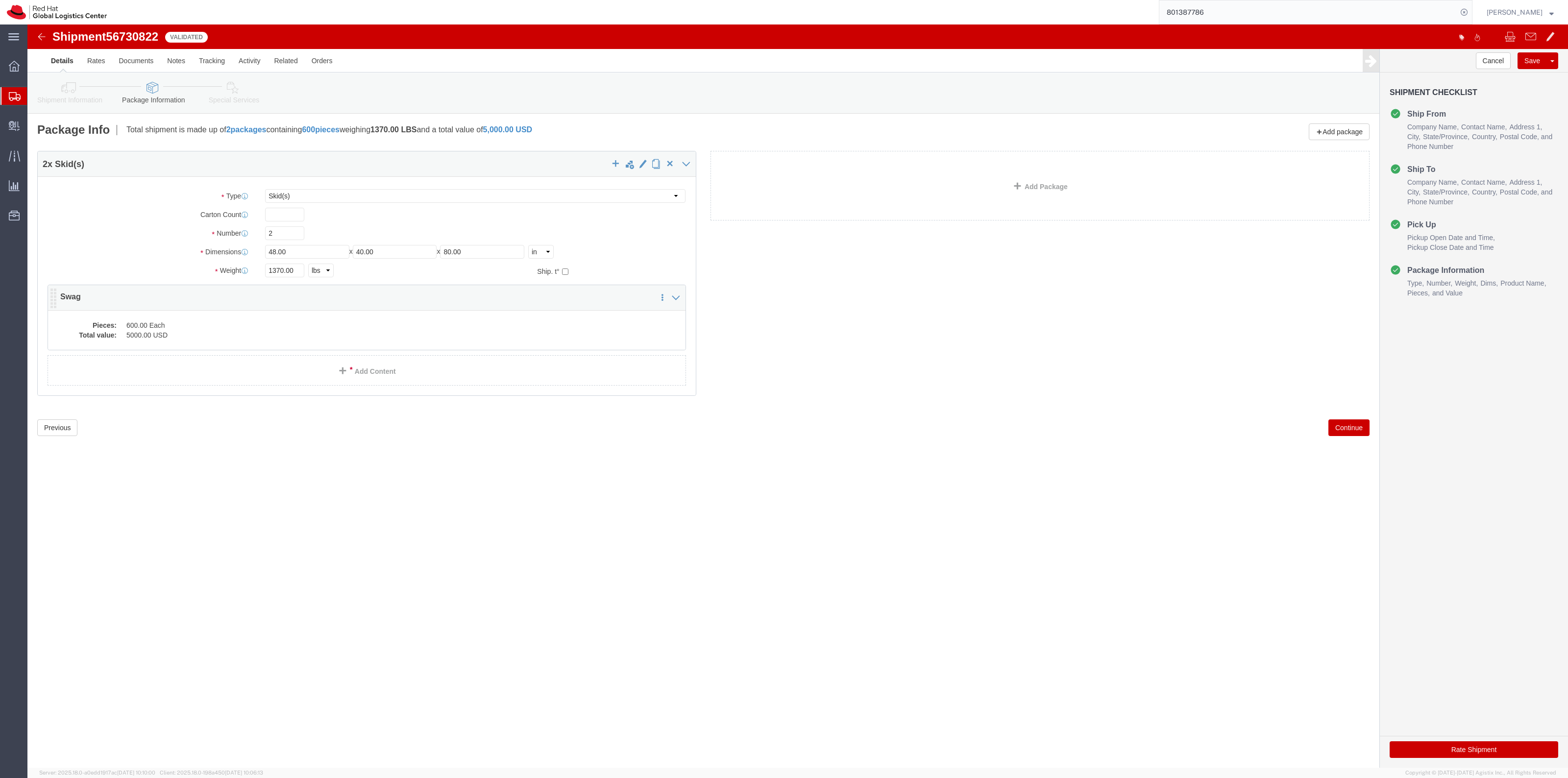
click dd "600.00 Each"
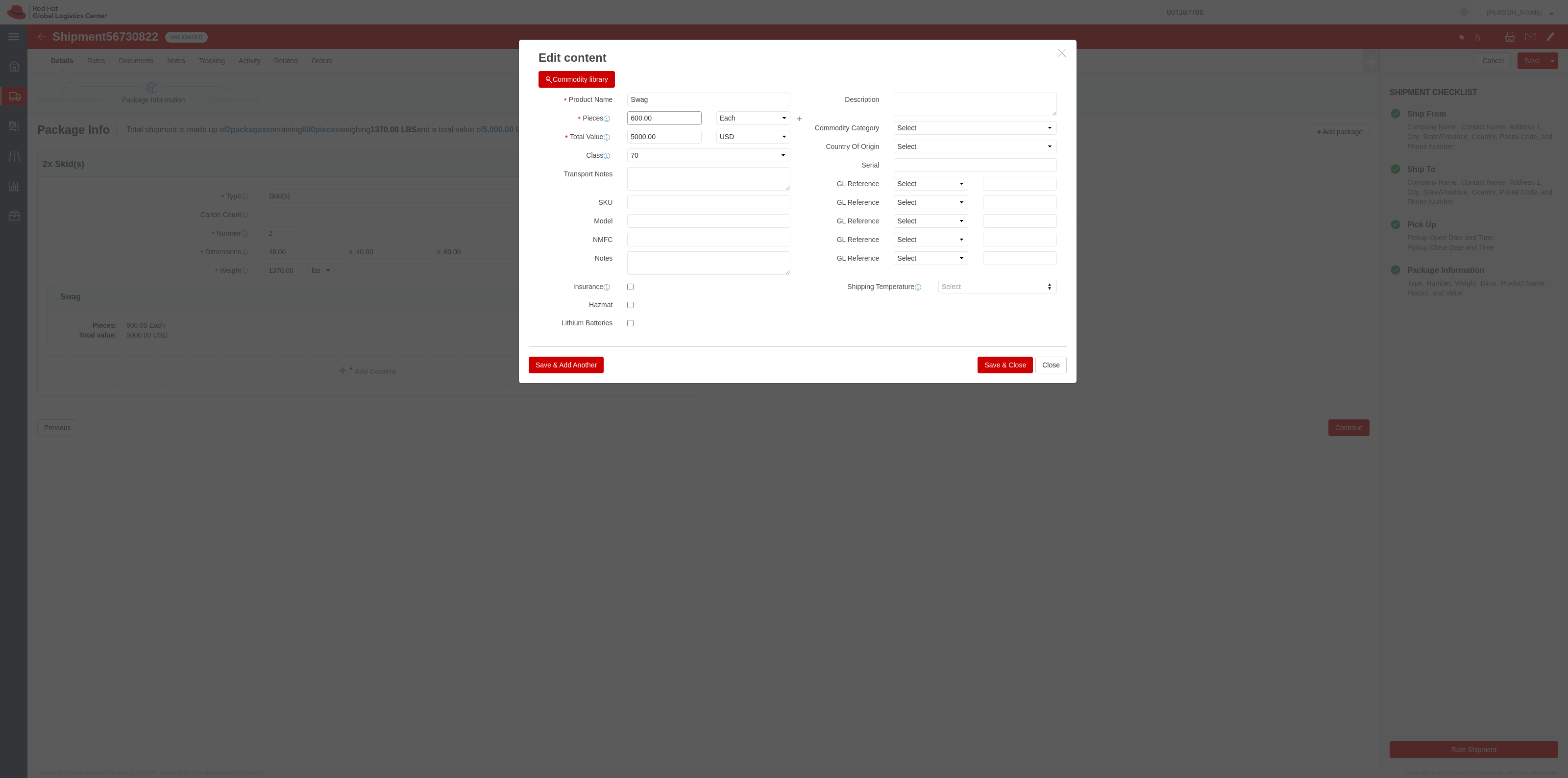
drag, startPoint x: 632, startPoint y: 96, endPoint x: 574, endPoint y: 84, distance: 59.2
click div "Product Name Swag Pieces 600.00 Select Bag Barrels 100Board Feet Bottle Box Bli…"
type input "500"
drag, startPoint x: 642, startPoint y: 104, endPoint x: 593, endPoint y: 104, distance: 49.0
click div "Product Name Swag Pieces 500 Select Bag Barrels 100Board Feet Bottle Box Bliste…"
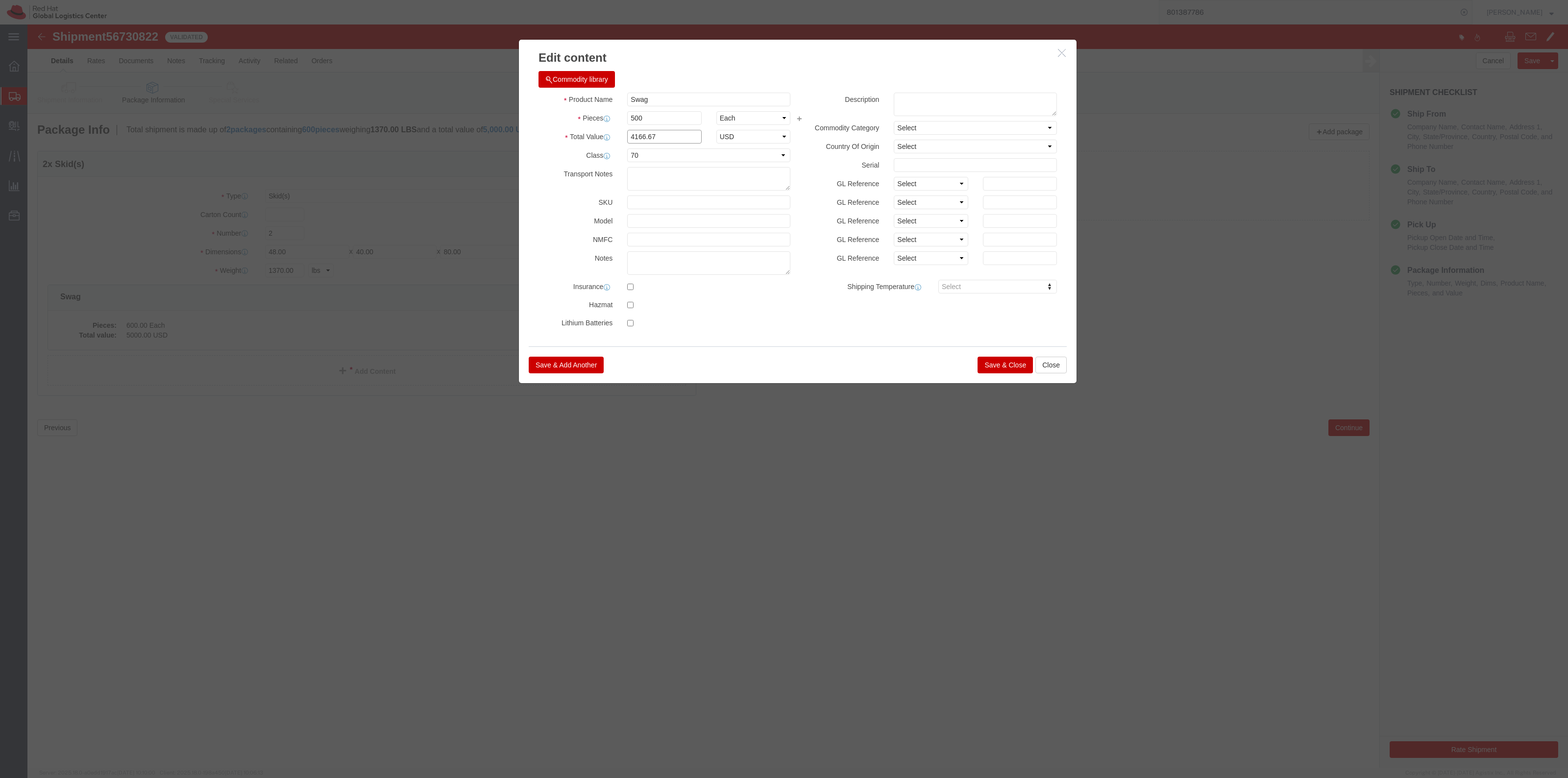
click input "4166.67"
drag, startPoint x: 630, startPoint y: 117, endPoint x: 586, endPoint y: 109, distance: 44.7
click div "Total Value 4166.67 Select ADP AED AFN ALL AMD AOA ARS ATS AUD AWG AZN BAM BBD …"
type input "5000.00"
click button "Save & Close"
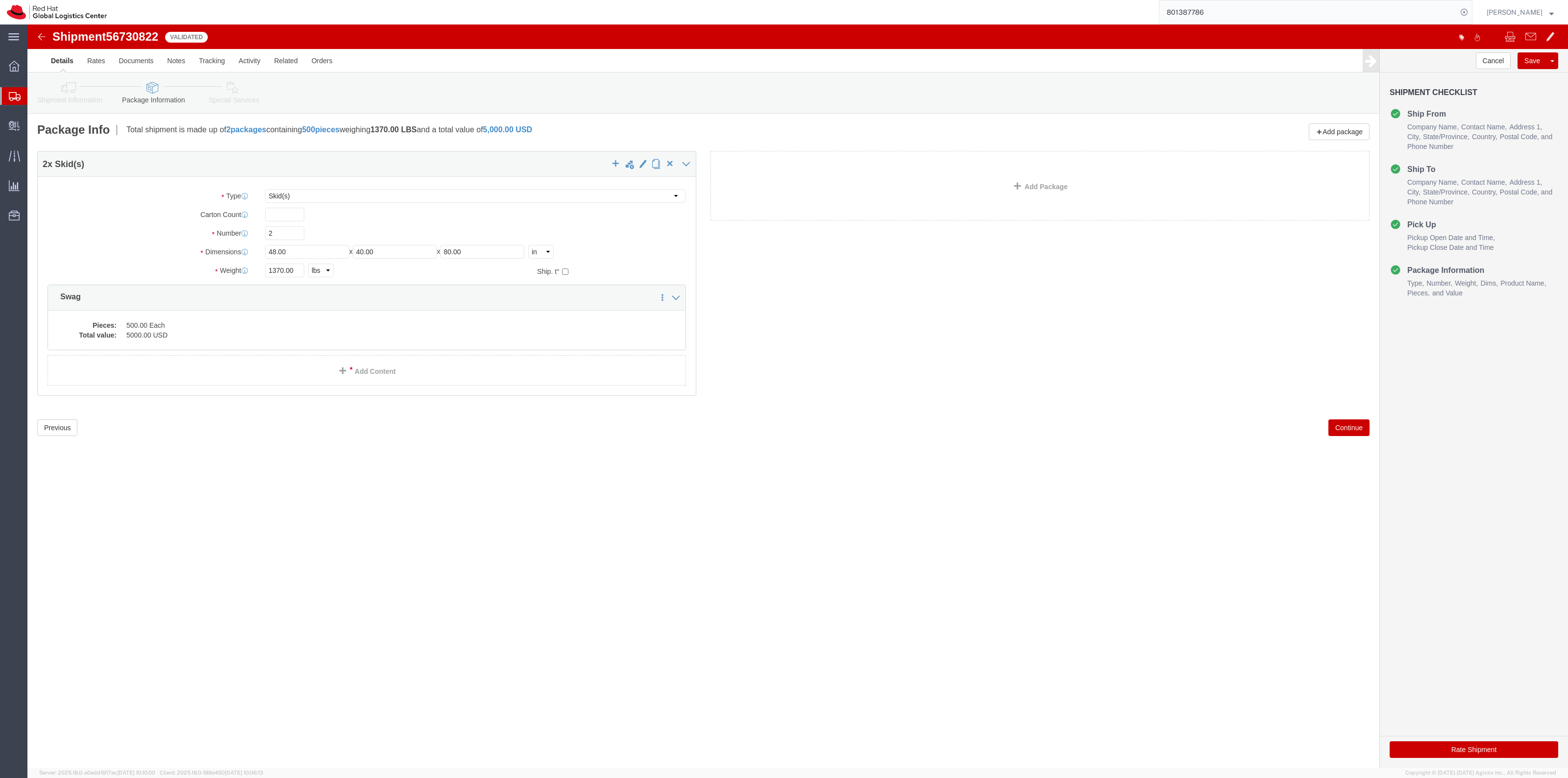
click button "Rate Shipment"
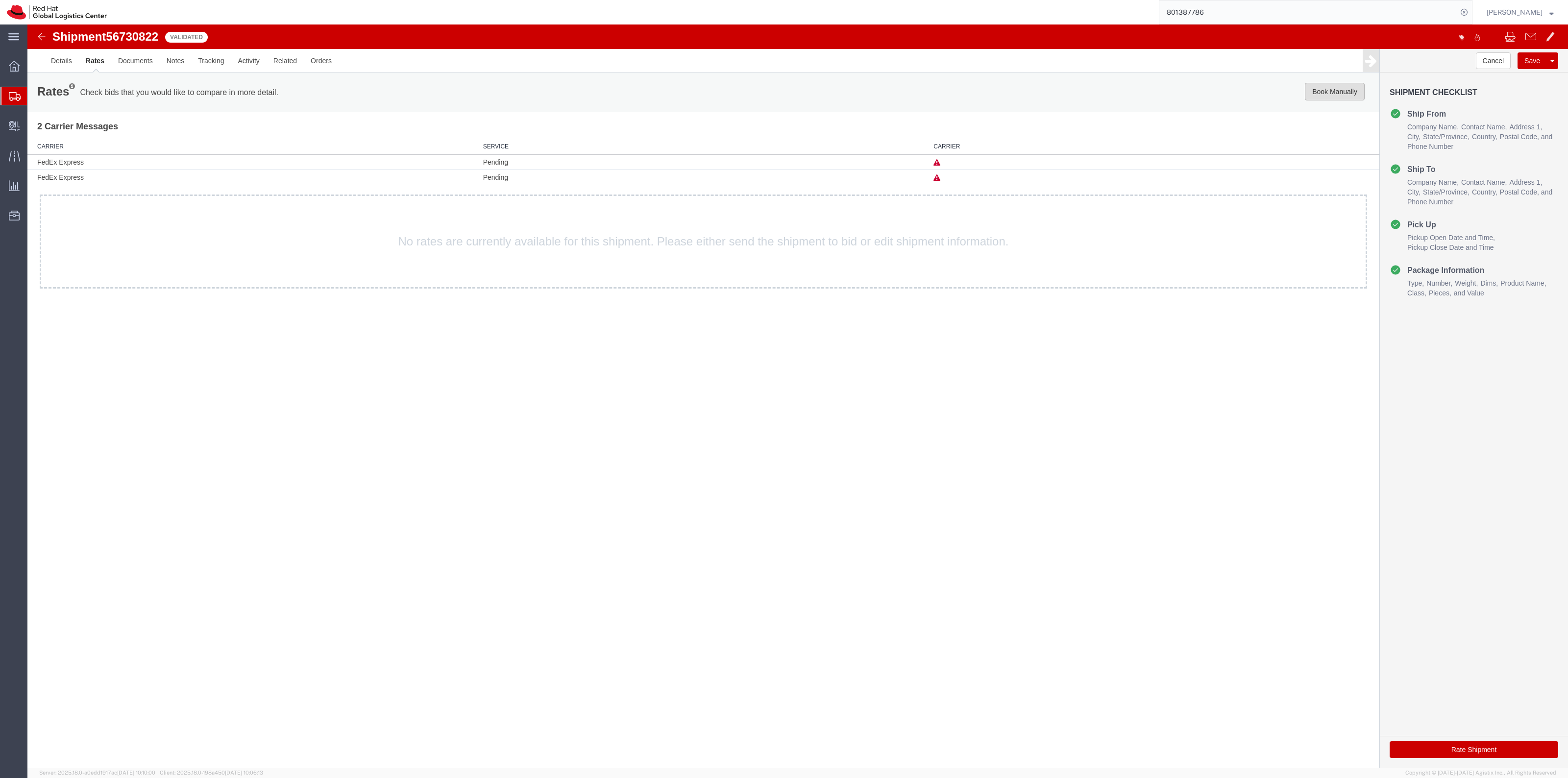
click at [1333, 91] on button "Book Manually" at bounding box center [1334, 91] width 60 height 18
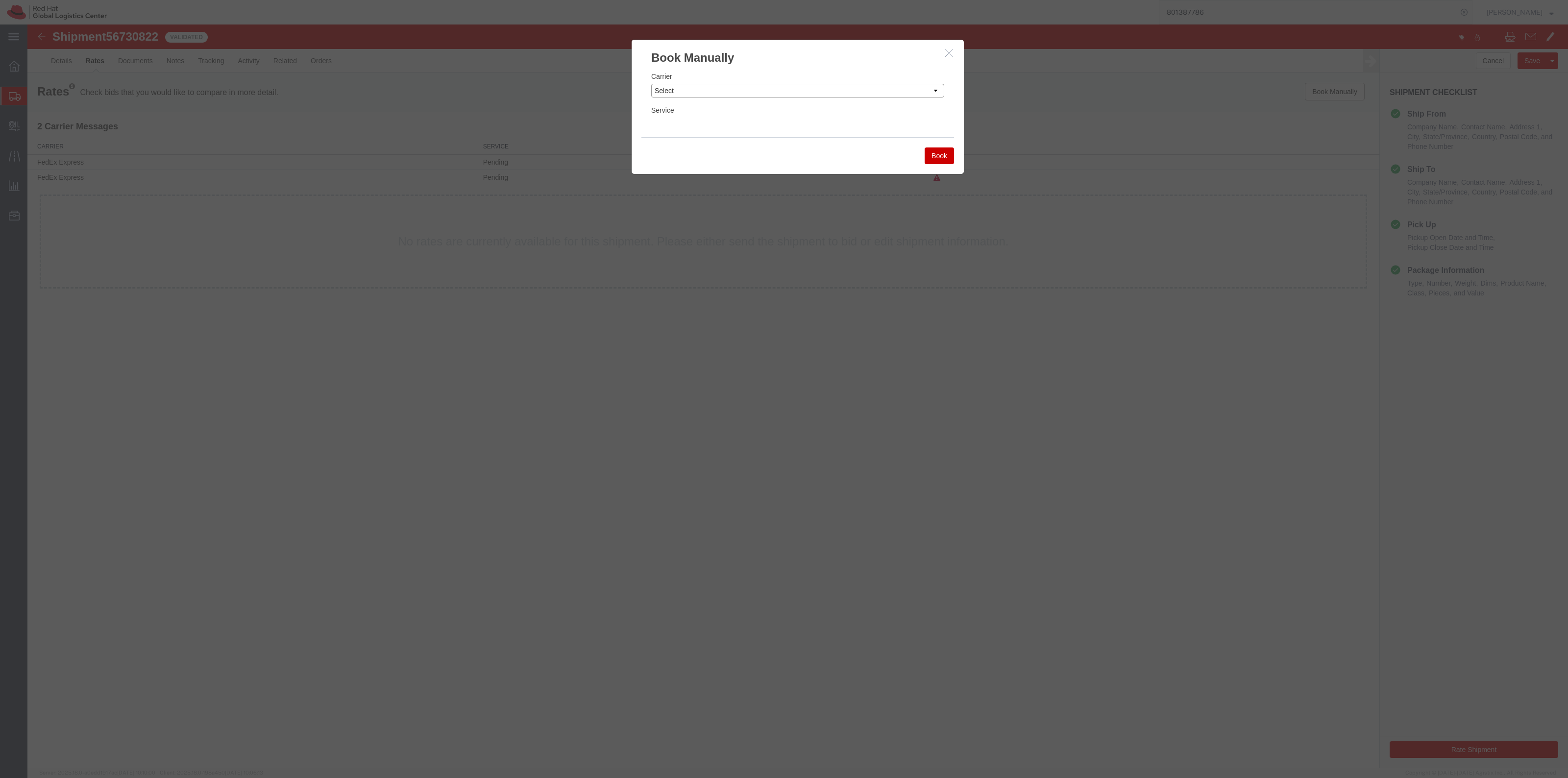
click at [775, 87] on select "Select Add New Carrier (and default service) Amazon Logistics DHL FedEx Express…" at bounding box center [797, 91] width 293 height 14
select select "4231"
click at [651, 84] on select "Select Add New Carrier (and default service) Amazon Logistics DHL FedEx Express…" at bounding box center [797, 91] width 293 height 14
click at [719, 123] on select "Select Air Freight EV Economy Exclusive Vehicle First Flight Service Ground NEX…" at bounding box center [797, 124] width 293 height 14
select select "17783"
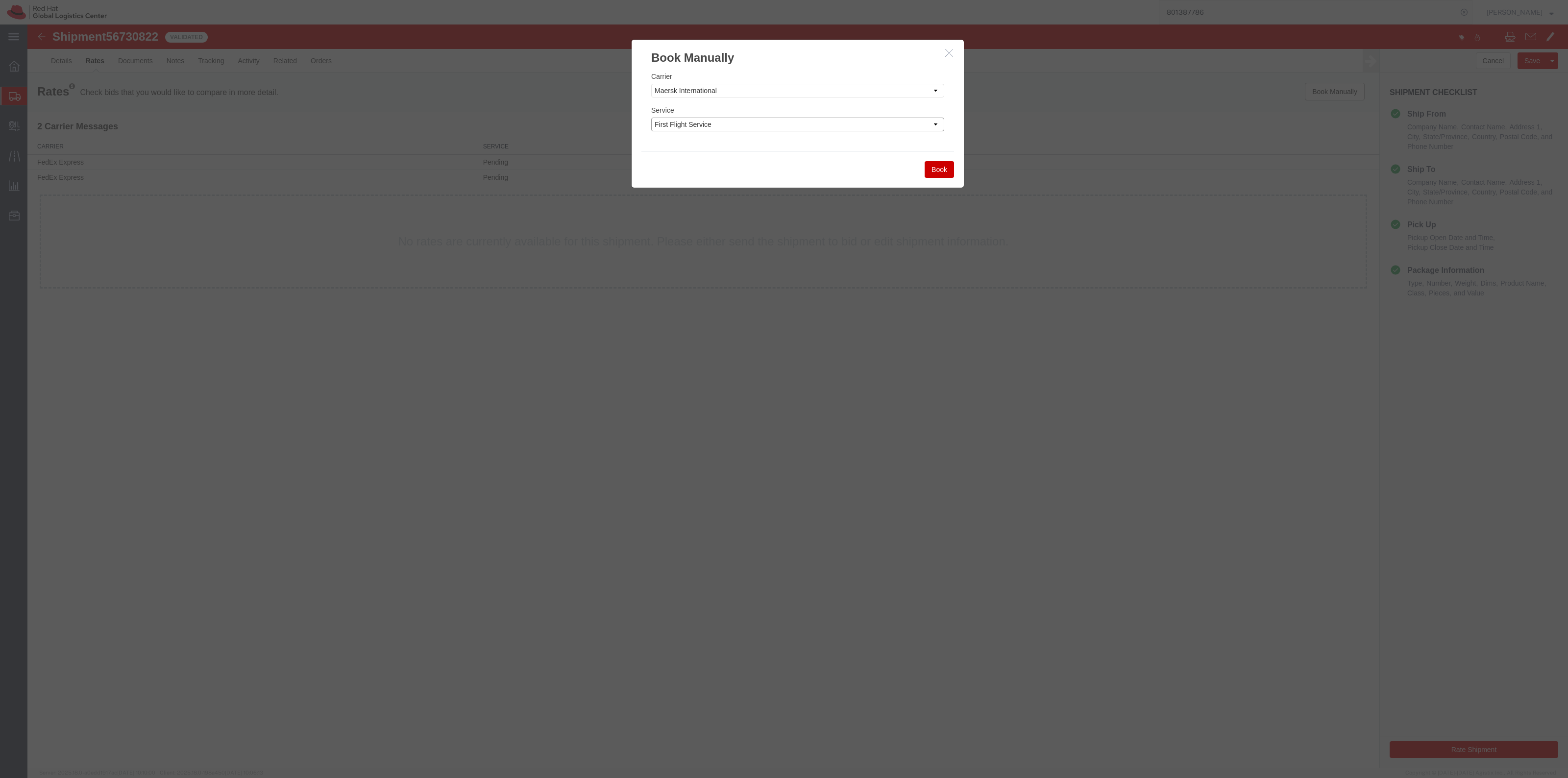
click at [651, 117] on select "Select Air Freight EV Economy Exclusive Vehicle First Flight Service Ground NEX…" at bounding box center [797, 124] width 293 height 14
click at [949, 167] on button "Book" at bounding box center [939, 169] width 29 height 17
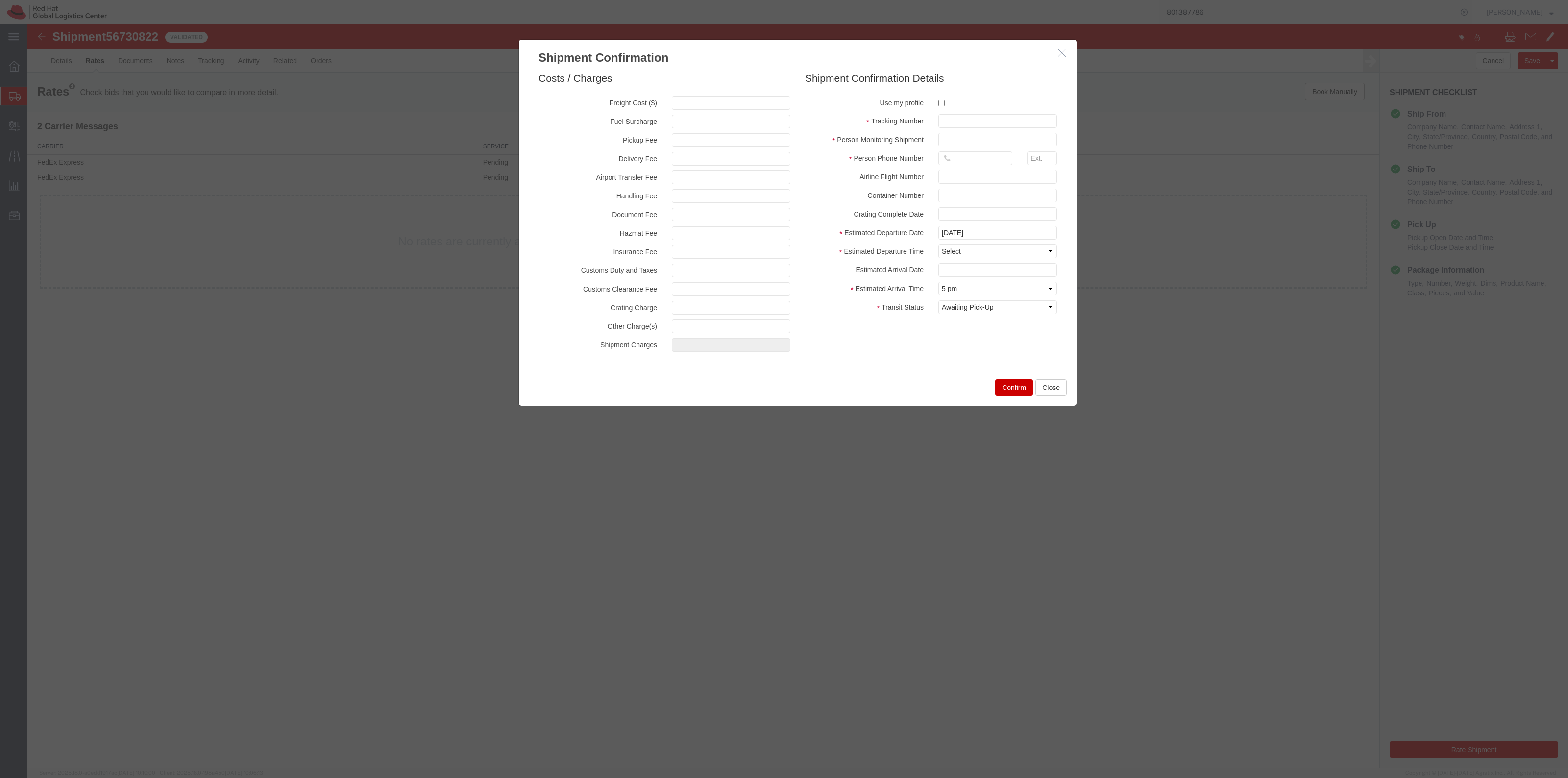
click at [944, 106] on label at bounding box center [997, 103] width 119 height 14
click at [944, 106] on input "checkbox" at bounding box center [941, 102] width 6 height 6
checkbox input "true"
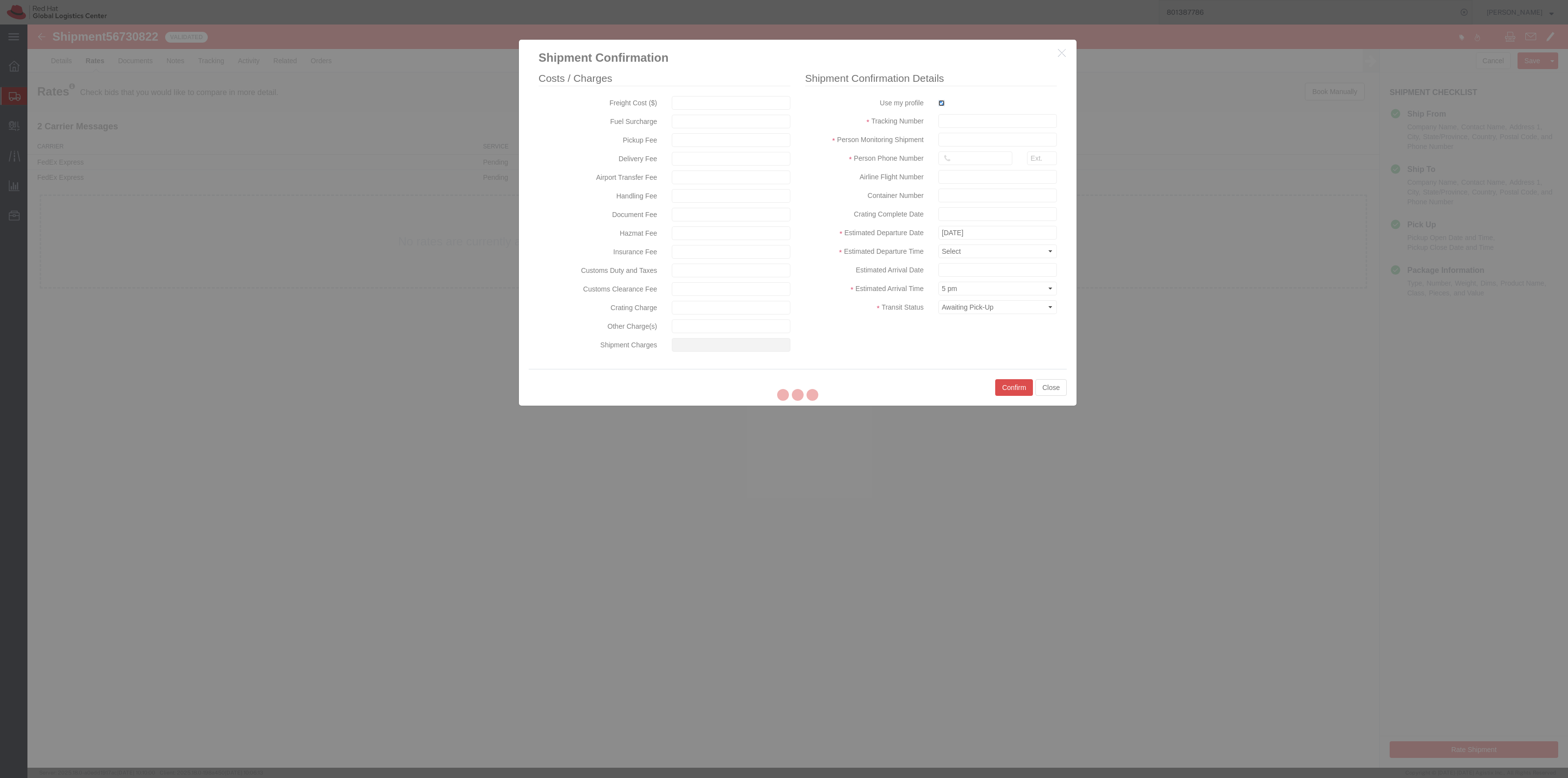
type input "[PERSON_NAME]"
type input "19198356701"
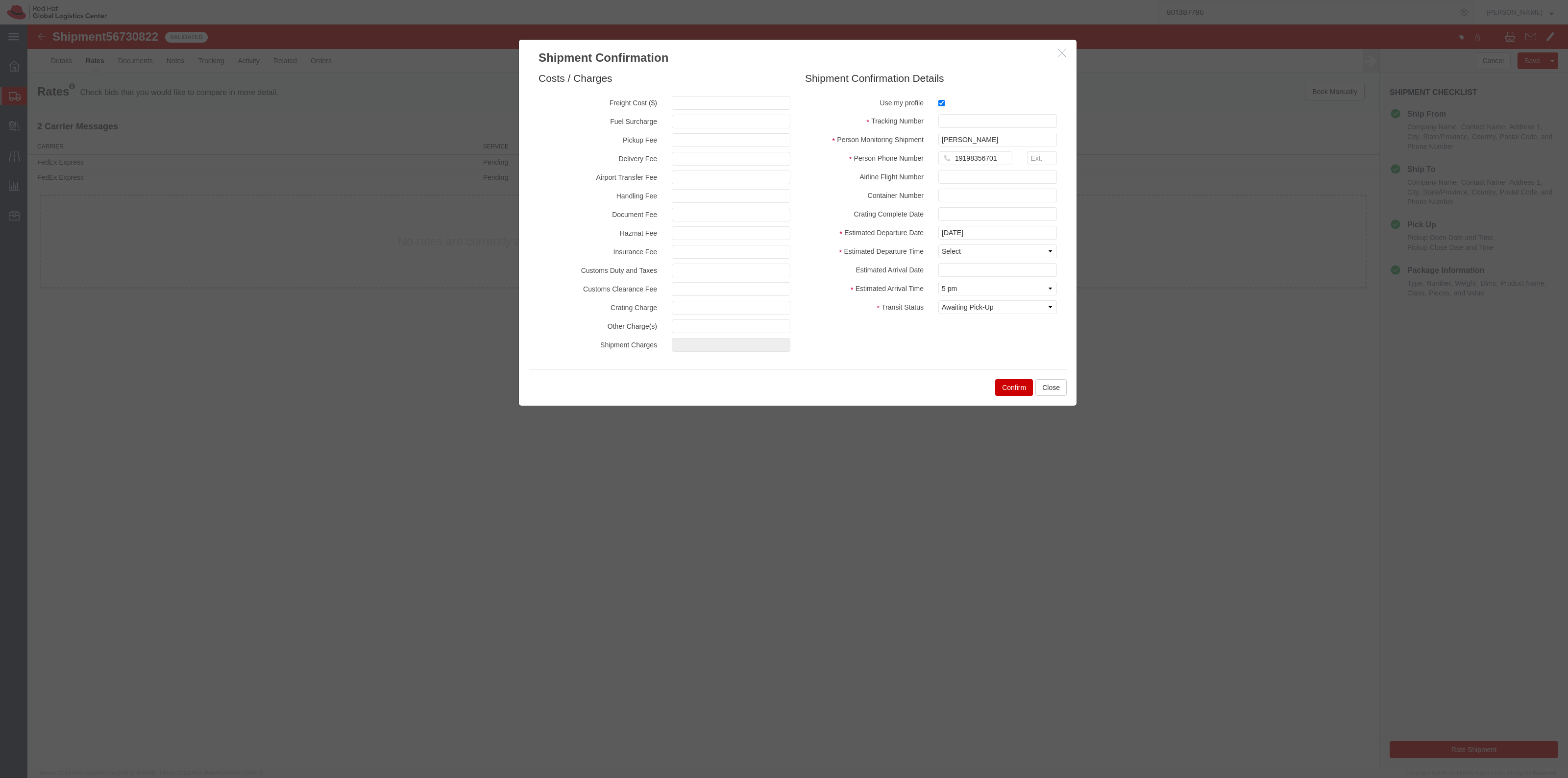
click at [944, 110] on fieldset "Shipment Confirmation Details Use my profile Tracking Number Person Monitoring …" at bounding box center [930, 195] width 252 height 248
click at [946, 112] on fieldset "Shipment Confirmation Details Use my profile Tracking Number Person Monitoring …" at bounding box center [930, 195] width 252 height 248
drag, startPoint x: 951, startPoint y: 117, endPoint x: 965, endPoint y: 121, distance: 14.6
click at [951, 117] on input "text" at bounding box center [997, 121] width 119 height 14
click at [997, 123] on input "text" at bounding box center [997, 121] width 119 height 14
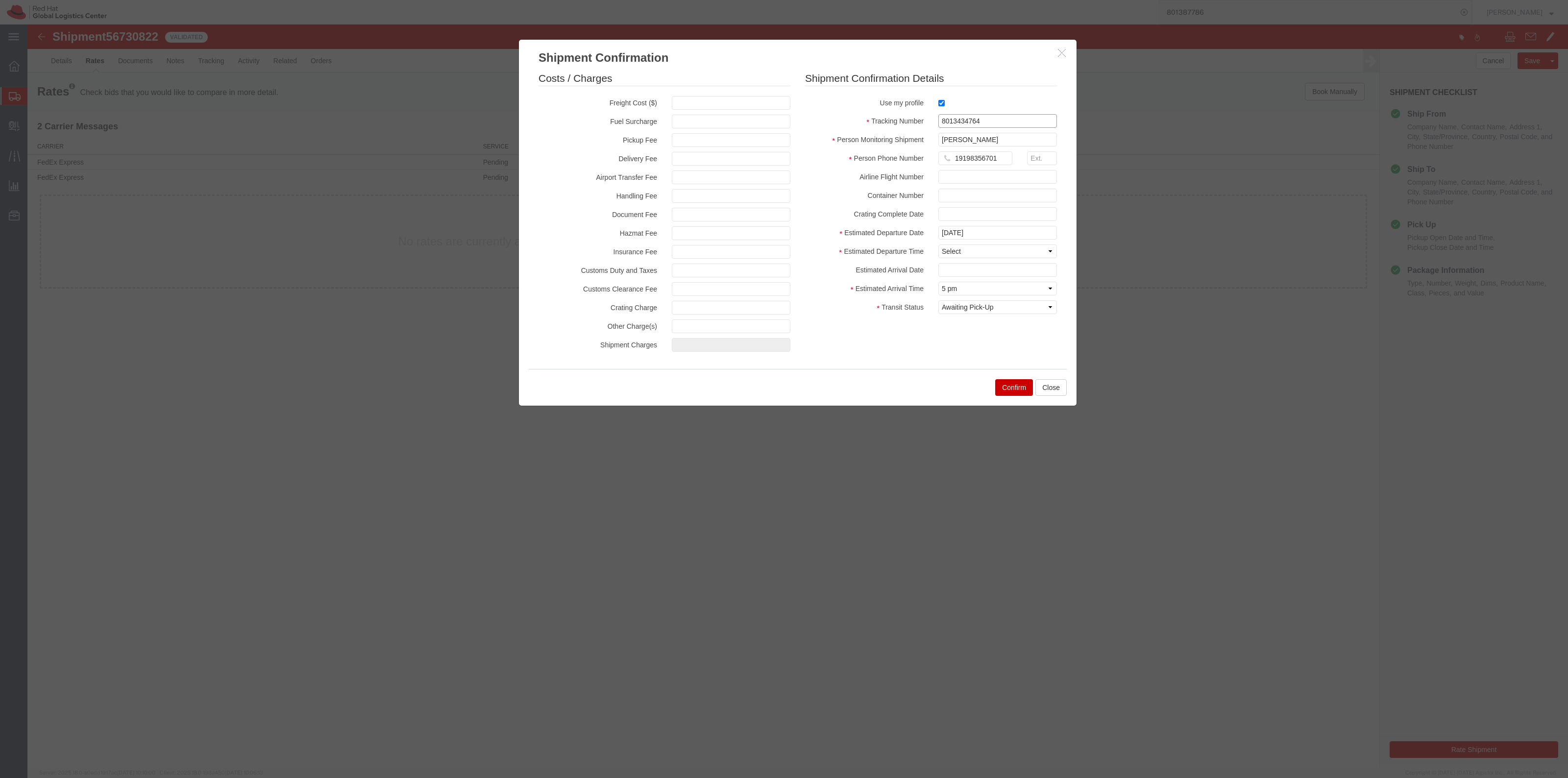
click at [970, 121] on input "8013434764" at bounding box center [997, 121] width 119 height 14
type input "801343764"
drag, startPoint x: 974, startPoint y: 306, endPoint x: 976, endPoint y: 312, distance: 6.3
click at [974, 306] on select "Select Arrival Notice Available Arrival Notice Imported Arrive at Delivery Loca…" at bounding box center [997, 307] width 119 height 14
select select "DELIVRED"
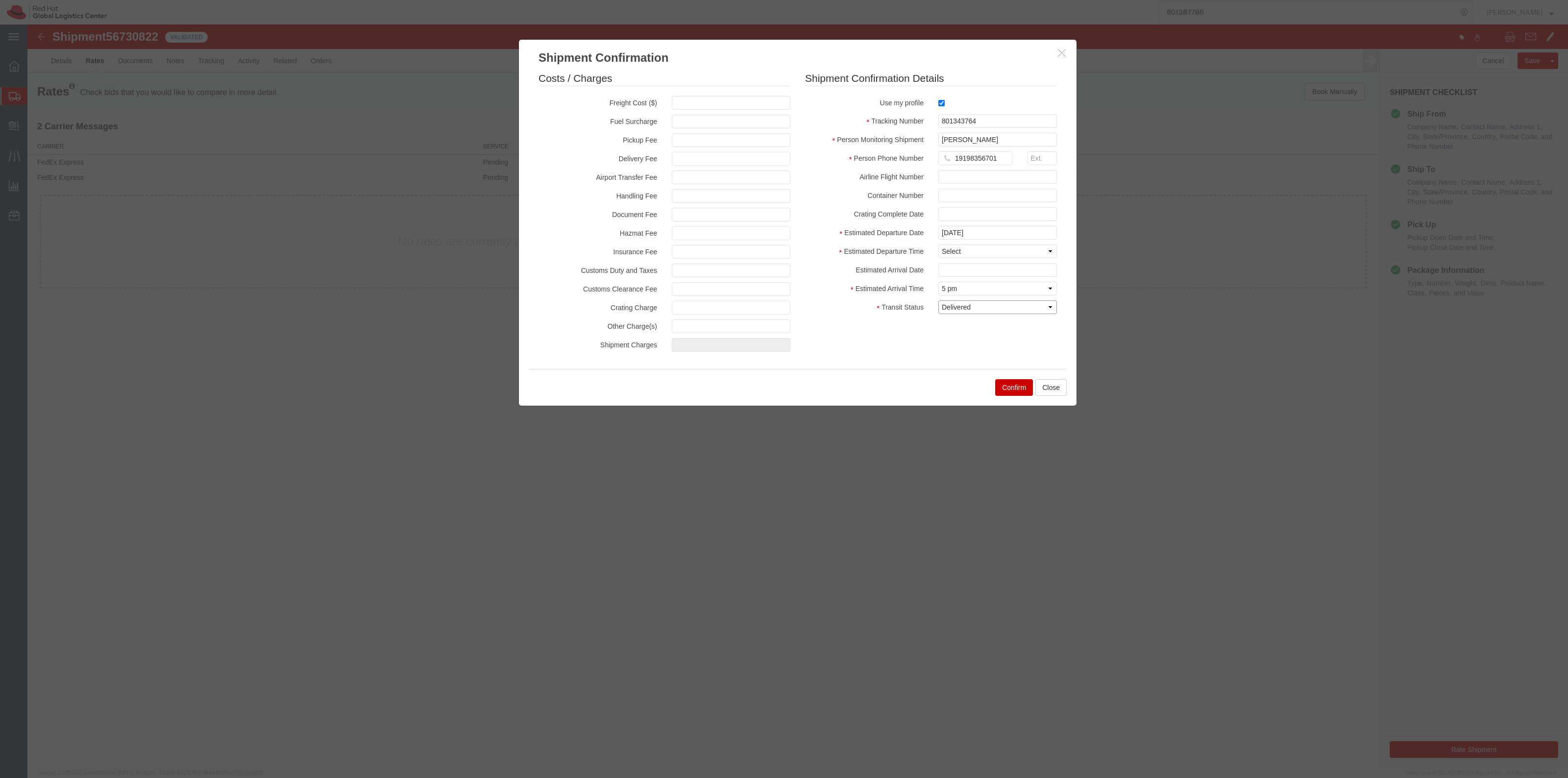
click at [938, 300] on select "Select Arrival Notice Available Arrival Notice Imported Arrive at Delivery Loca…" at bounding box center [997, 307] width 119 height 14
click at [982, 248] on select "Select Midnight 1 am 2 am 3 am 4 am 5 am 6 am 7 am 8 am 9 am 10 am 11 am 12 Noo…" at bounding box center [997, 251] width 119 height 14
select select "1200"
click at [938, 245] on select "Select Midnight 1 am 2 am 3 am 4 am 5 am 6 am 7 am 8 am 9 am 10 am 11 am 12 Noo…" at bounding box center [997, 251] width 119 height 14
click at [1036, 232] on input "[DATE]" at bounding box center [997, 232] width 119 height 14
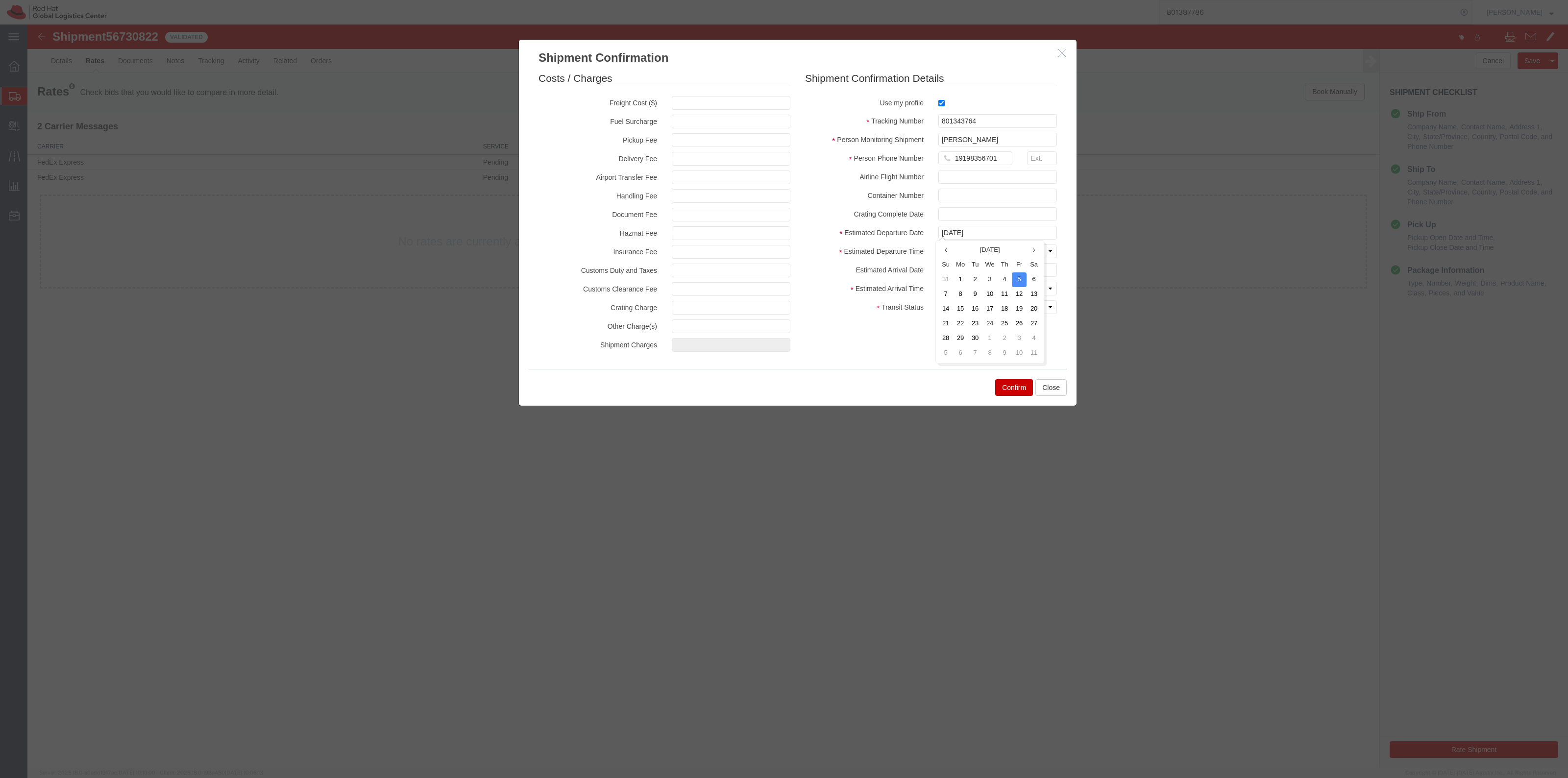
click at [1052, 350] on div "Costs / Charges Freight Cost ($) Fuel Surcharge Pickup Fee Delivery Fee Airport…" at bounding box center [797, 213] width 533 height 285
click at [1009, 382] on button "Confirm" at bounding box center [1014, 387] width 38 height 17
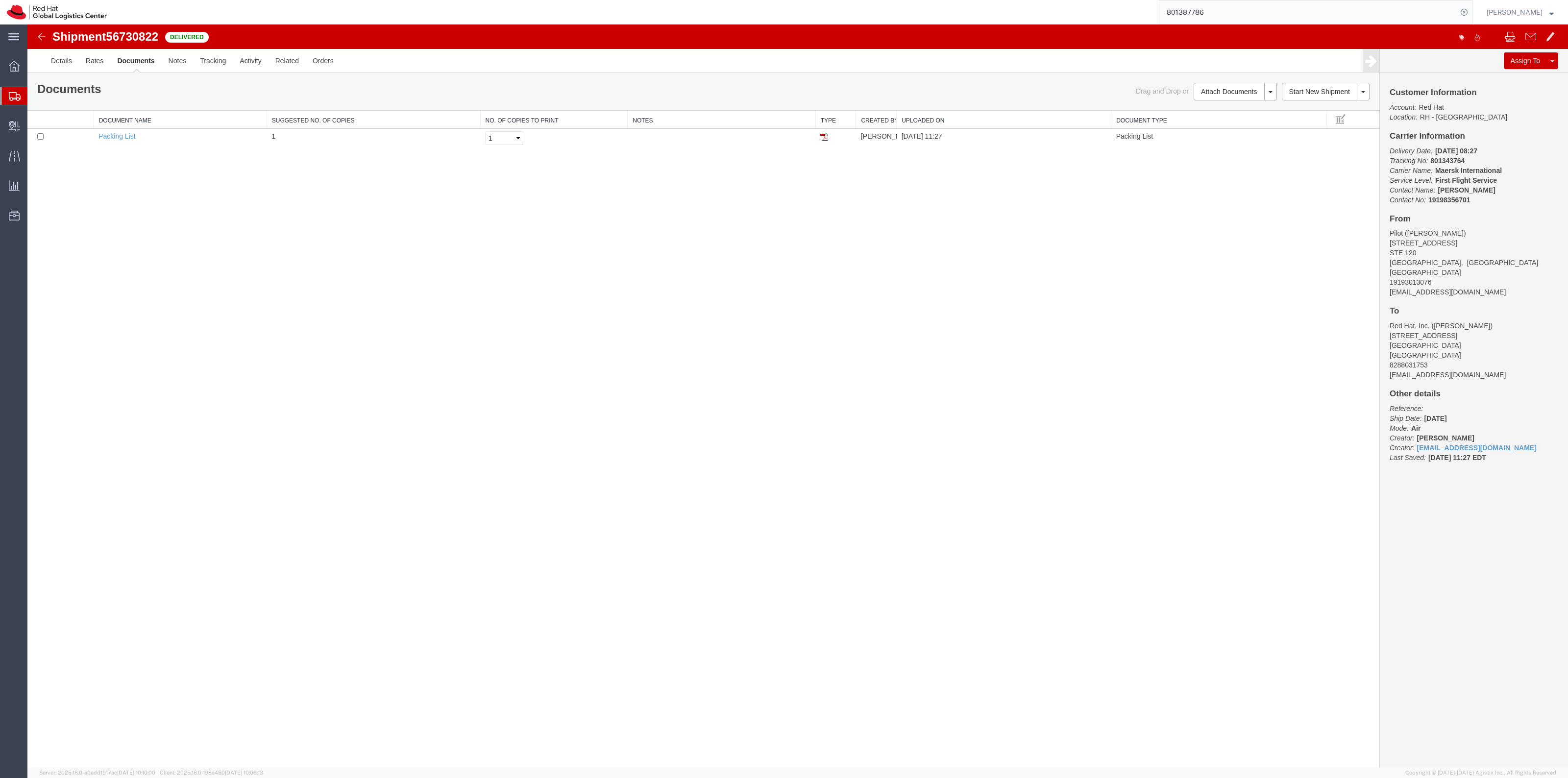
click at [0, 0] on span "Create Shipment" at bounding box center [0, 0] width 0 height 0
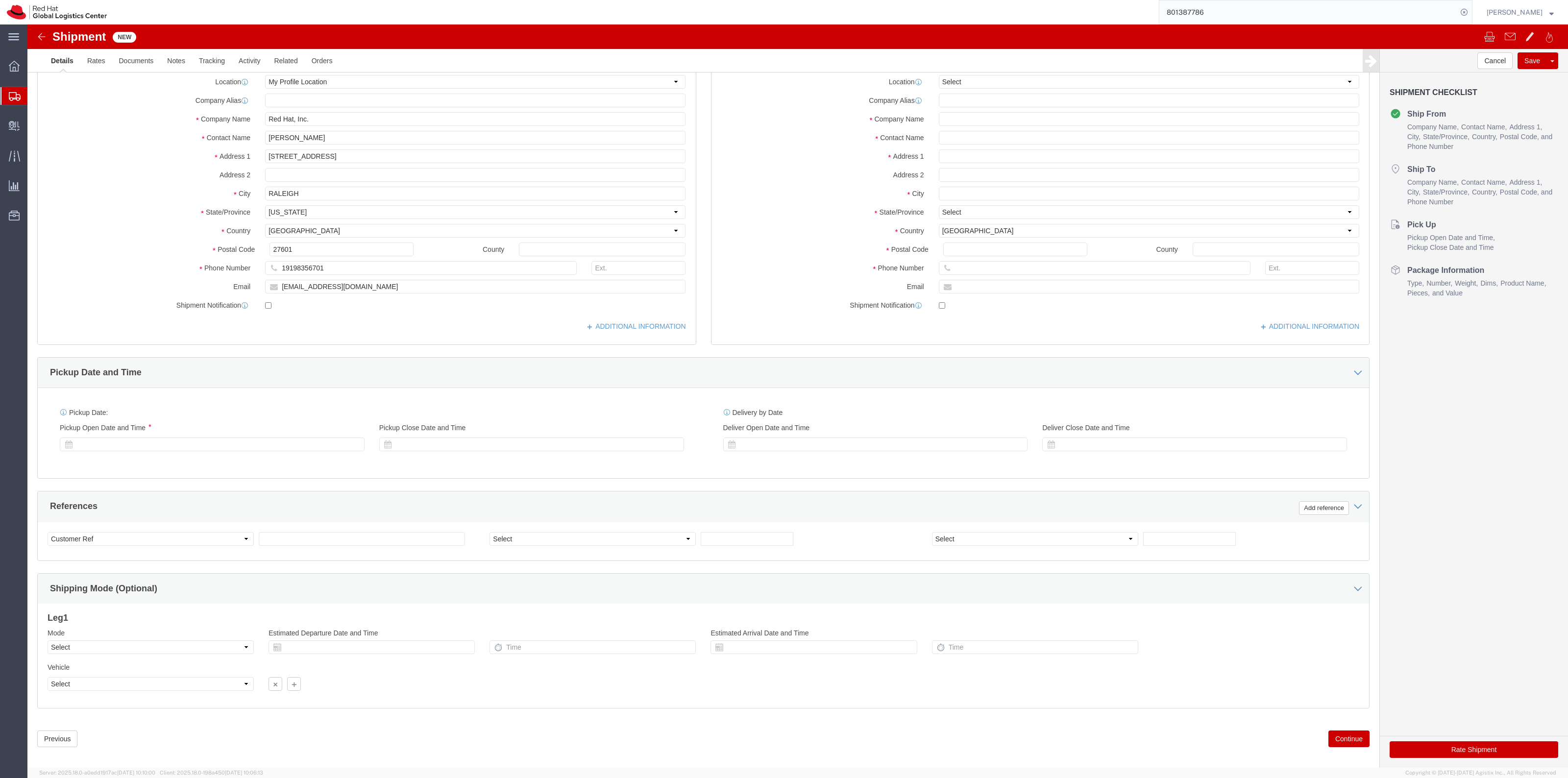
select select "MYPROFILE"
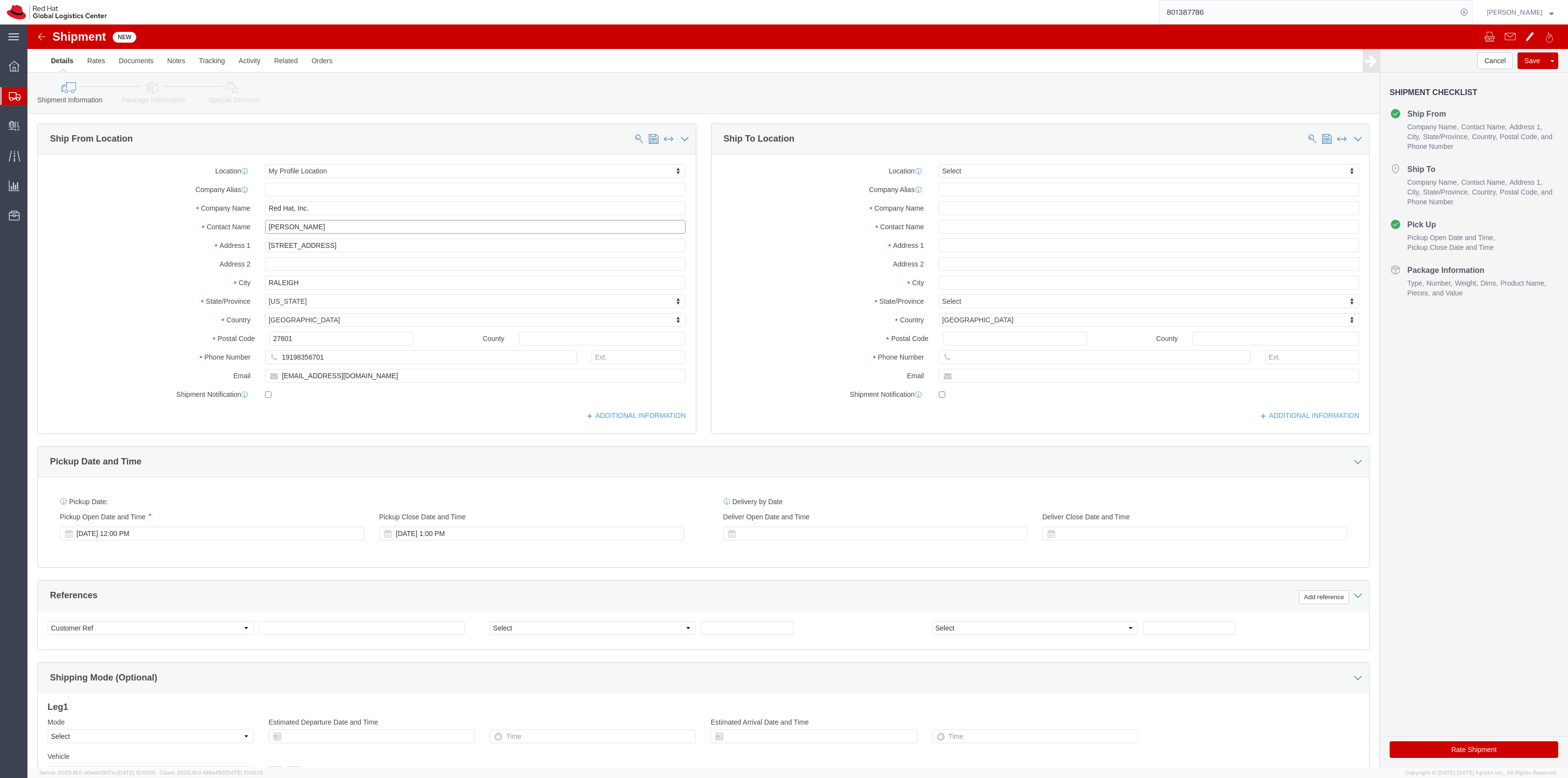
drag, startPoint x: 304, startPoint y: 204, endPoint x: 207, endPoint y: 192, distance: 97.7
click div "Location My Profile Location Select My Profile Location [GEOGRAPHIC_DATA] - [GE…"
type input "[PERSON_NAME]"
drag, startPoint x: 345, startPoint y: 346, endPoint x: 159, endPoint y: 340, distance: 186.1
click div "Email [EMAIL_ADDRESS][DOMAIN_NAME]"
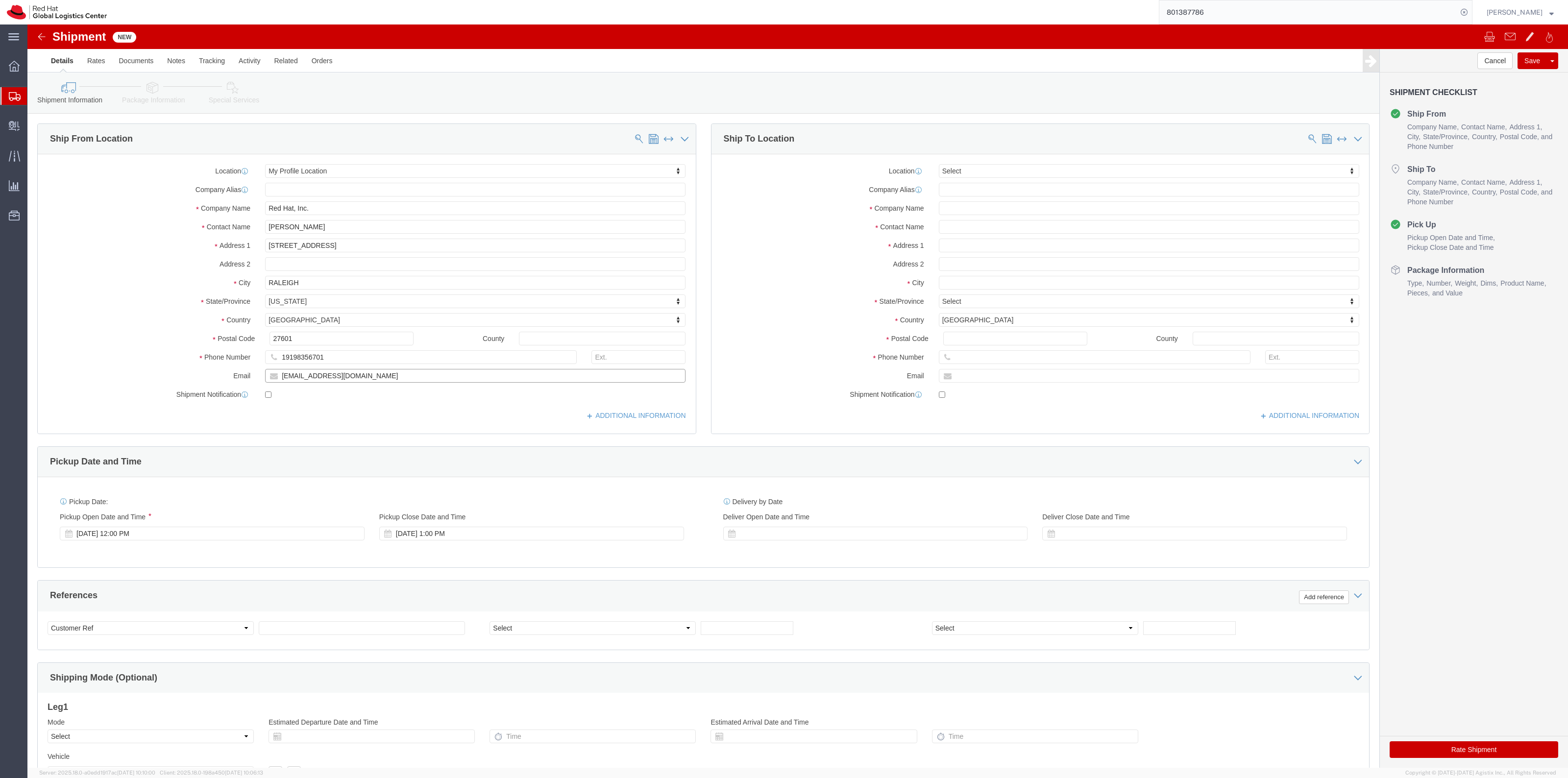
paste input "lesyu"
type input "[EMAIL_ADDRESS][DOMAIN_NAME]"
drag, startPoint x: 312, startPoint y: 333, endPoint x: 214, endPoint y: 325, distance: 98.3
click div "Location My Profile Location Select My Profile Location [GEOGRAPHIC_DATA] - [GE…"
paste input "6593822119"
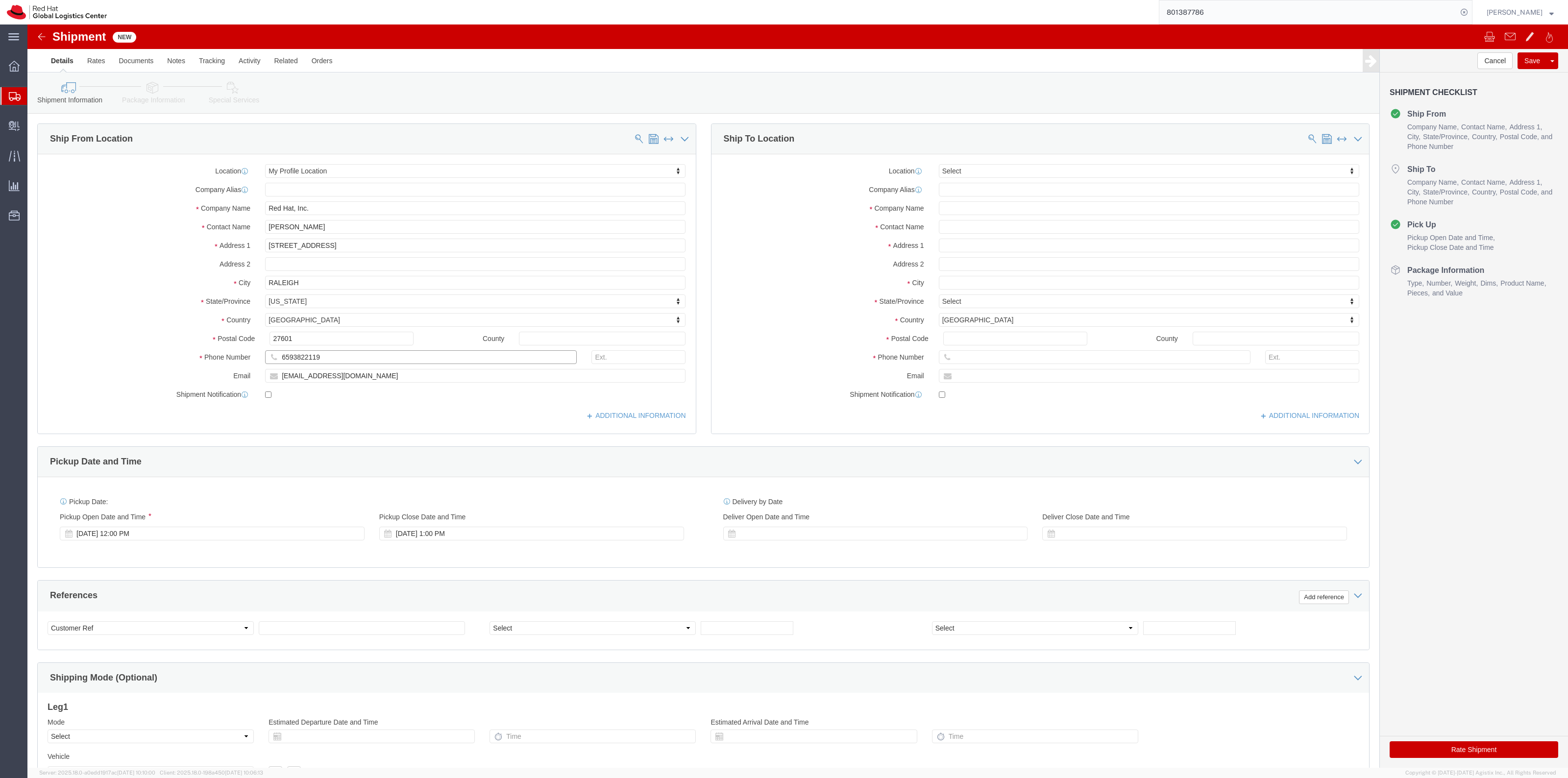
type input "6593822119"
click input "text"
type input "Ali Coop"
click p "- Red Hat, Inc. - ([PERSON_NAME]) [STREET_ADDRESS][PERSON_NAME]"
select select "38038"
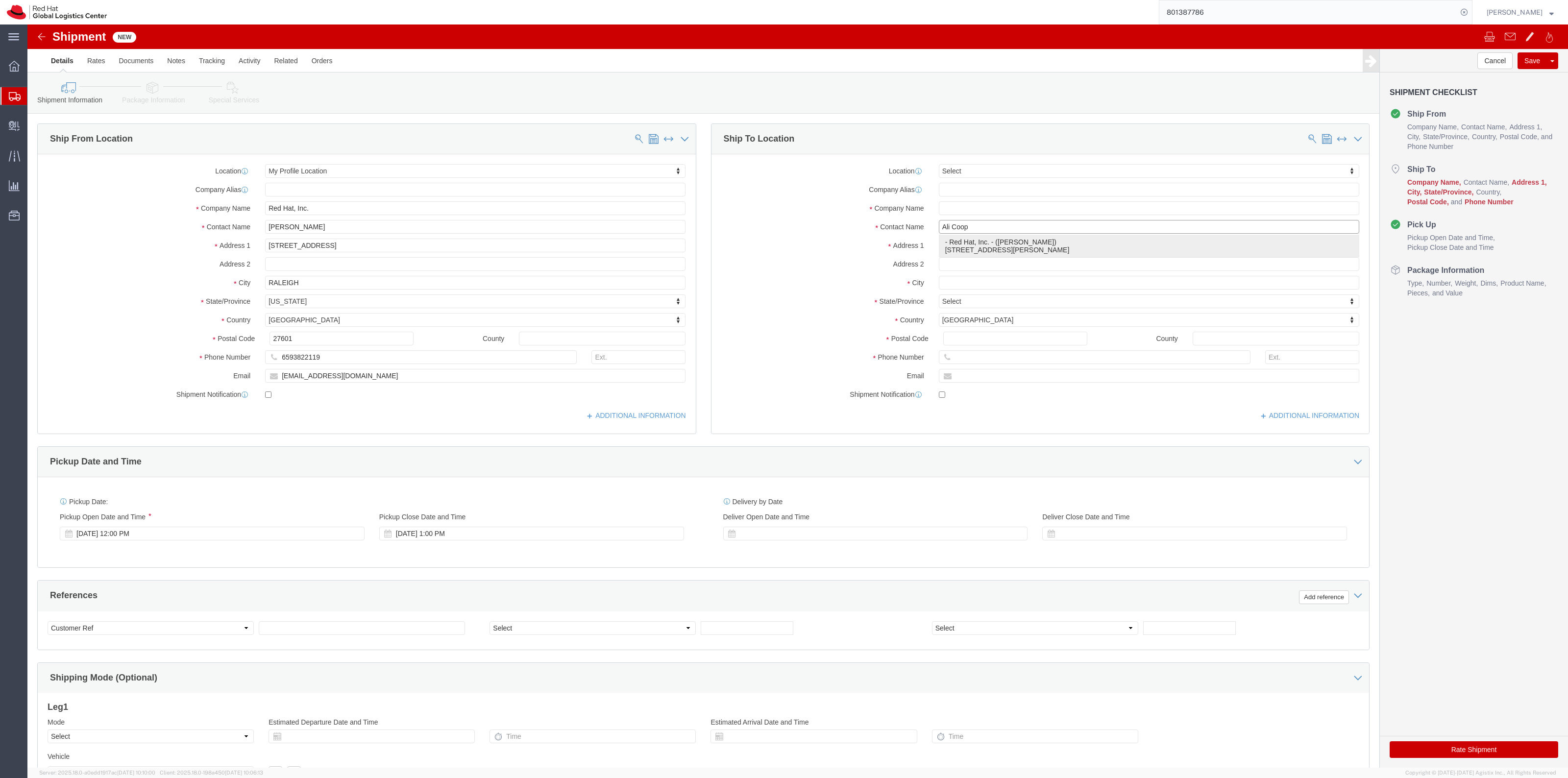
select select "VA"
type input "[PERSON_NAME]"
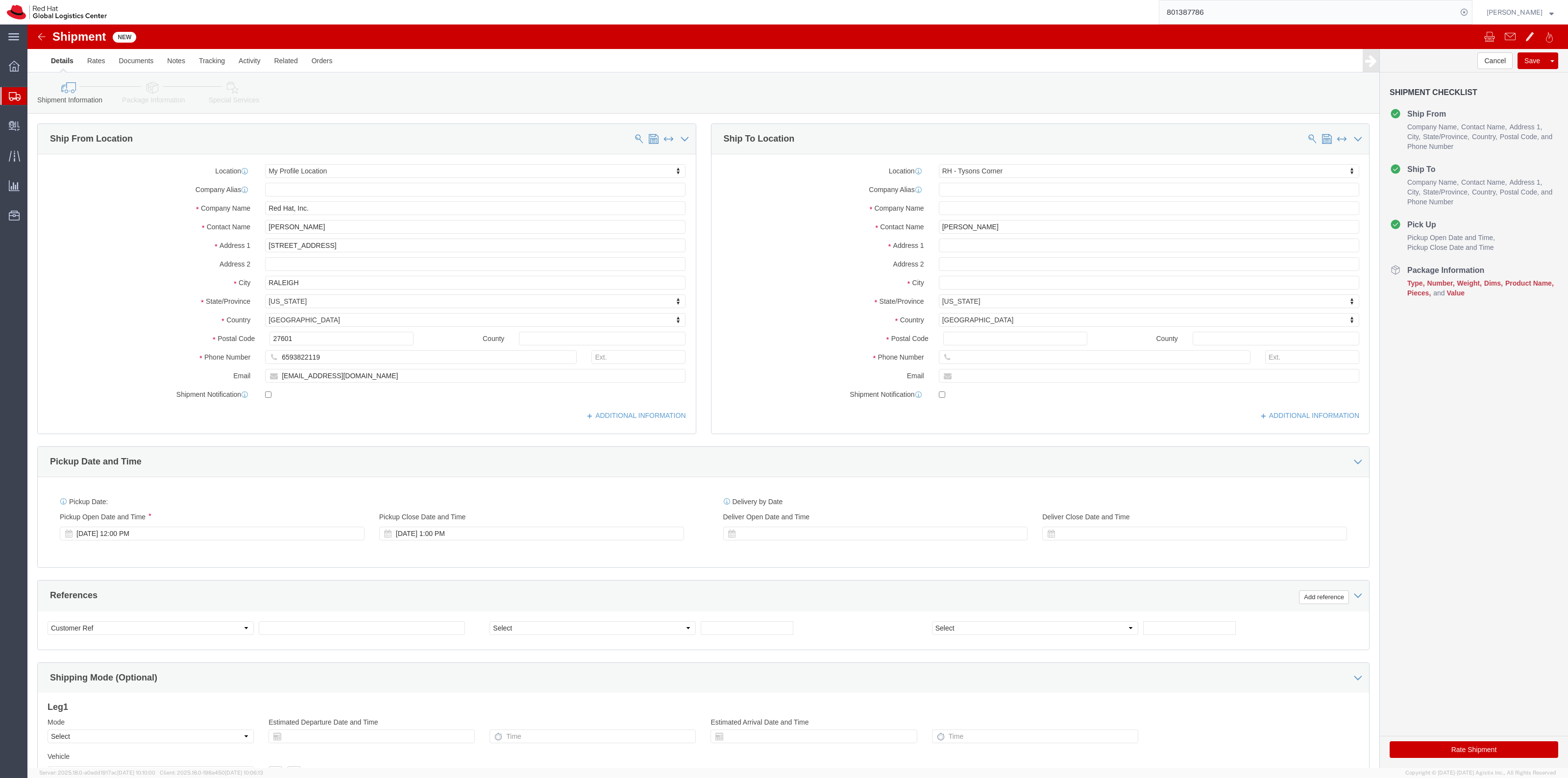
click link "Package Information"
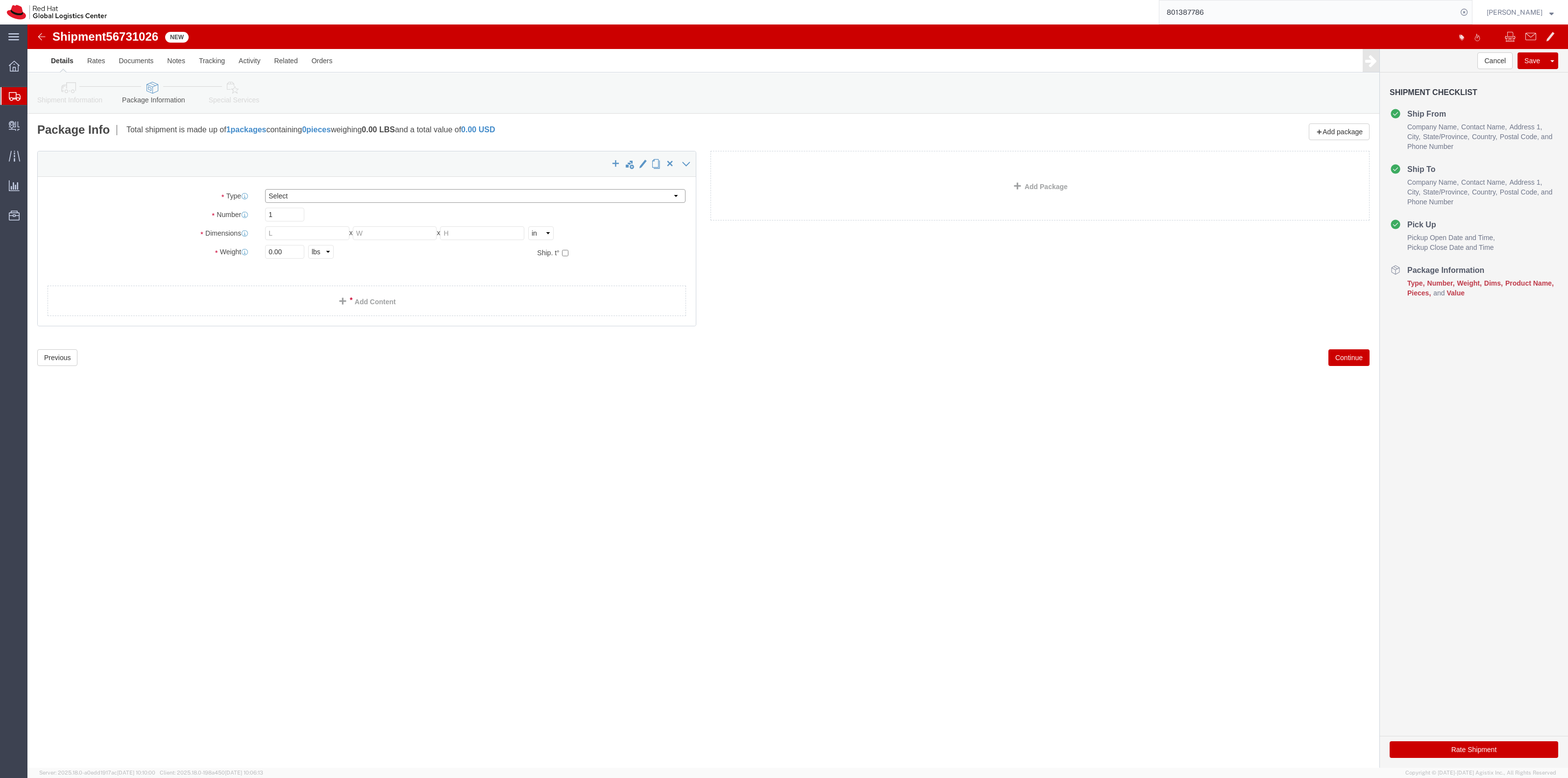
click select "Select Case(s) Crate(s) Envelope Large Box Medium Box PAK Skid(s) Small Box Sma…"
select select "PAK"
click select "Select Case(s) Crate(s) Envelope Large Box Medium Box PAK Skid(s) Small Box Sma…"
type input "10.25"
type input "12.75"
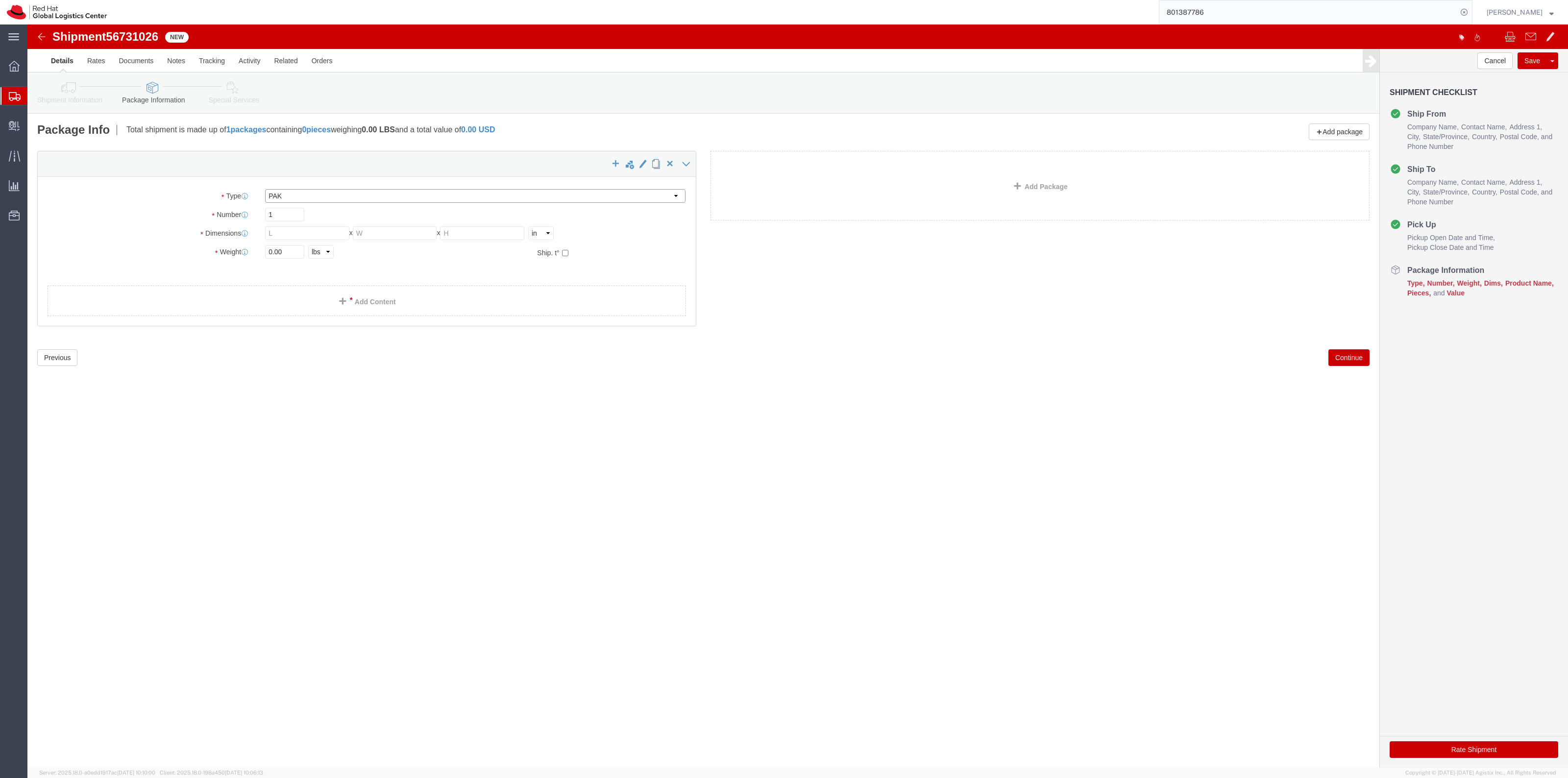
type input "1.00"
drag, startPoint x: 262, startPoint y: 224, endPoint x: 216, endPoint y: 218, distance: 46.4
click div "Package Type Select Case(s) Crate(s) Envelope Large Box Medium Box PAK Skid(s) …"
type input "2"
click link "Add Content"
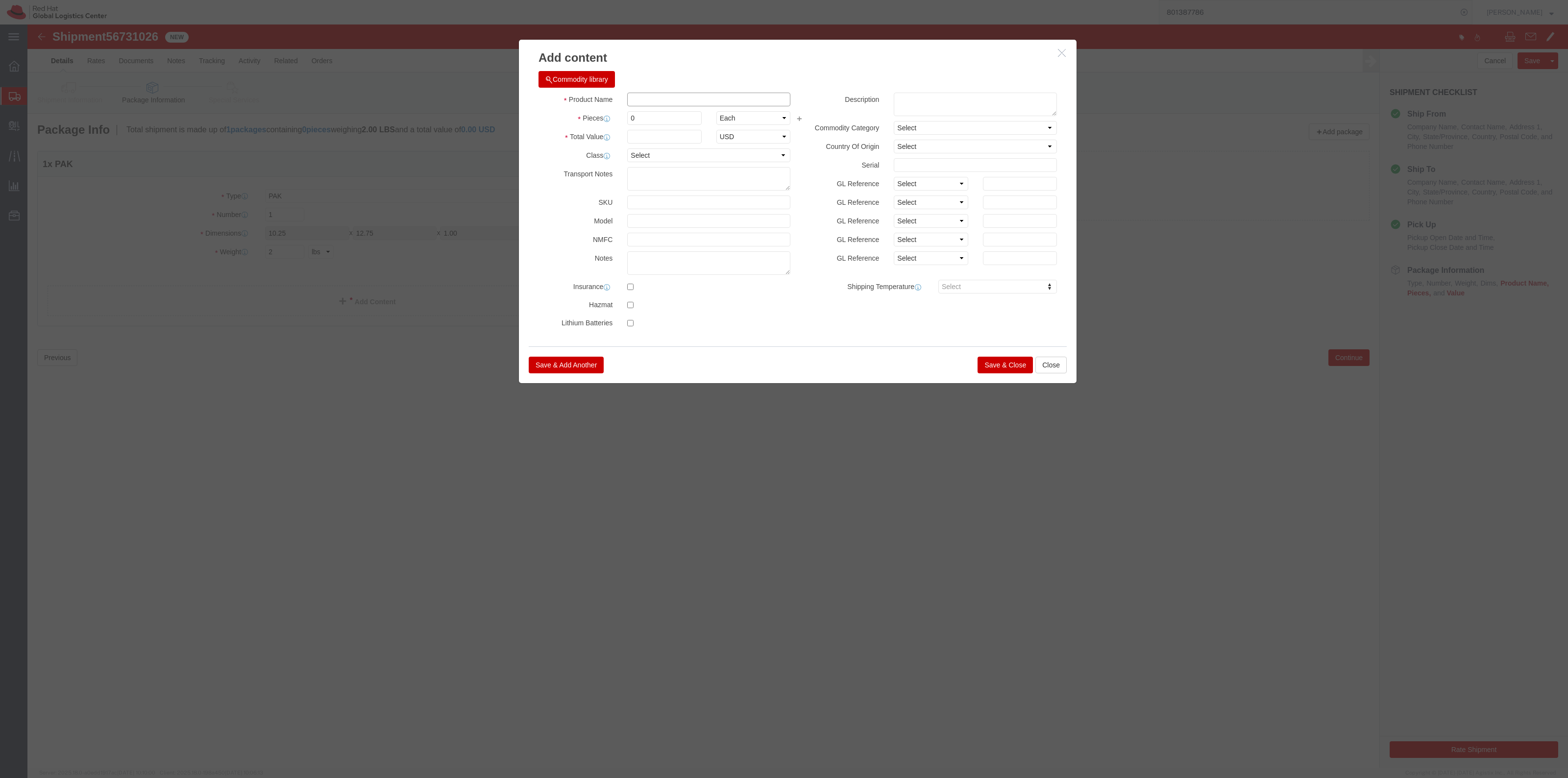
click input "text"
type input "Hoodie"
type input "1"
click input "text"
type input "23.10"
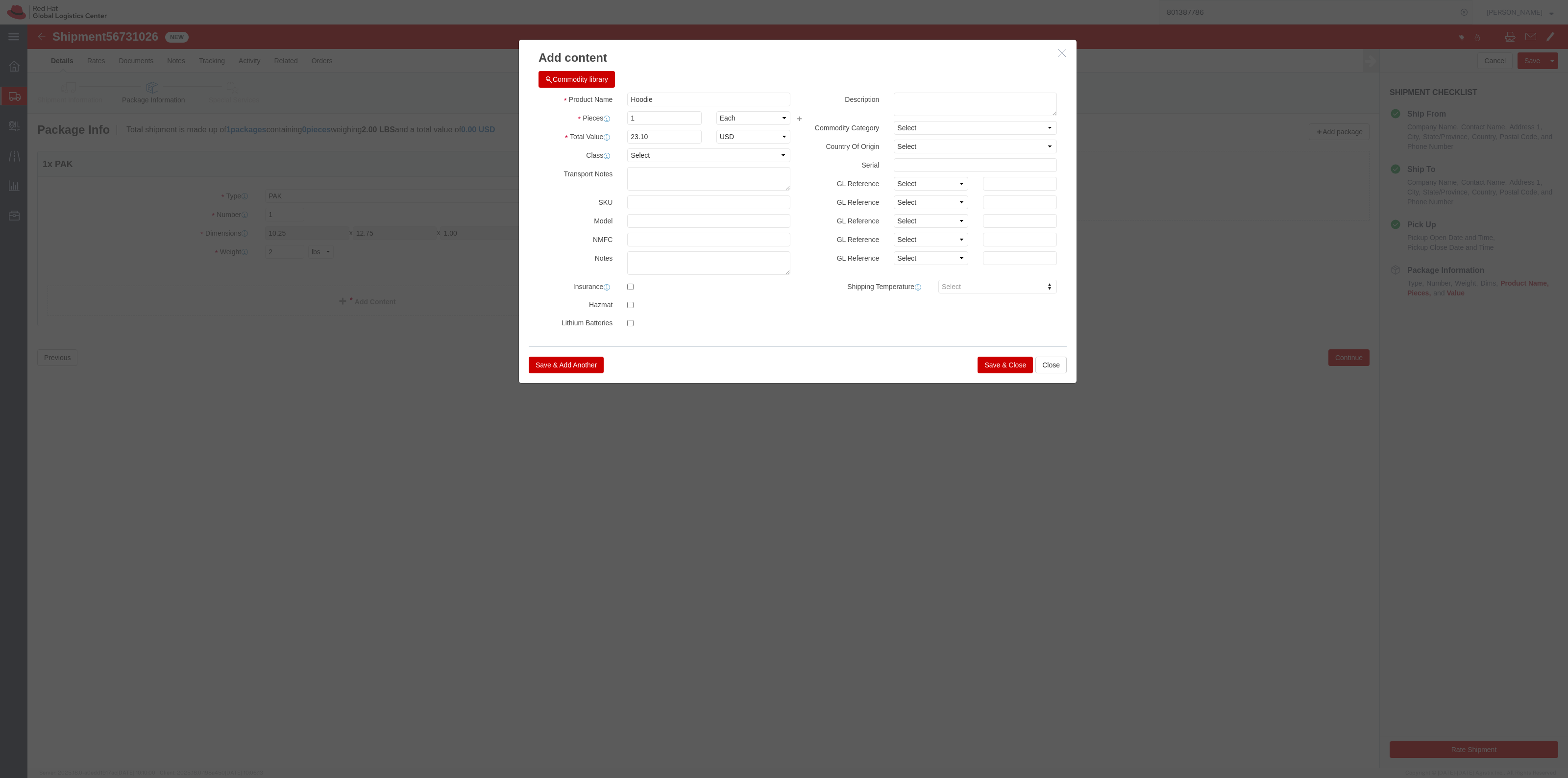
click button "Save & Close"
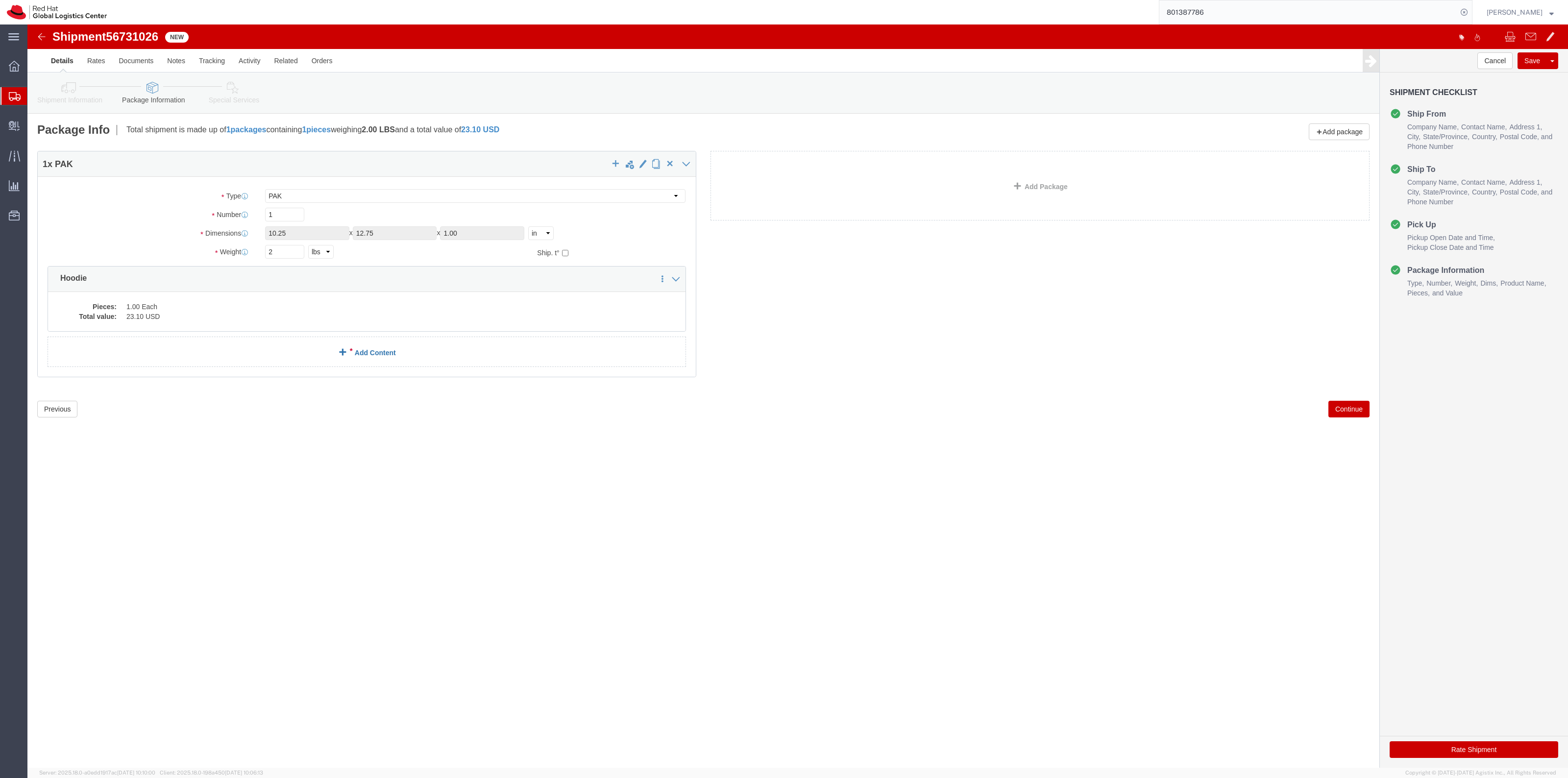
click link "Add Content"
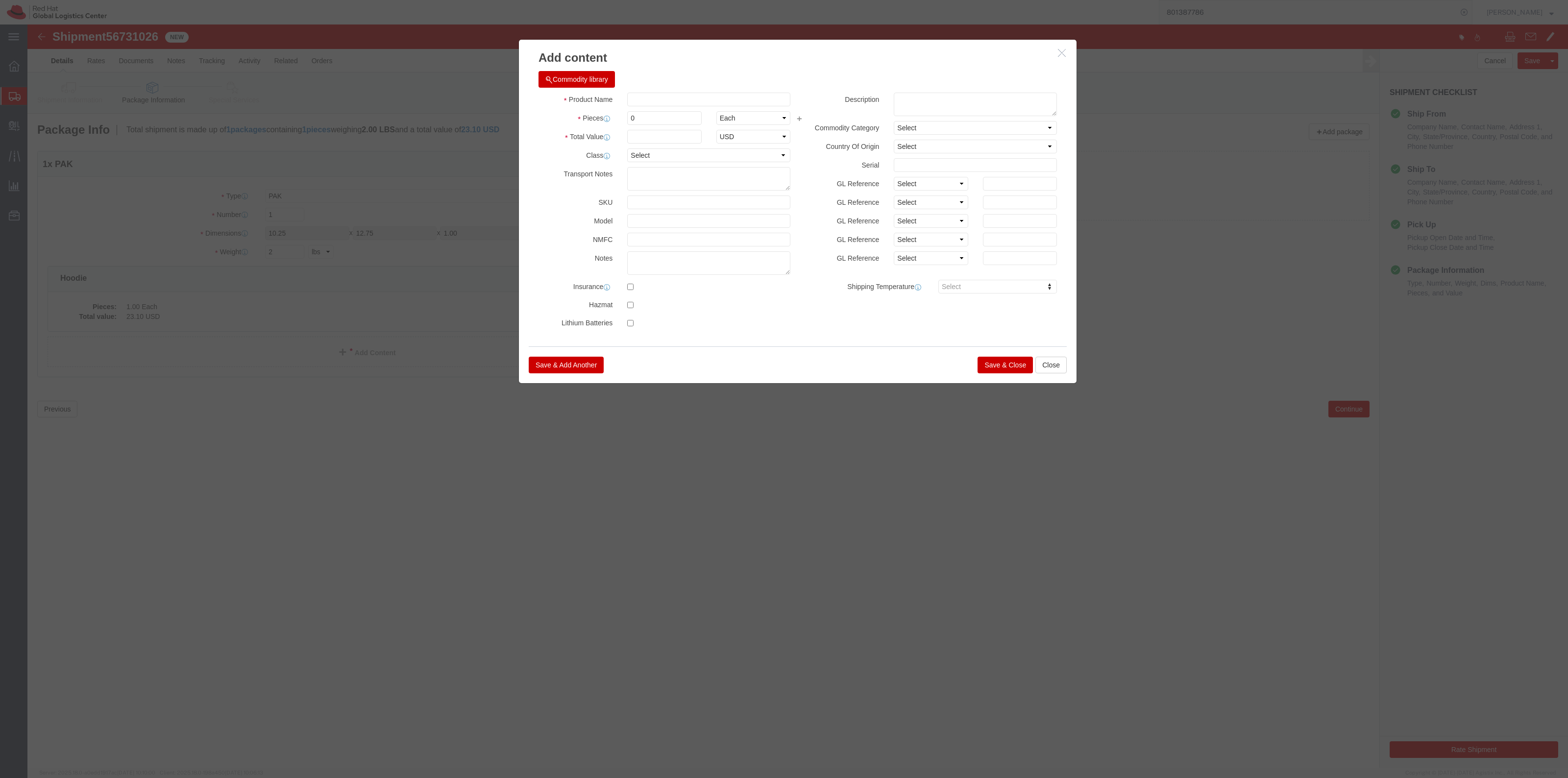
click div "Commodity library"
click input "text"
type input "Polo"
type input "1"
type input "17.50"
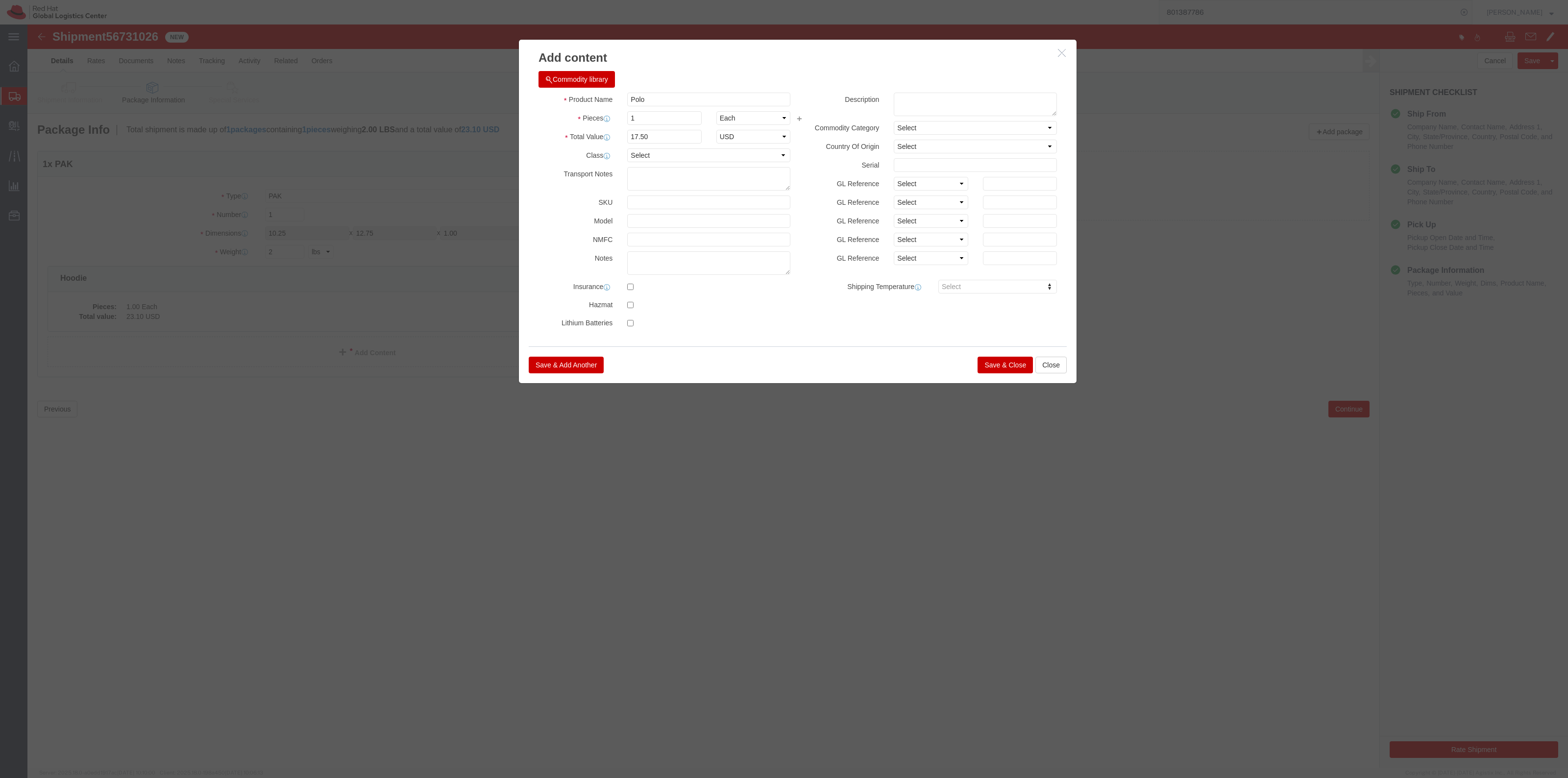
click button "Save & Close"
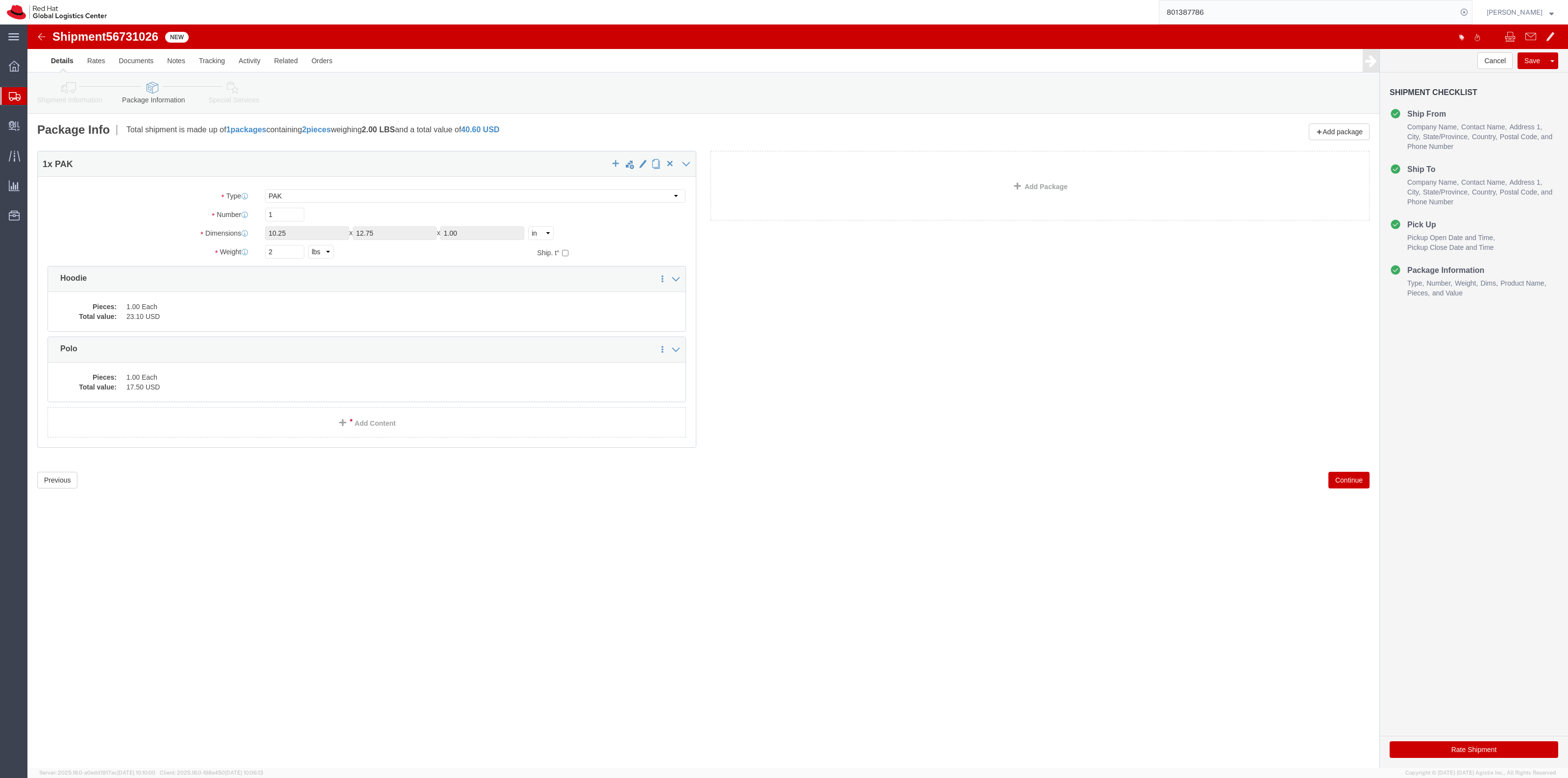
click link "Special Services"
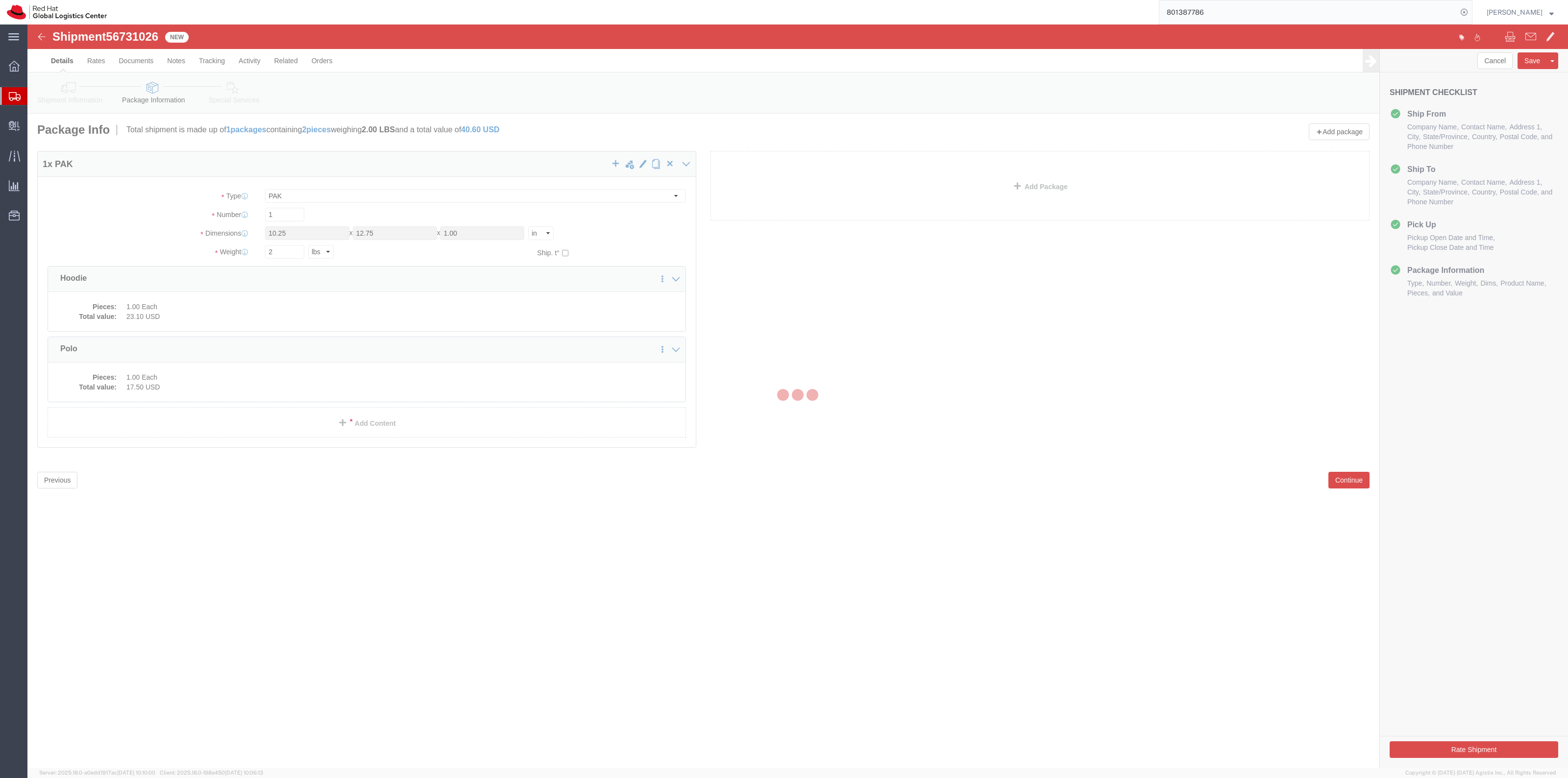
select select
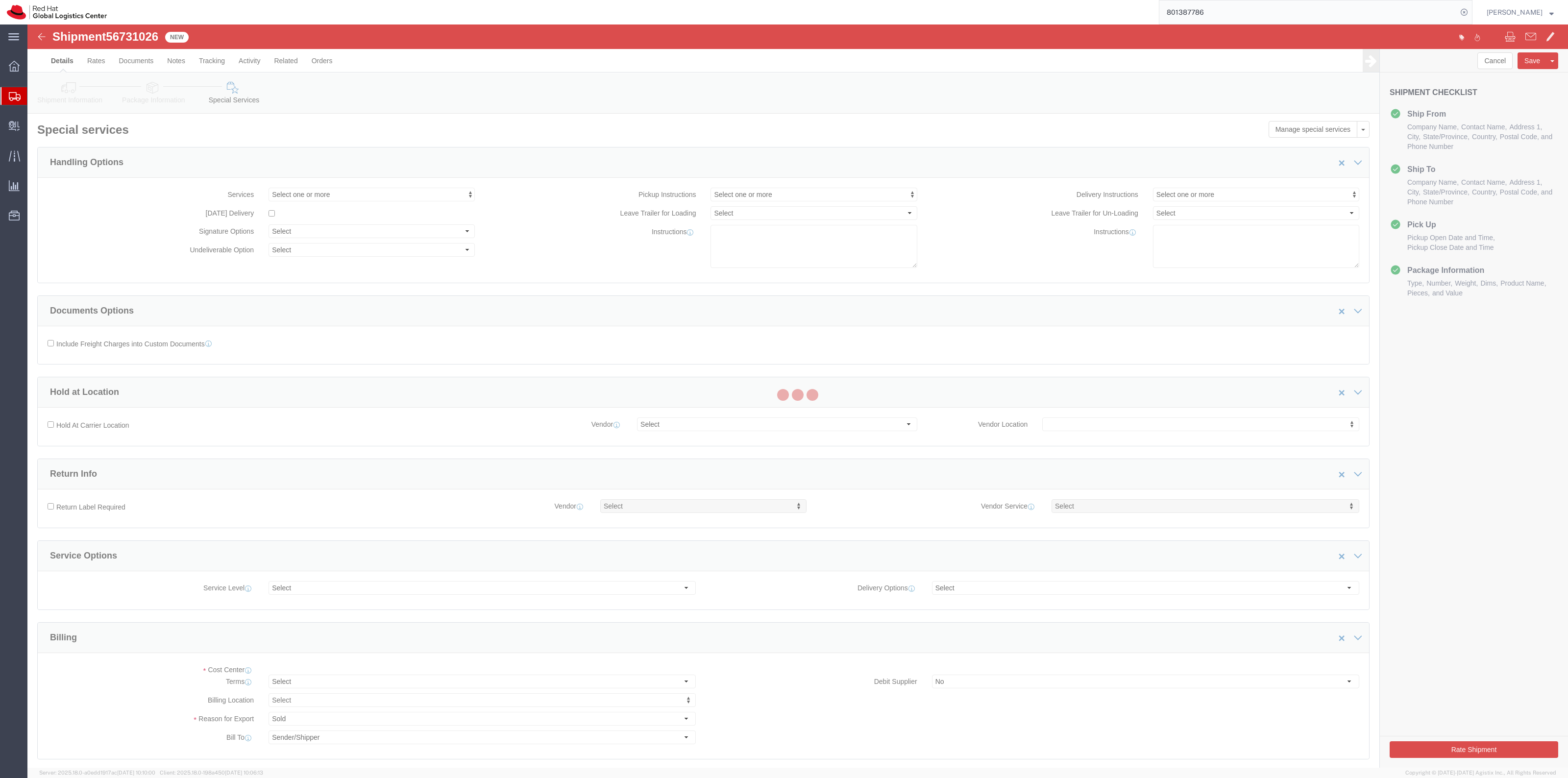
select select "COSTCENTER"
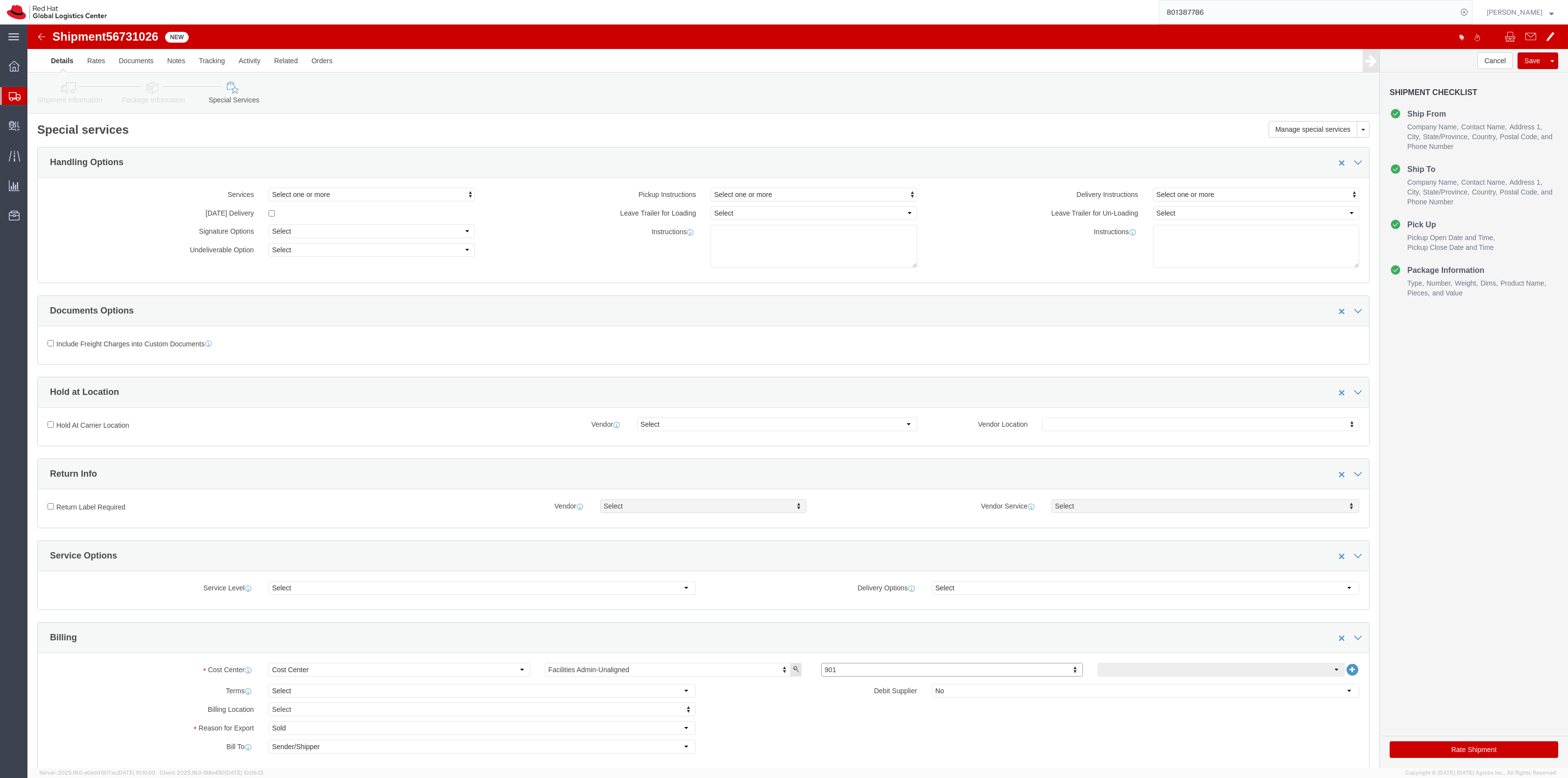
click link "Package Information"
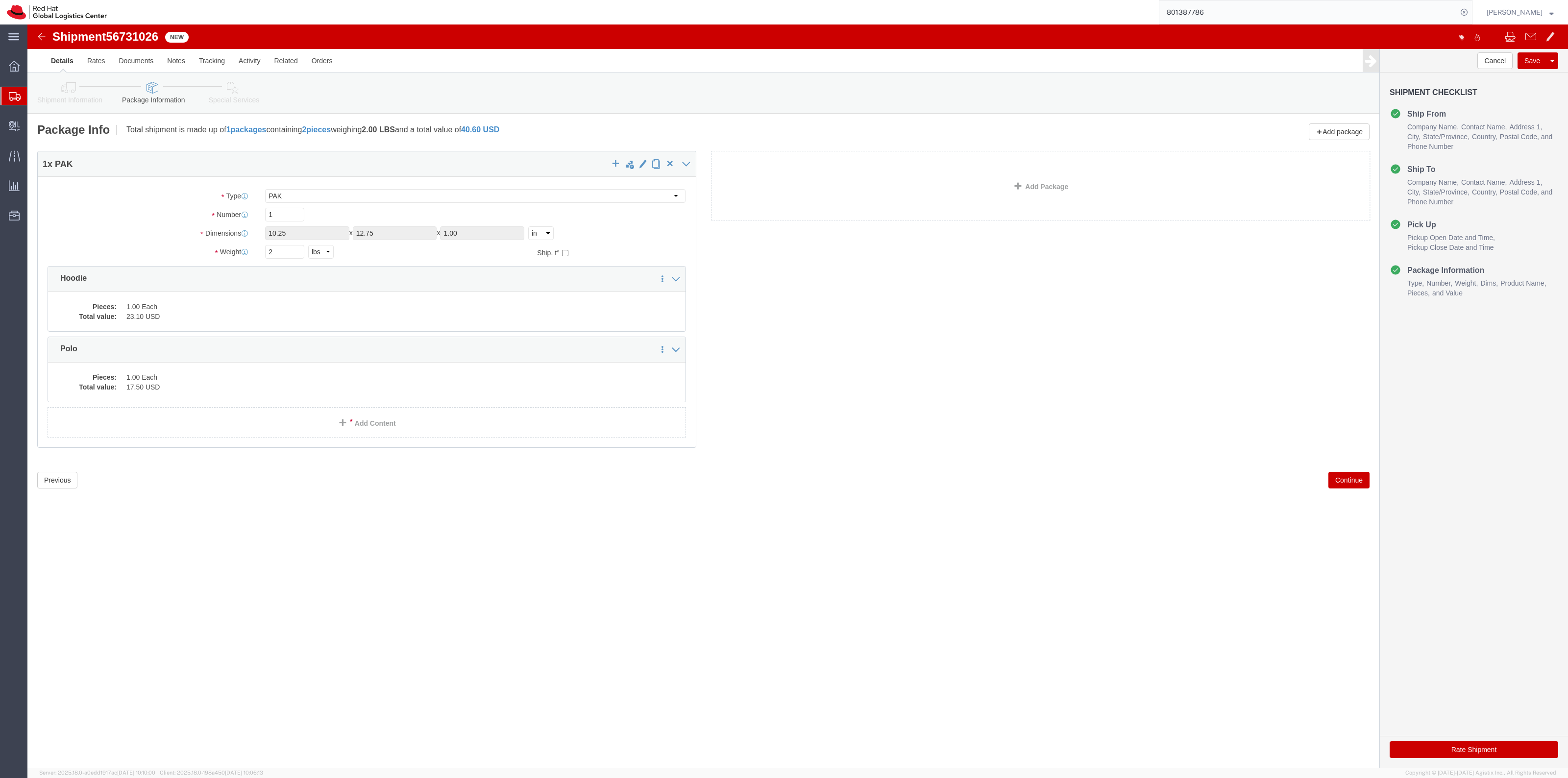
click icon
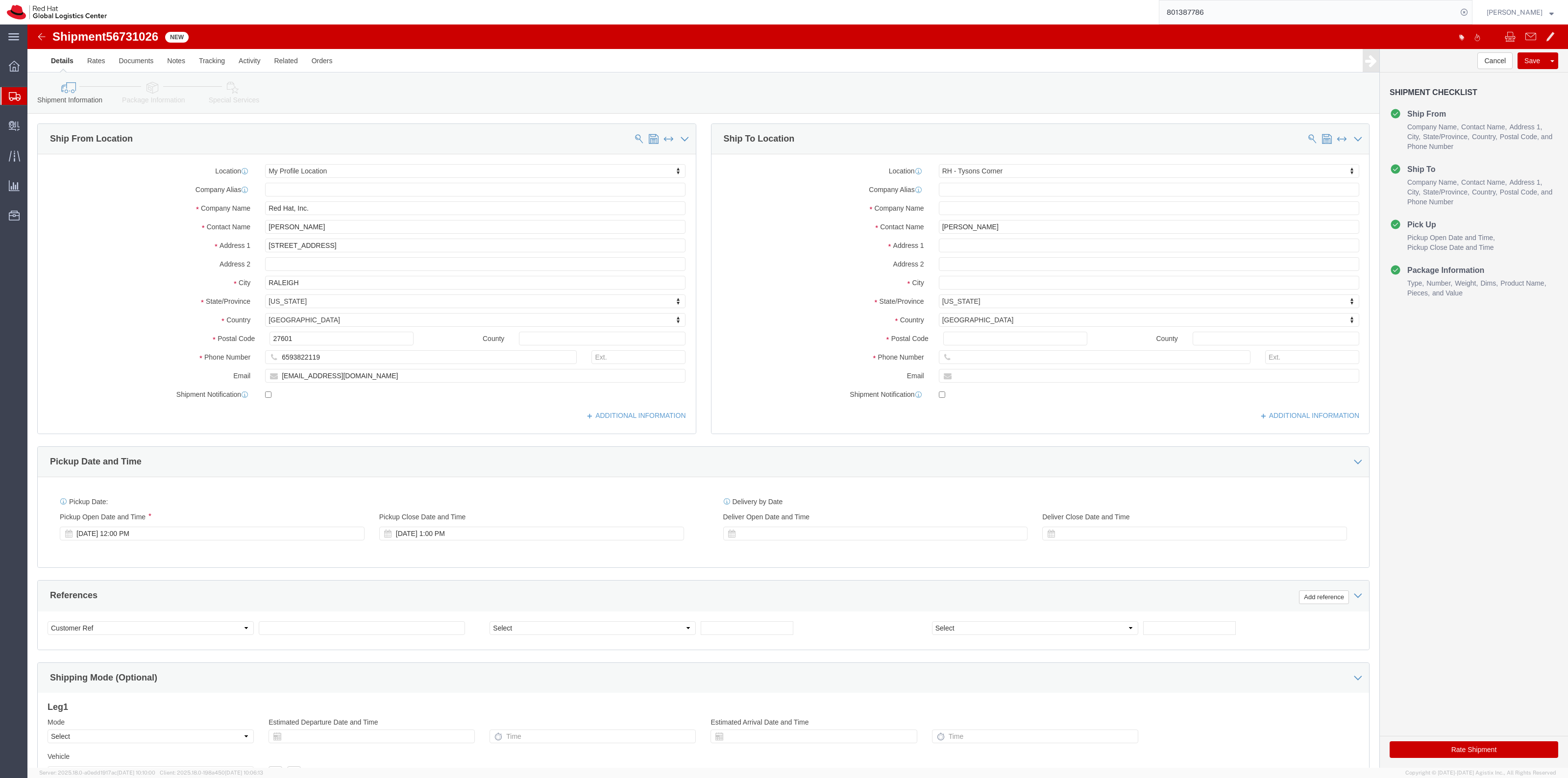
click button "Rate Shipment"
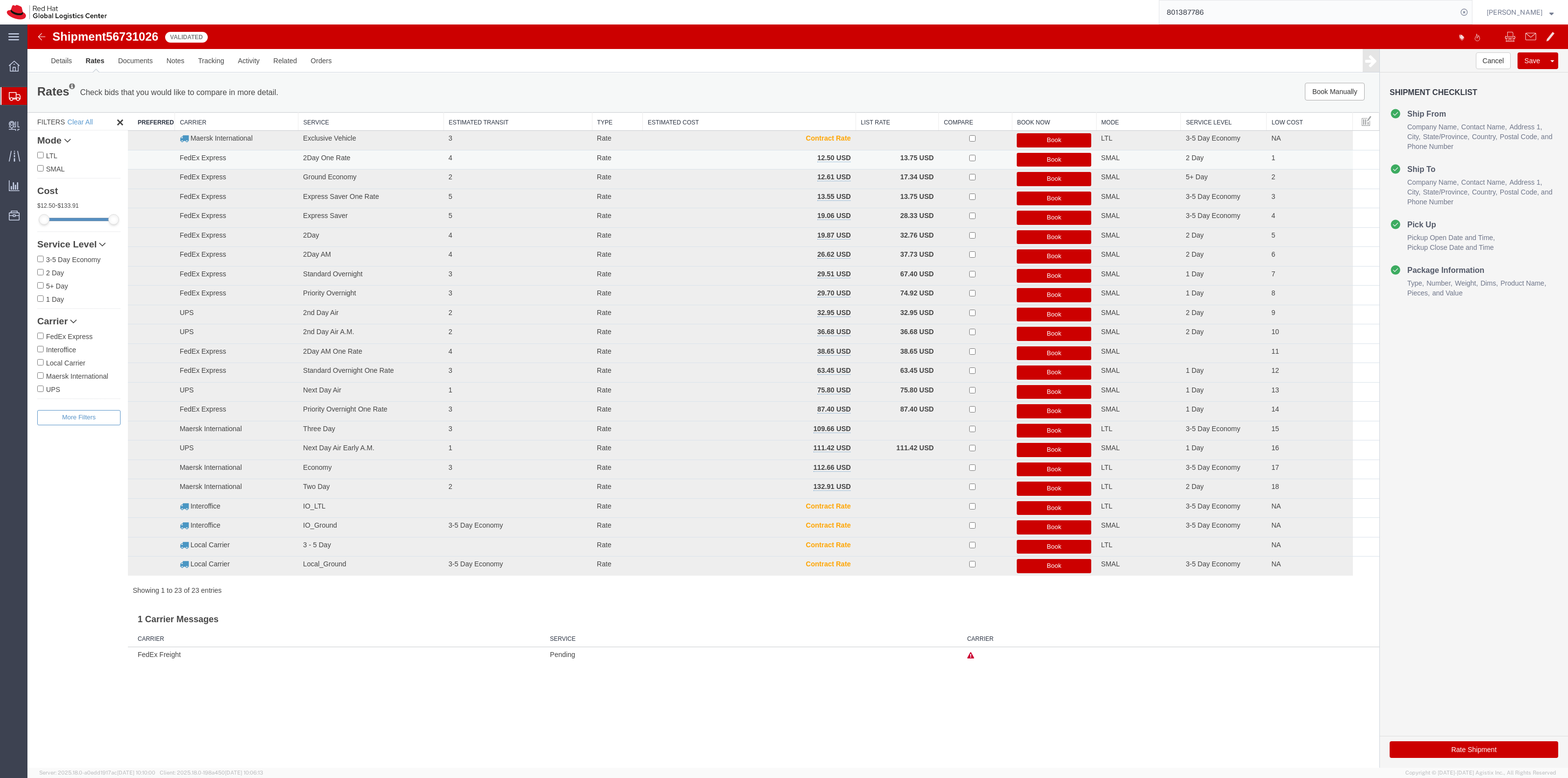
click at [1075, 160] on button "Book" at bounding box center [1054, 159] width 75 height 14
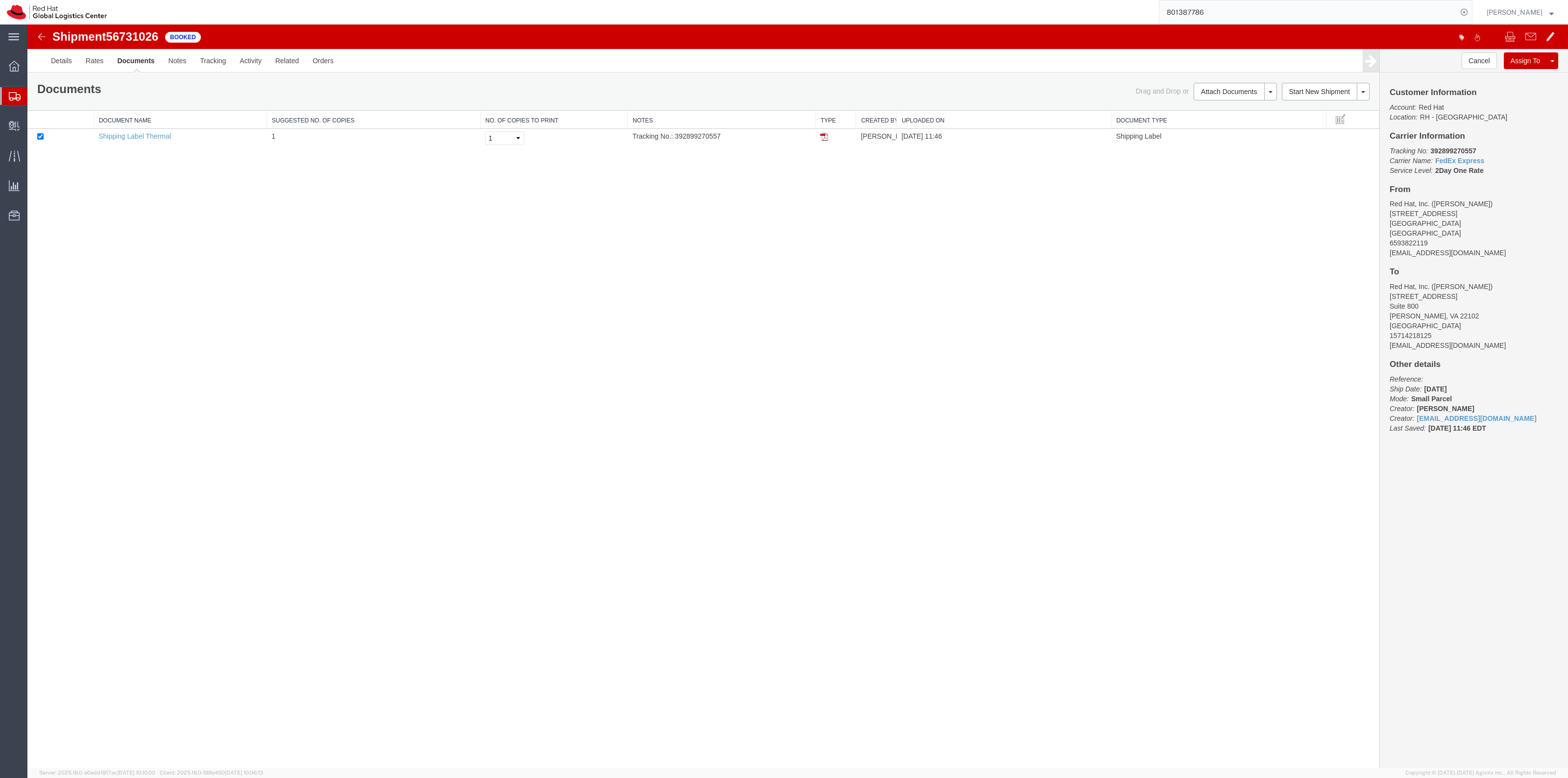
drag, startPoint x: 820, startPoint y: 137, endPoint x: 1049, endPoint y: 185, distance: 234.0
click at [820, 137] on img at bounding box center [824, 137] width 8 height 8
